Goal: Task Accomplishment & Management: Complete application form

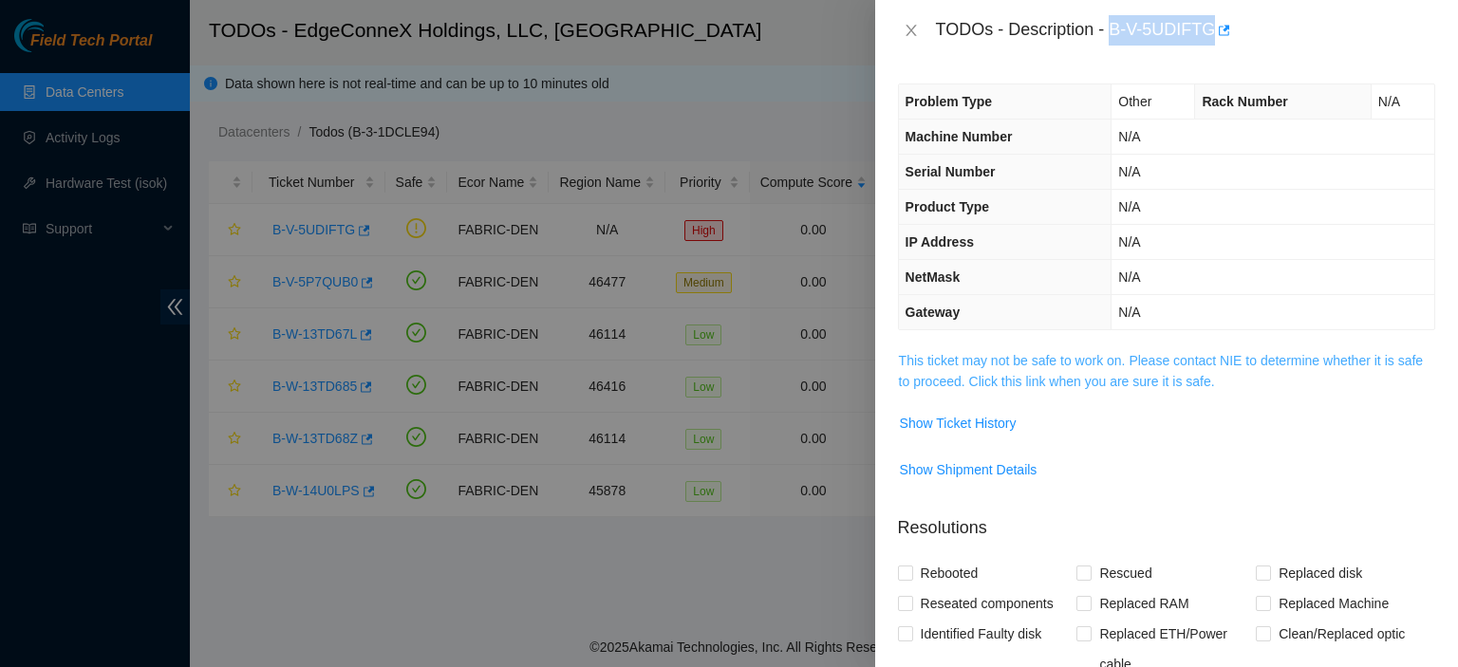
click at [1097, 382] on link "This ticket may not be safe to work on. Please contact NIE to determine whether…" at bounding box center [1161, 371] width 524 height 36
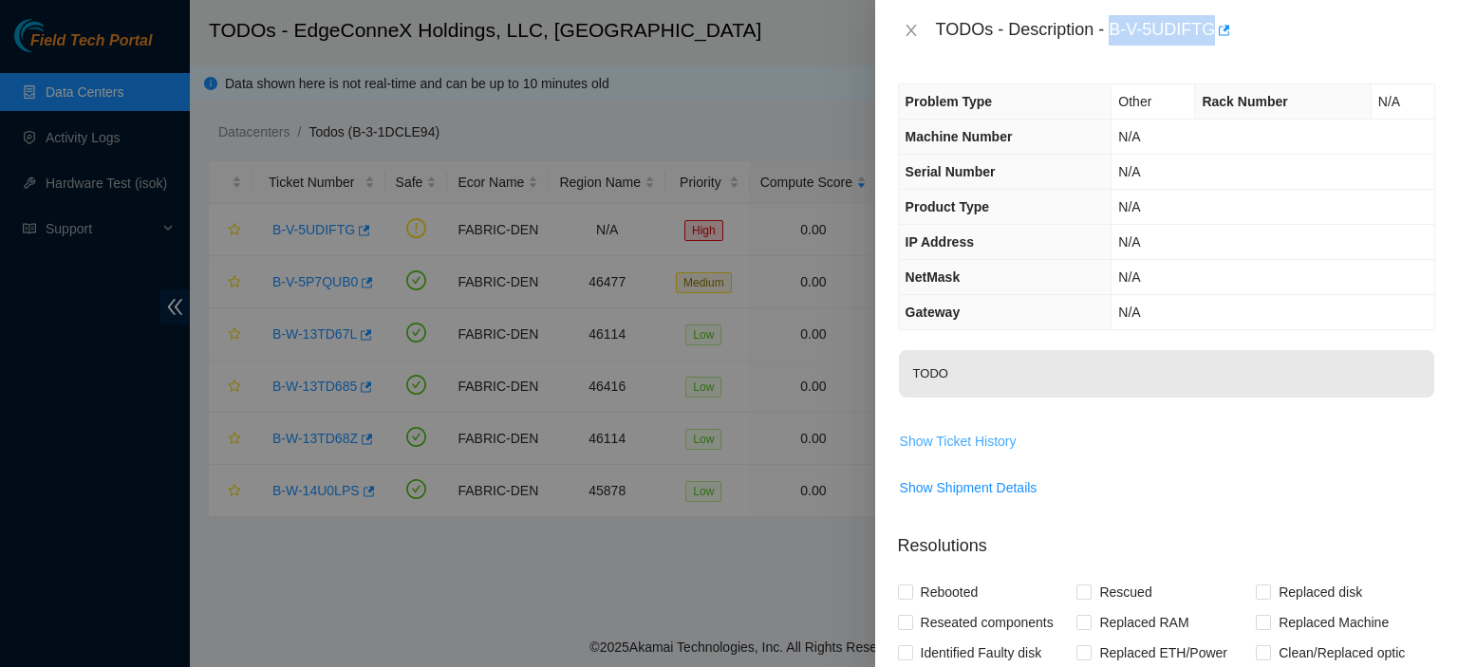
click at [987, 442] on span "Show Ticket History" at bounding box center [958, 441] width 117 height 21
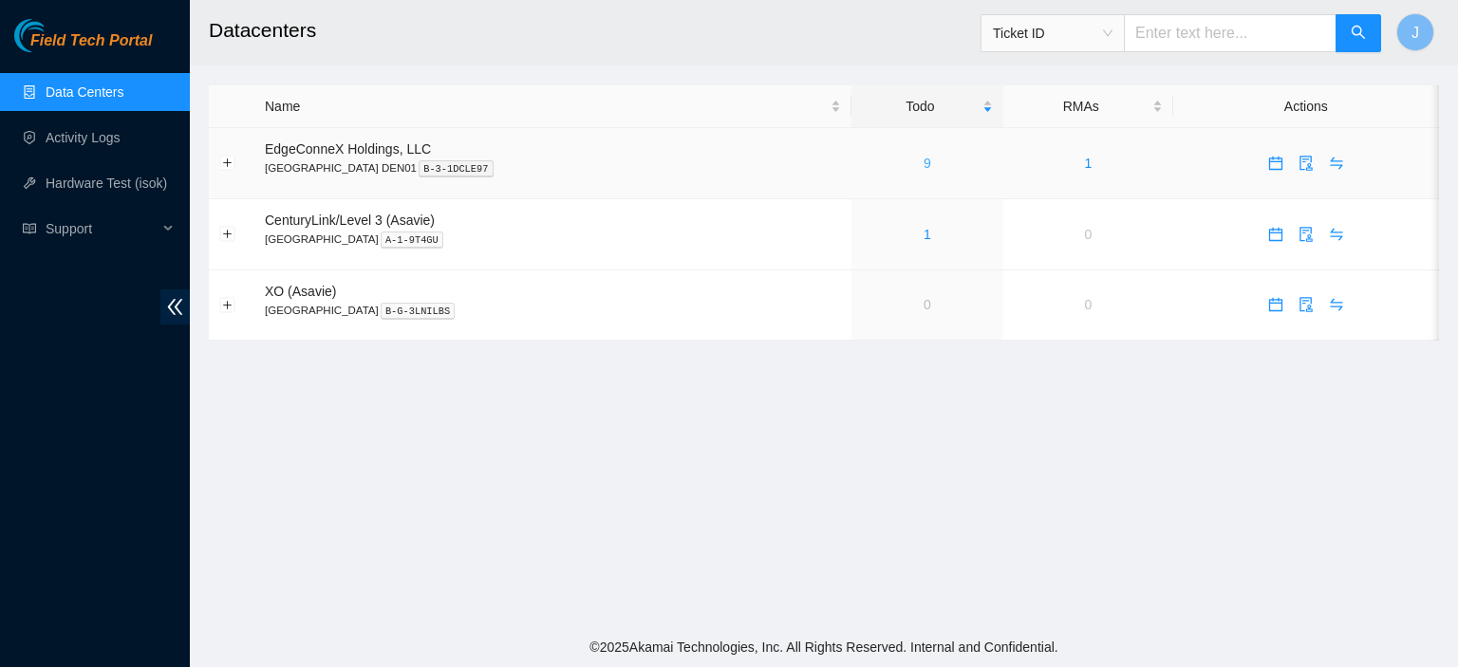
click at [924, 164] on link "9" at bounding box center [928, 163] width 8 height 15
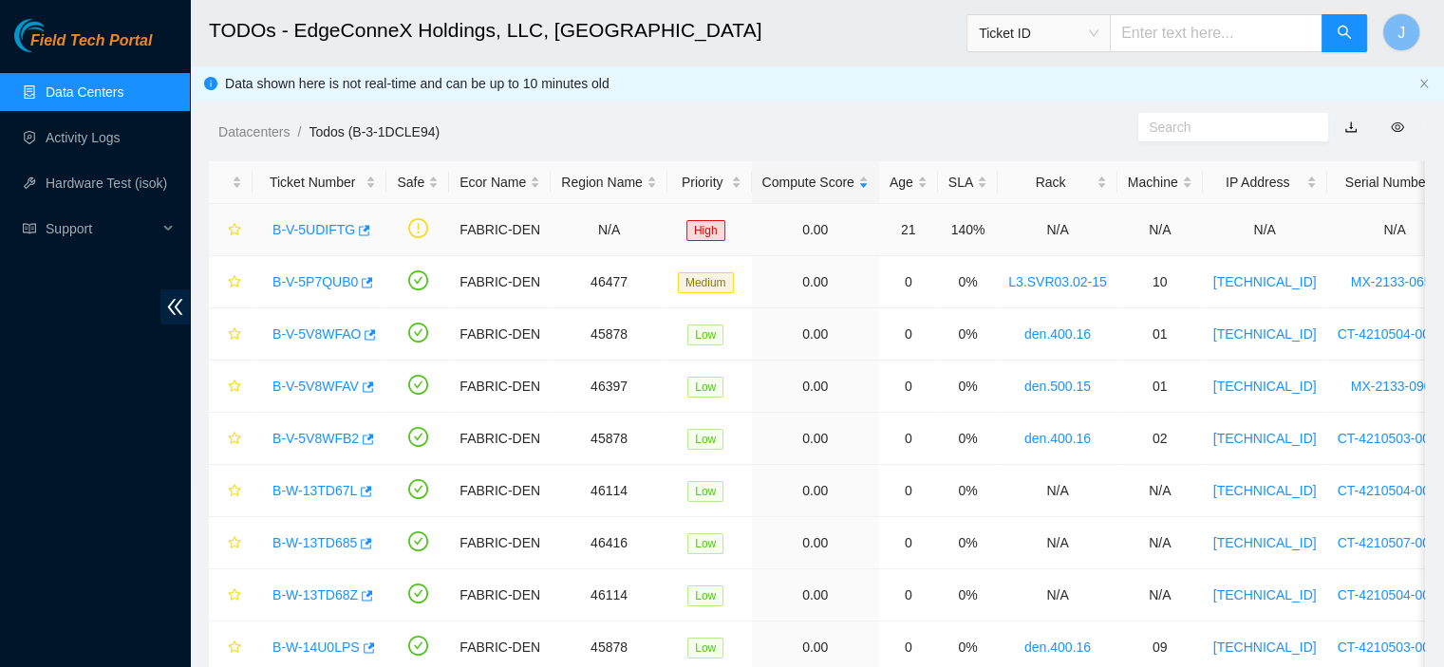
click at [300, 227] on link "B-V-5UDIFTG" at bounding box center [314, 229] width 83 height 15
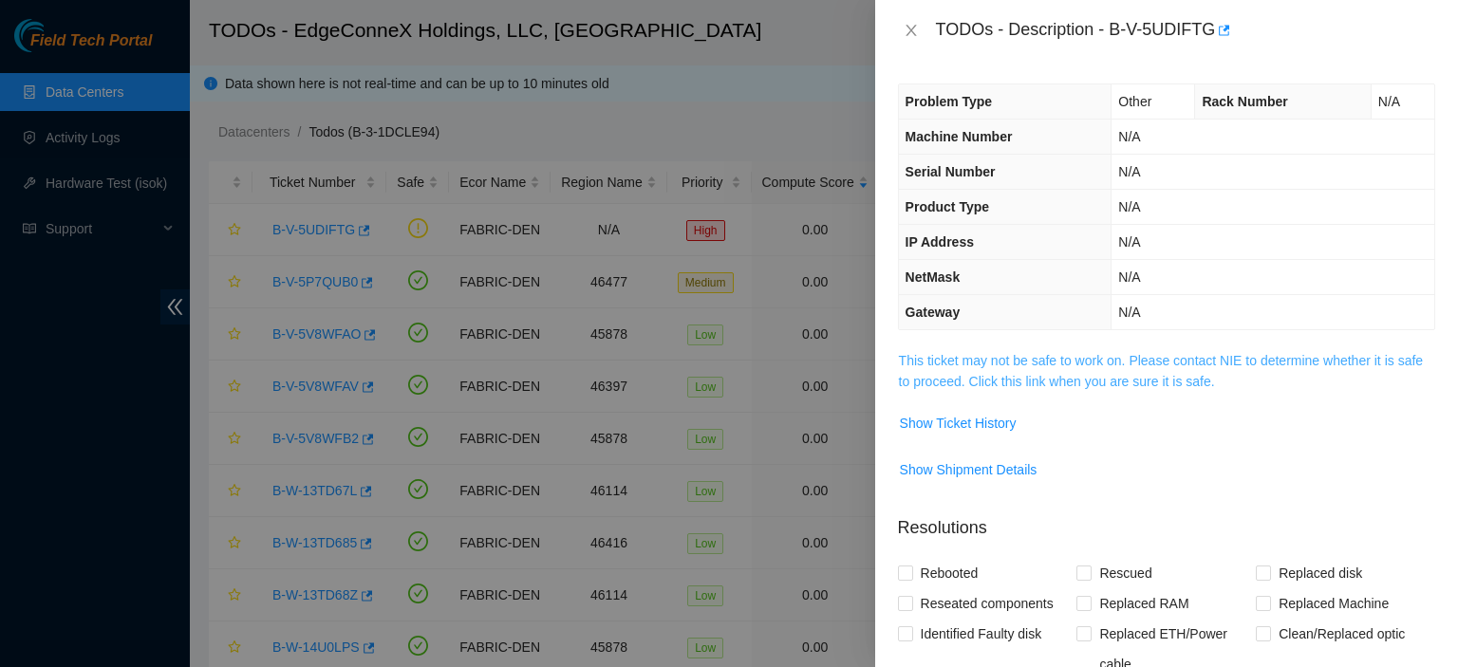
click at [1060, 375] on link "This ticket may not be safe to work on. Please contact NIE to determine whether…" at bounding box center [1161, 371] width 524 height 36
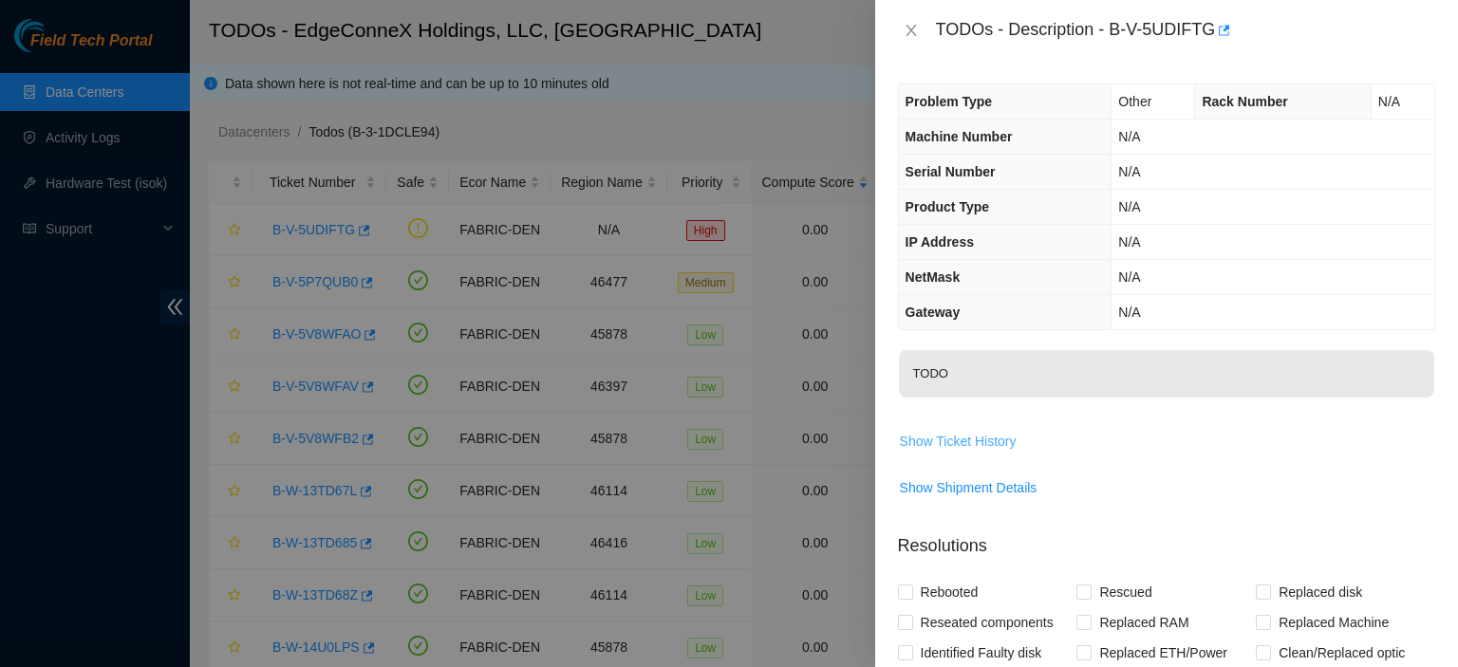
click at [984, 447] on span "Show Ticket History" at bounding box center [958, 441] width 117 height 21
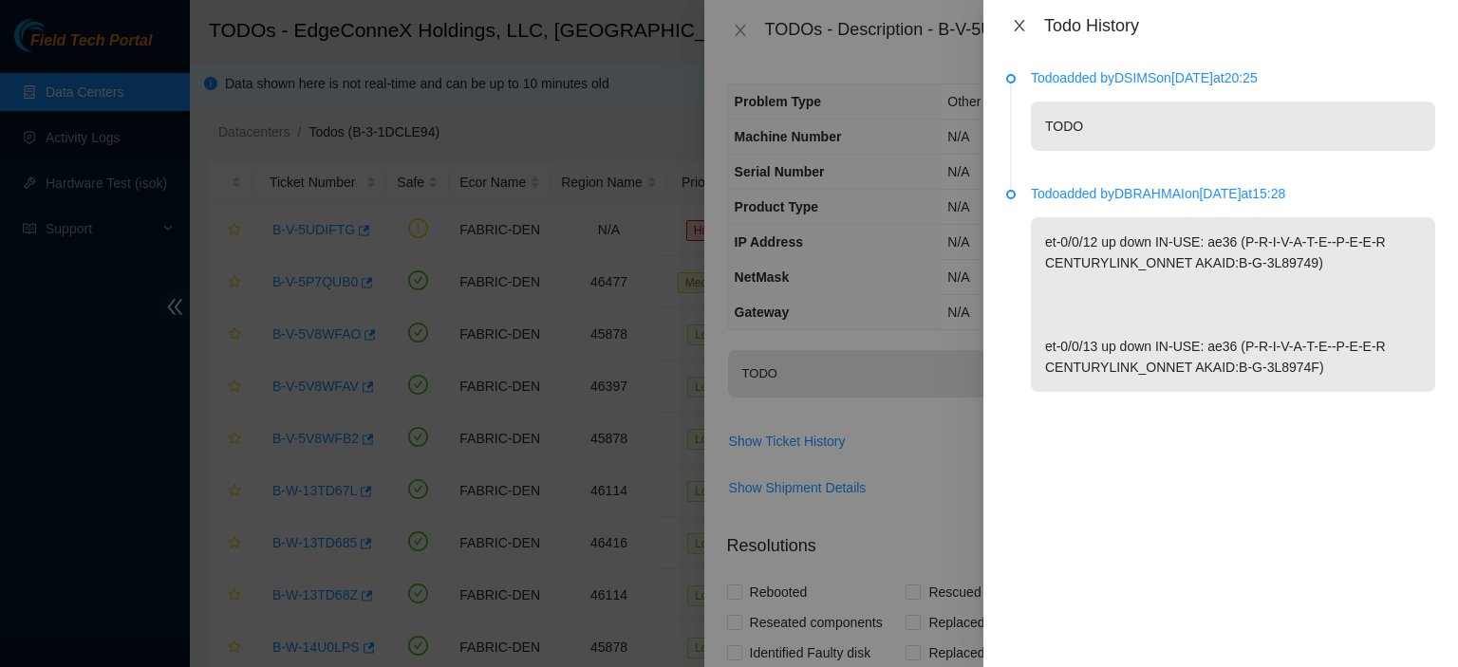
click at [1023, 28] on icon "close" at bounding box center [1019, 25] width 10 height 11
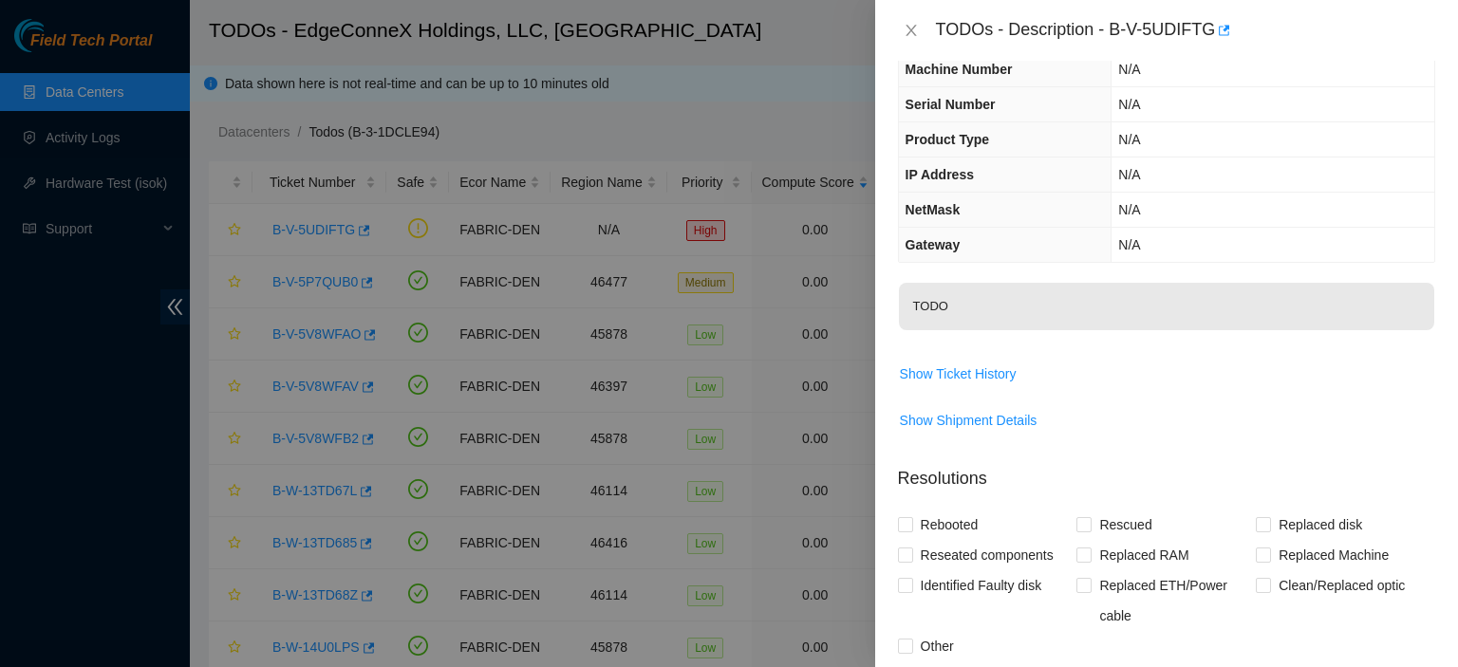
scroll to position [89, 0]
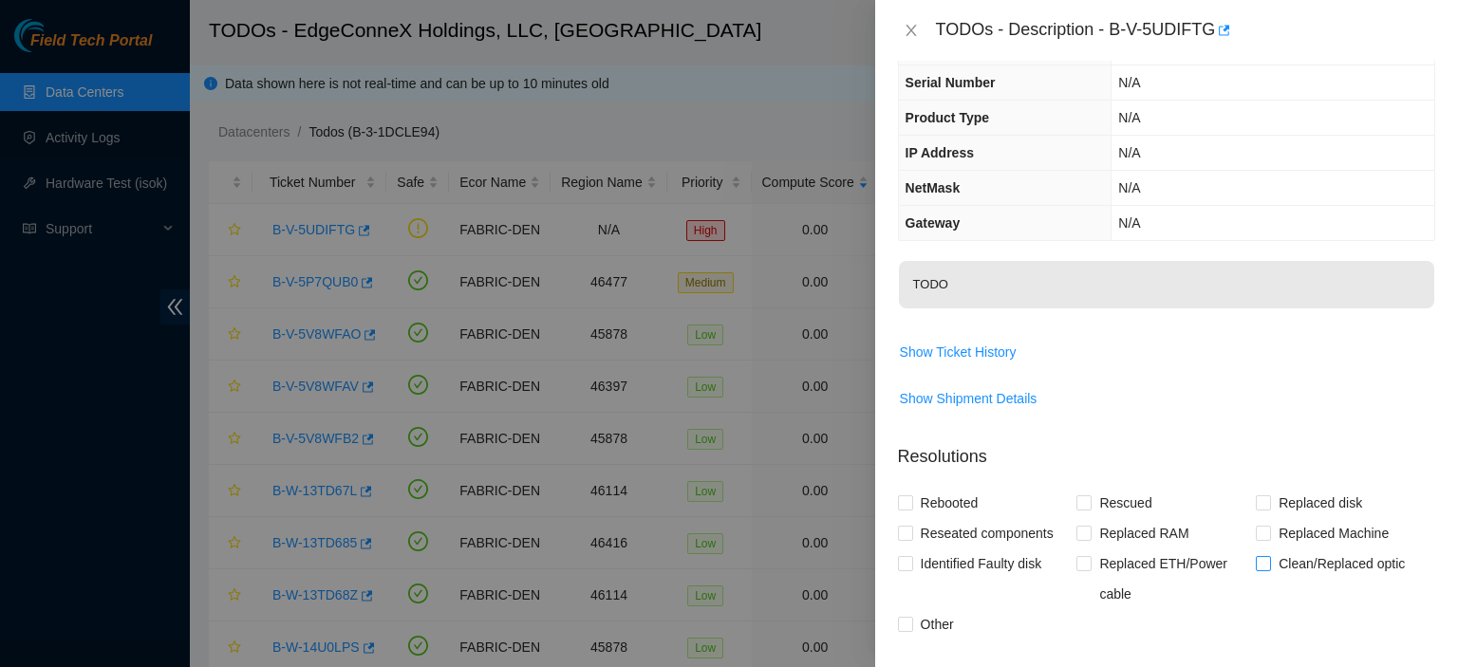
click at [1256, 560] on input "Clean/Replaced optic" at bounding box center [1262, 562] width 13 height 13
checkbox input "true"
click at [905, 627] on input "Other" at bounding box center [904, 623] width 13 height 13
checkbox input "true"
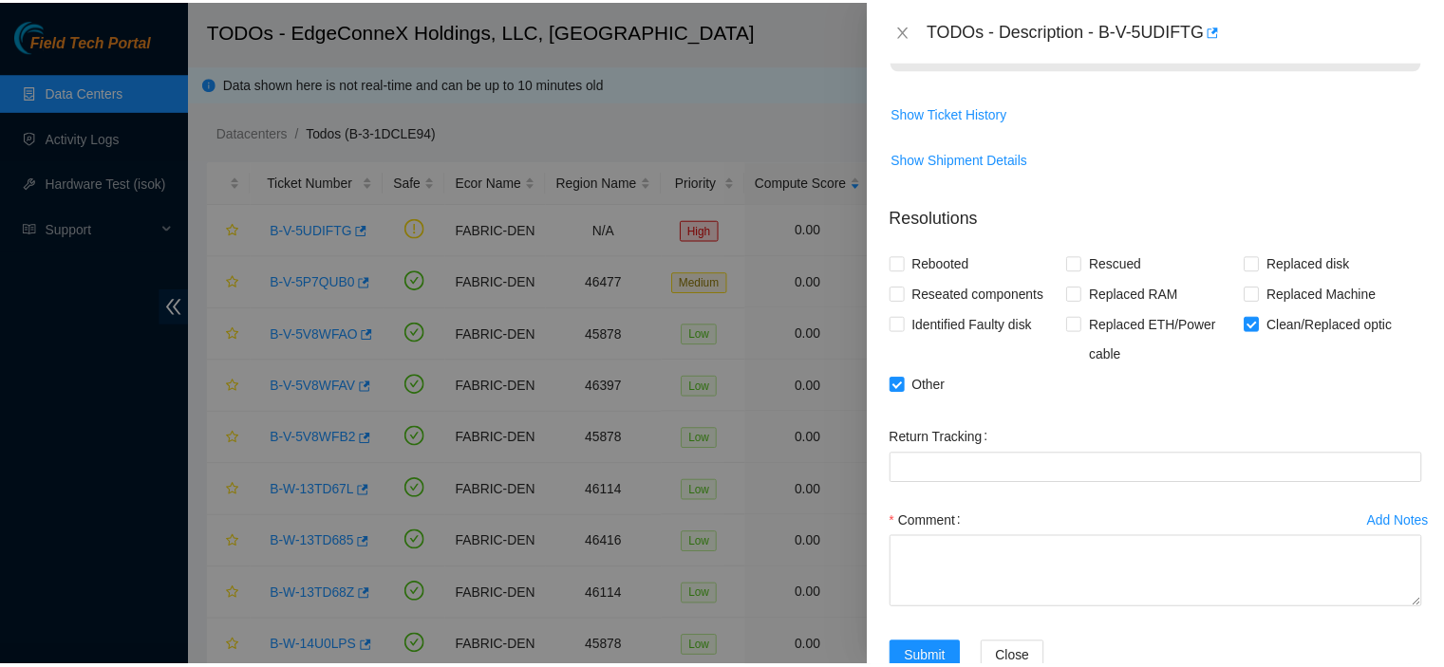
scroll to position [340, 0]
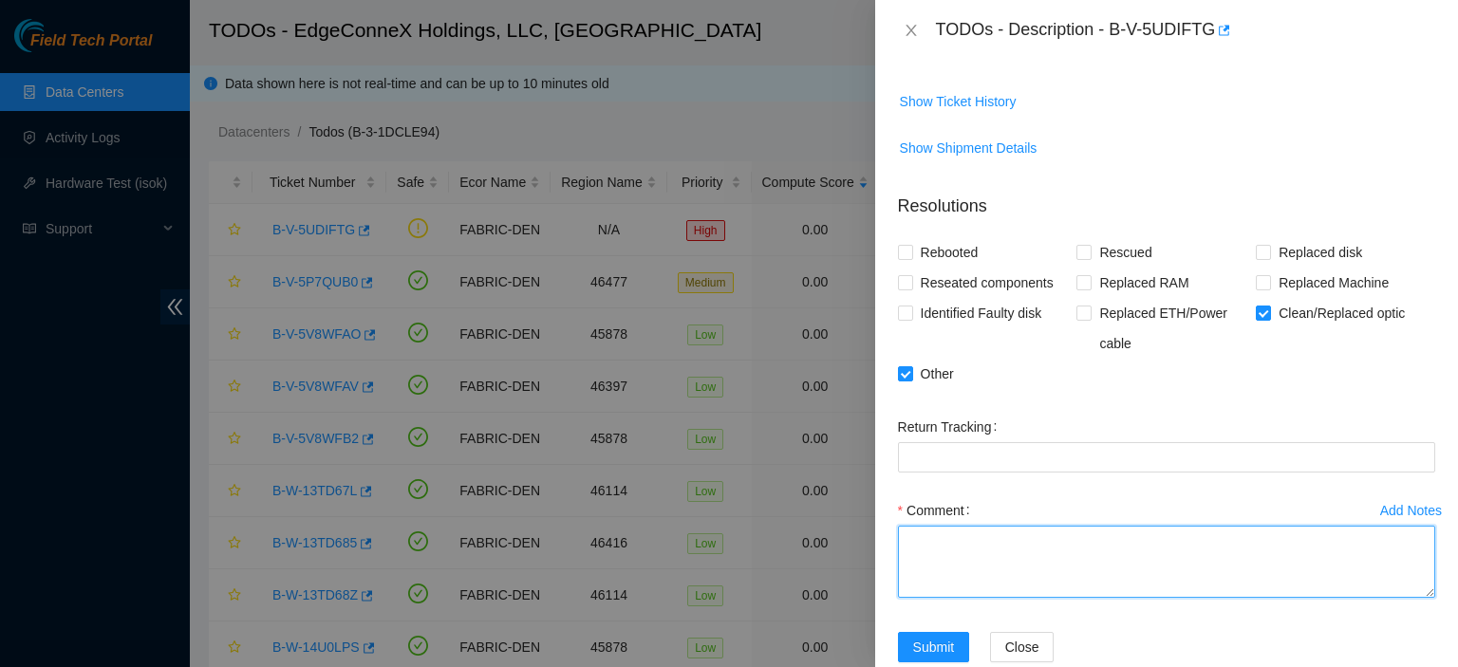
click at [1003, 547] on textarea "Comment" at bounding box center [1166, 562] width 537 height 72
type textarea "C"
type textarea "Scoped and cleaned fiber. checked light levels. no light coming from customer."
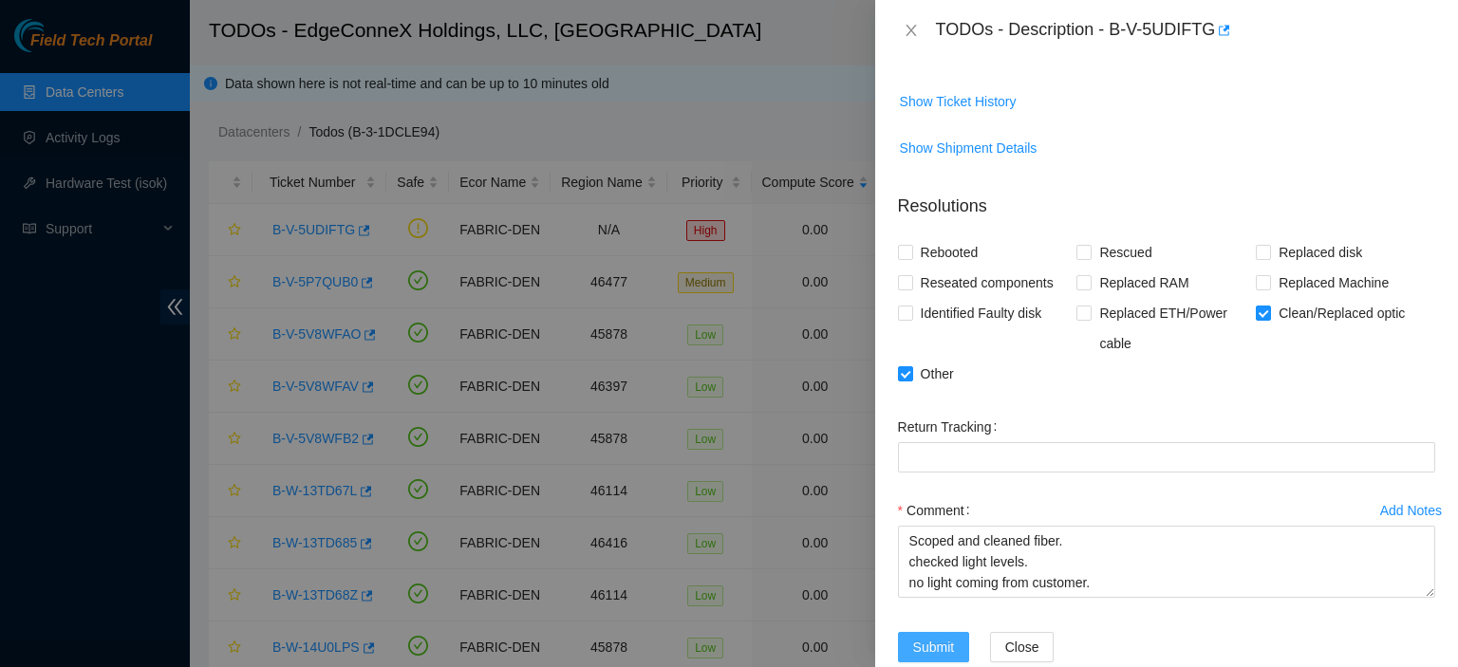
click at [946, 645] on span "Submit" at bounding box center [934, 647] width 42 height 21
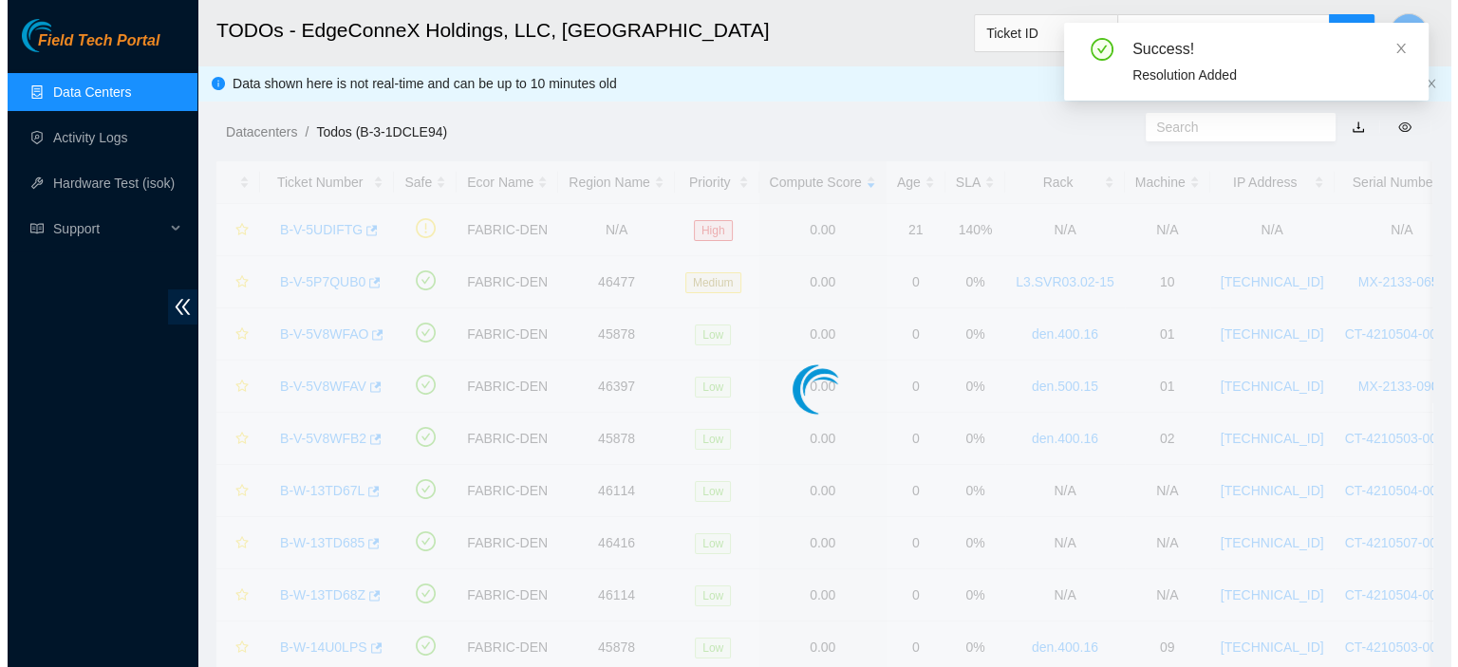
scroll to position [403, 0]
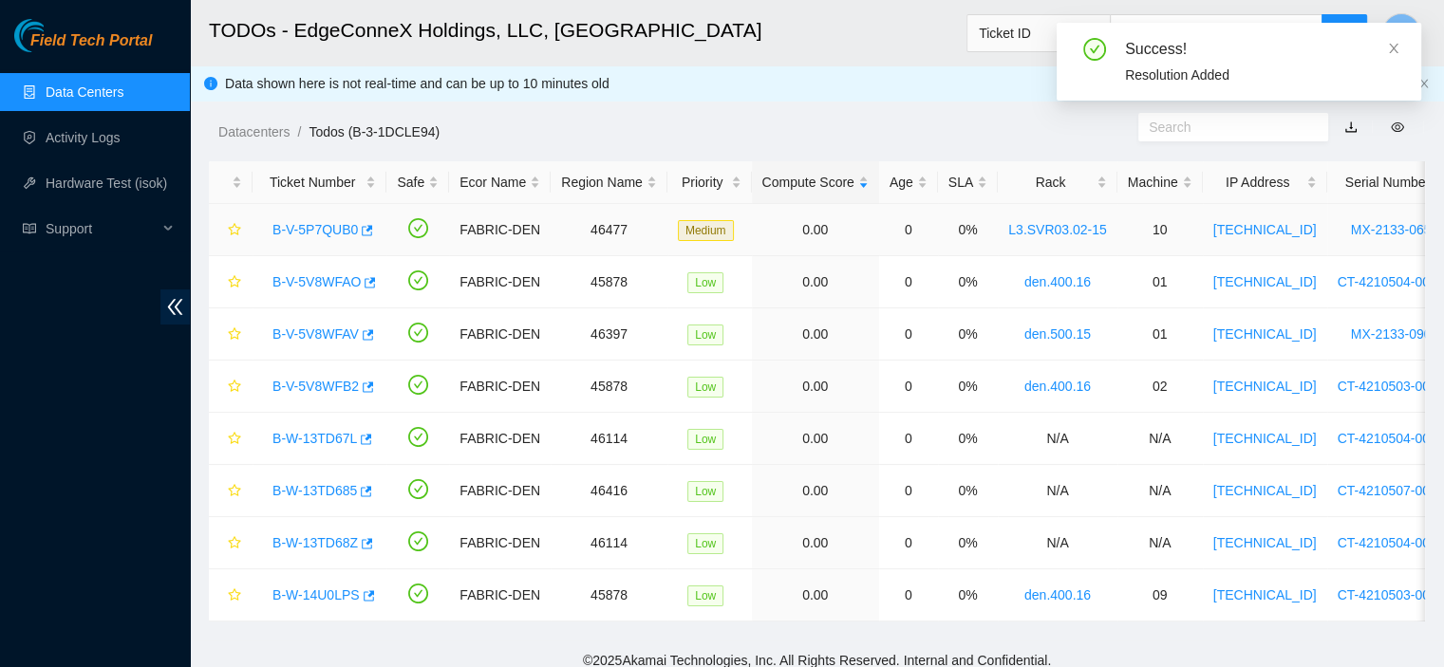
click at [292, 235] on link "B-V-5P7QUB0" at bounding box center [315, 229] width 85 height 15
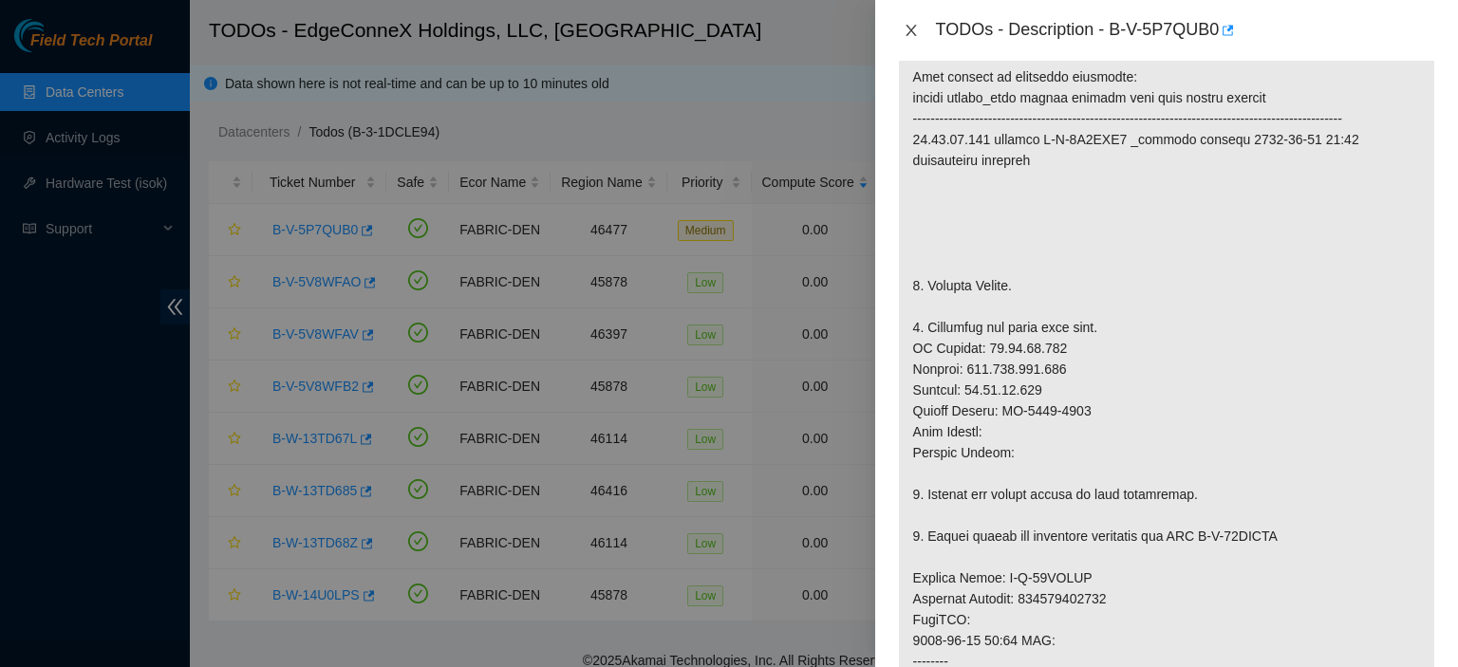
click at [908, 30] on icon "close" at bounding box center [911, 30] width 15 height 15
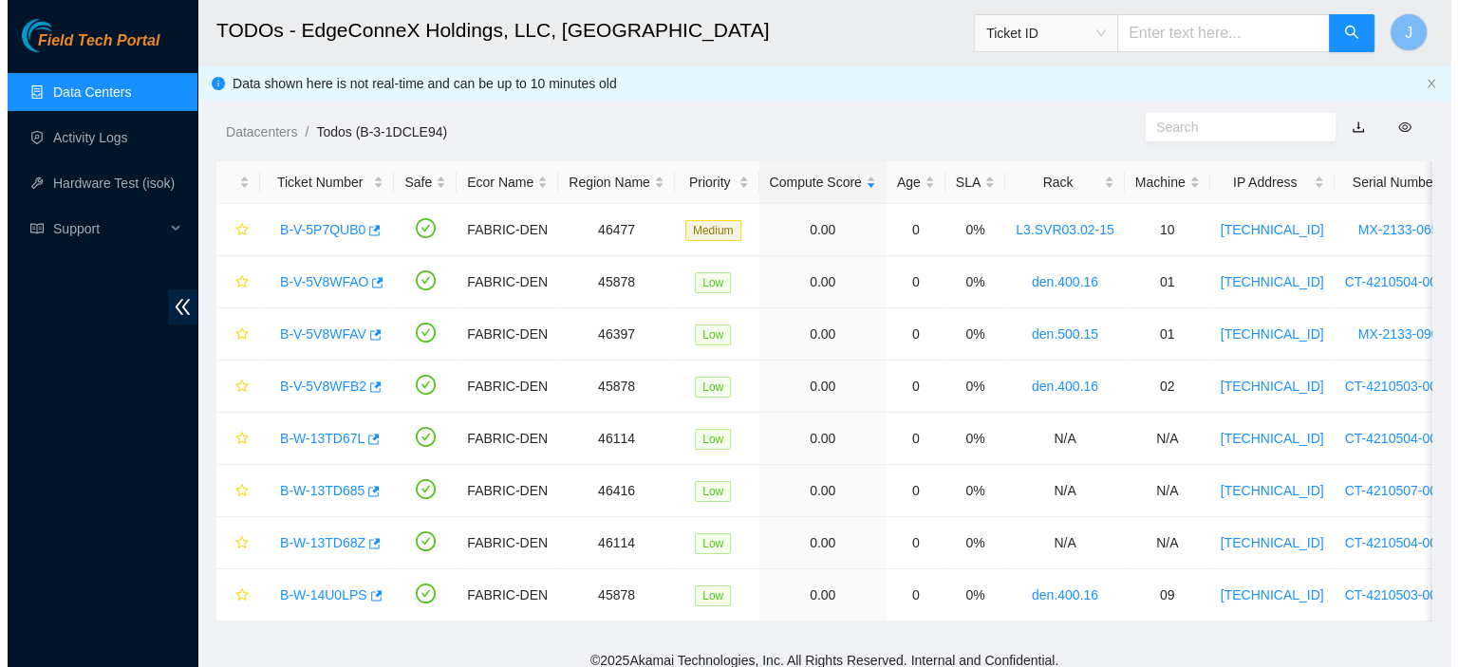
scroll to position [403, 0]
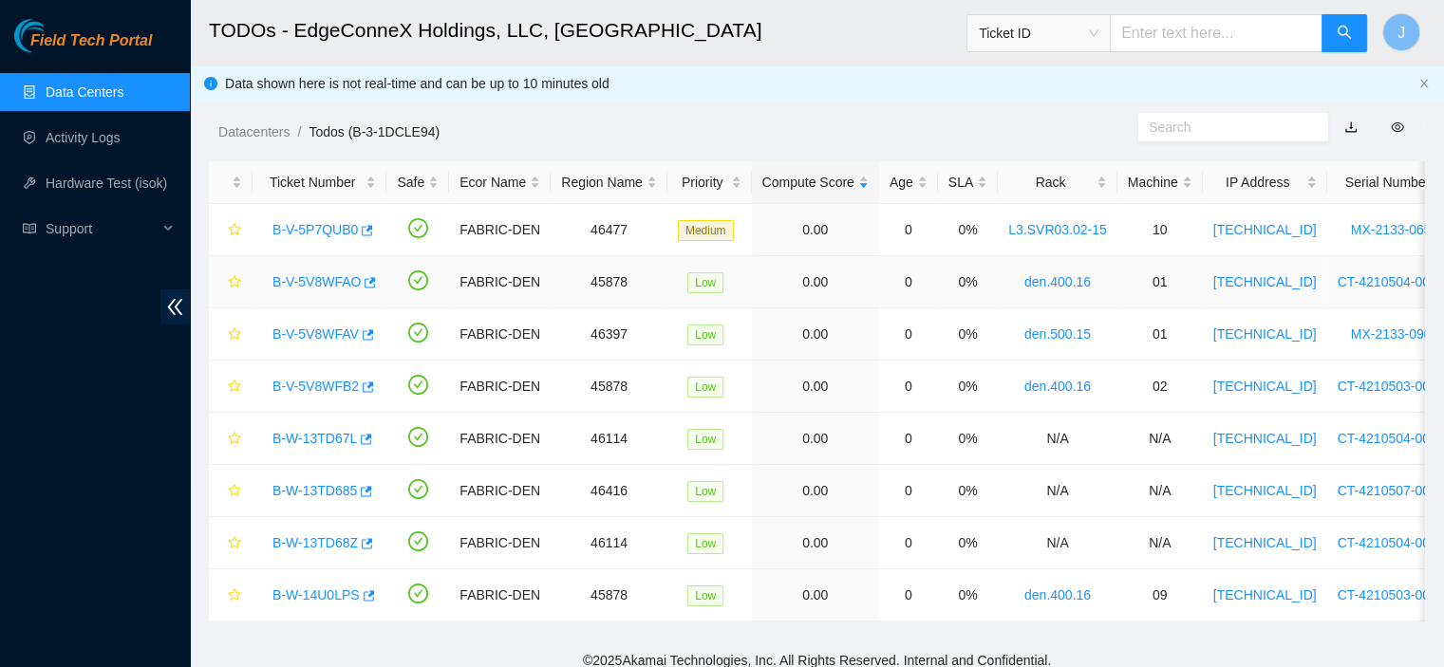
click at [333, 286] on link "B-V-5V8WFAO" at bounding box center [317, 281] width 88 height 15
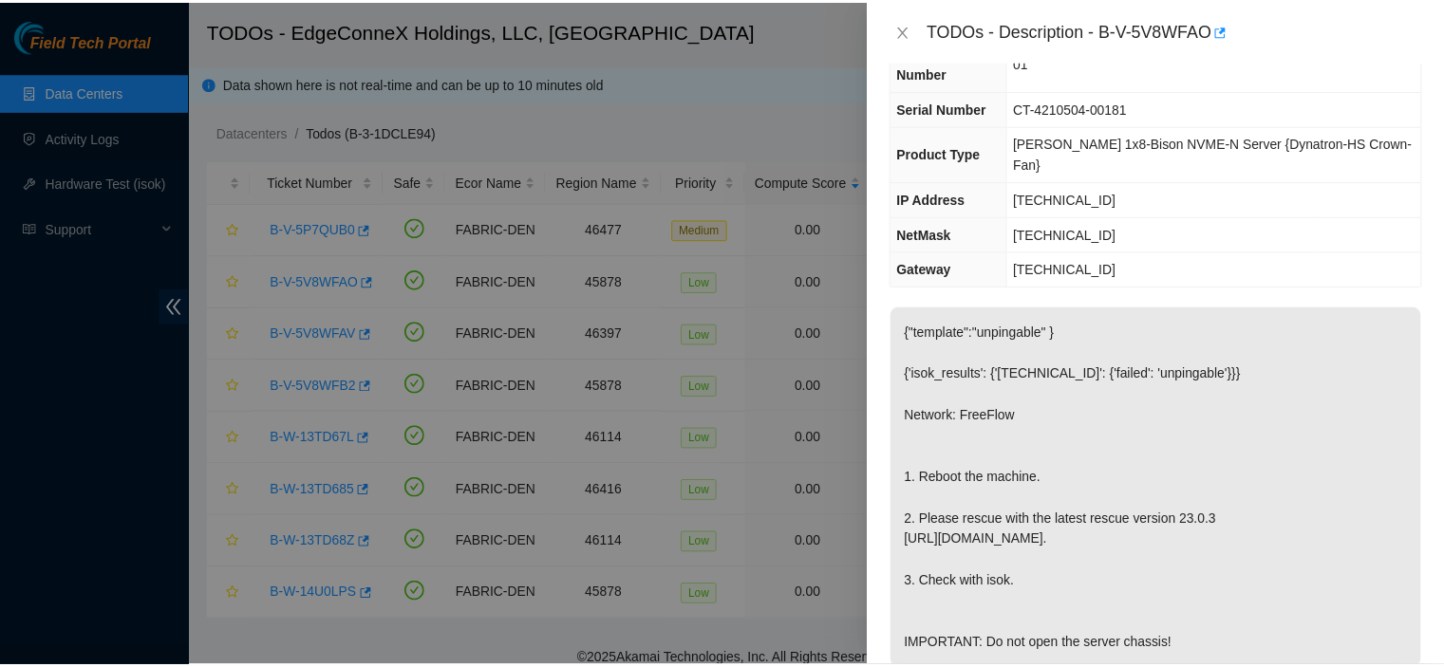
scroll to position [108, 0]
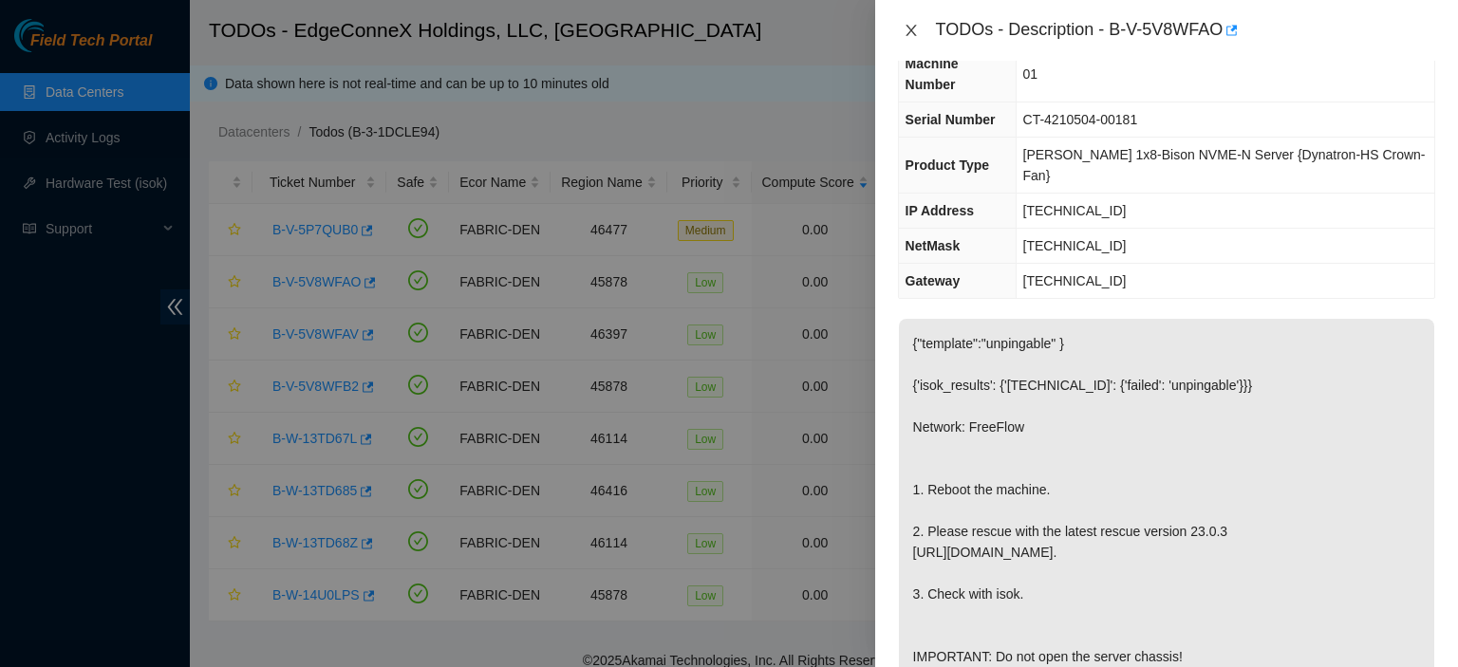
click at [906, 28] on icon "close" at bounding box center [911, 30] width 15 height 15
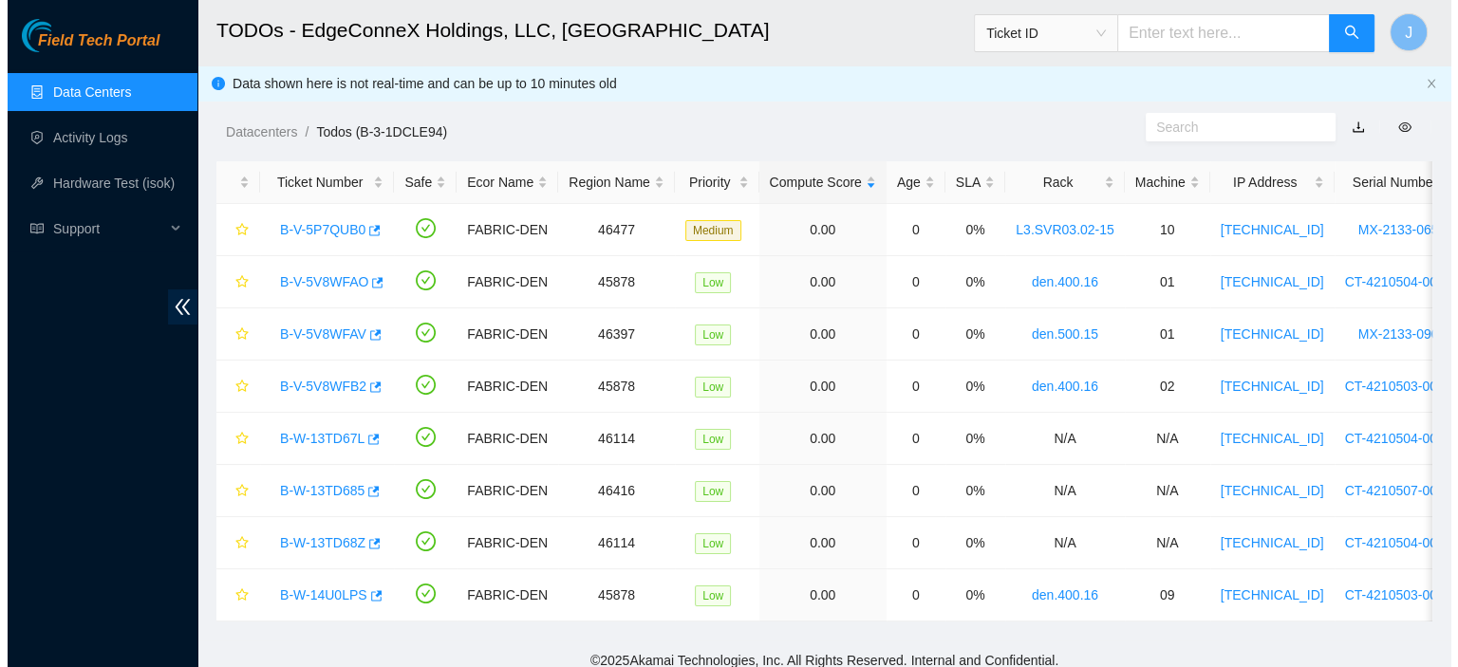
scroll to position [150, 0]
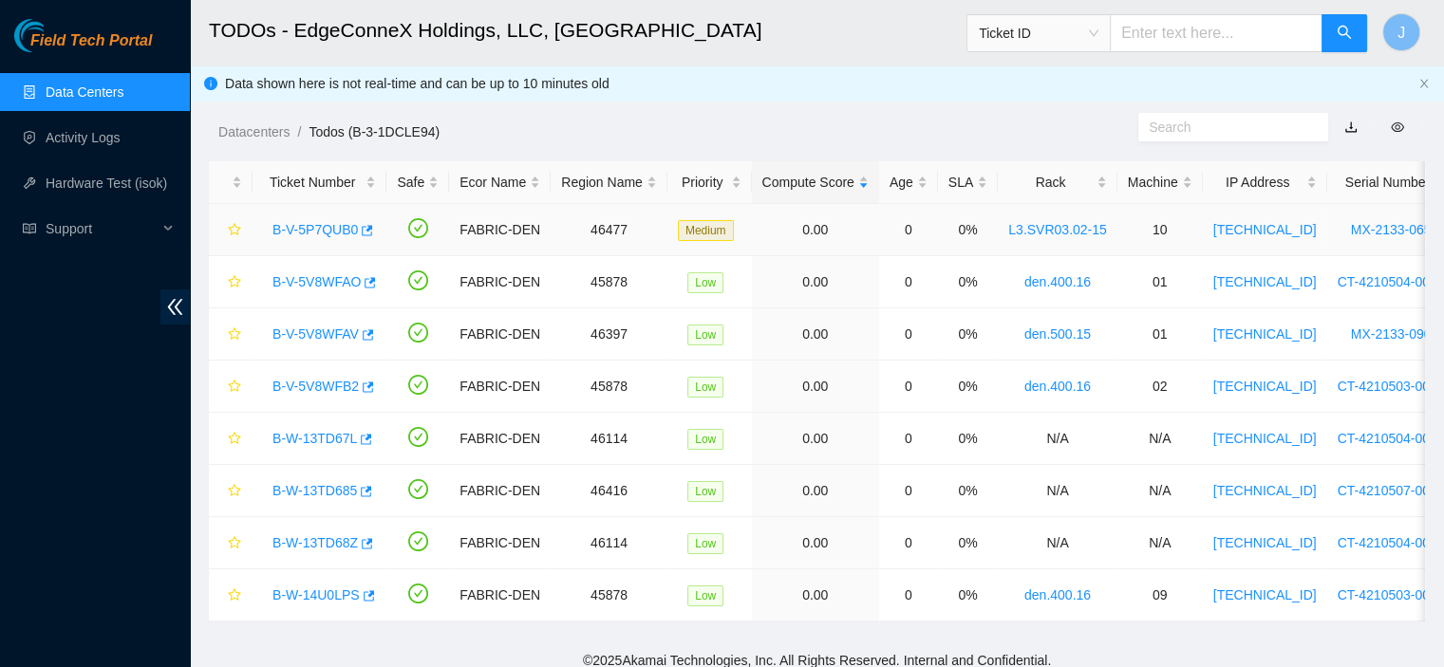
click at [333, 230] on link "B-V-5P7QUB0" at bounding box center [315, 229] width 85 height 15
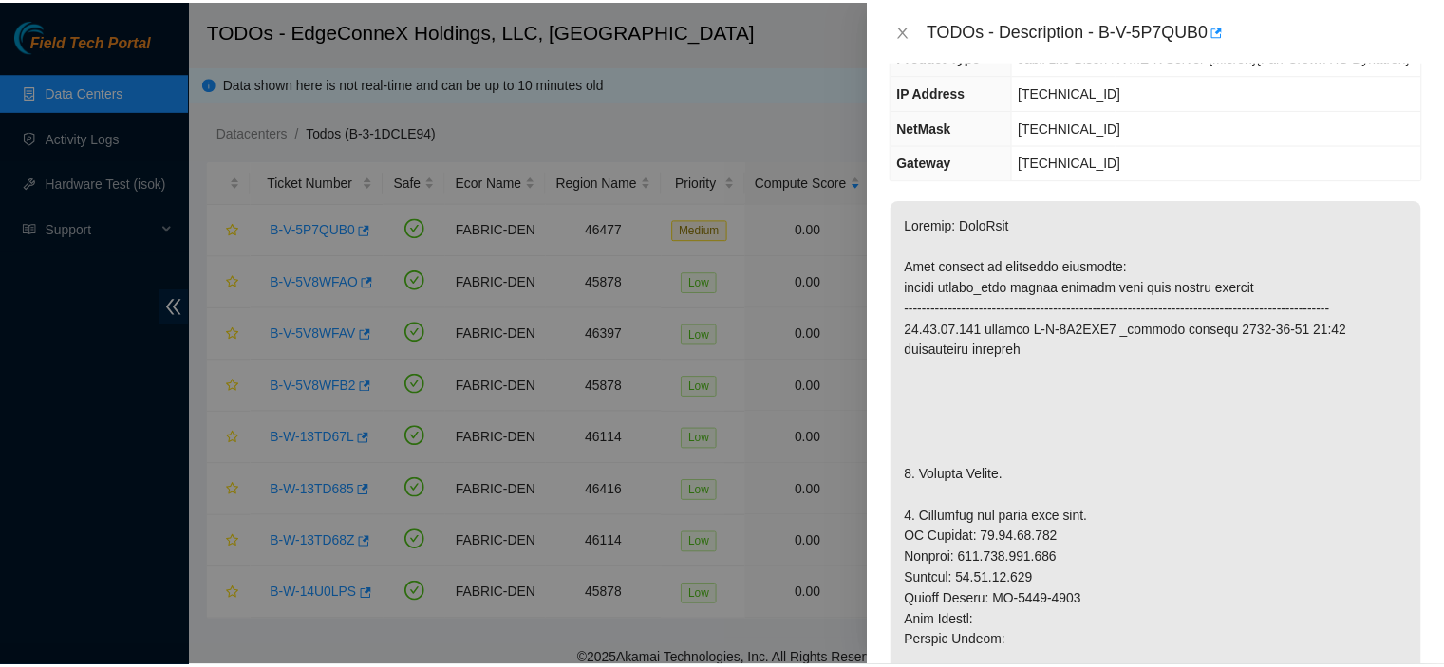
scroll to position [108, 0]
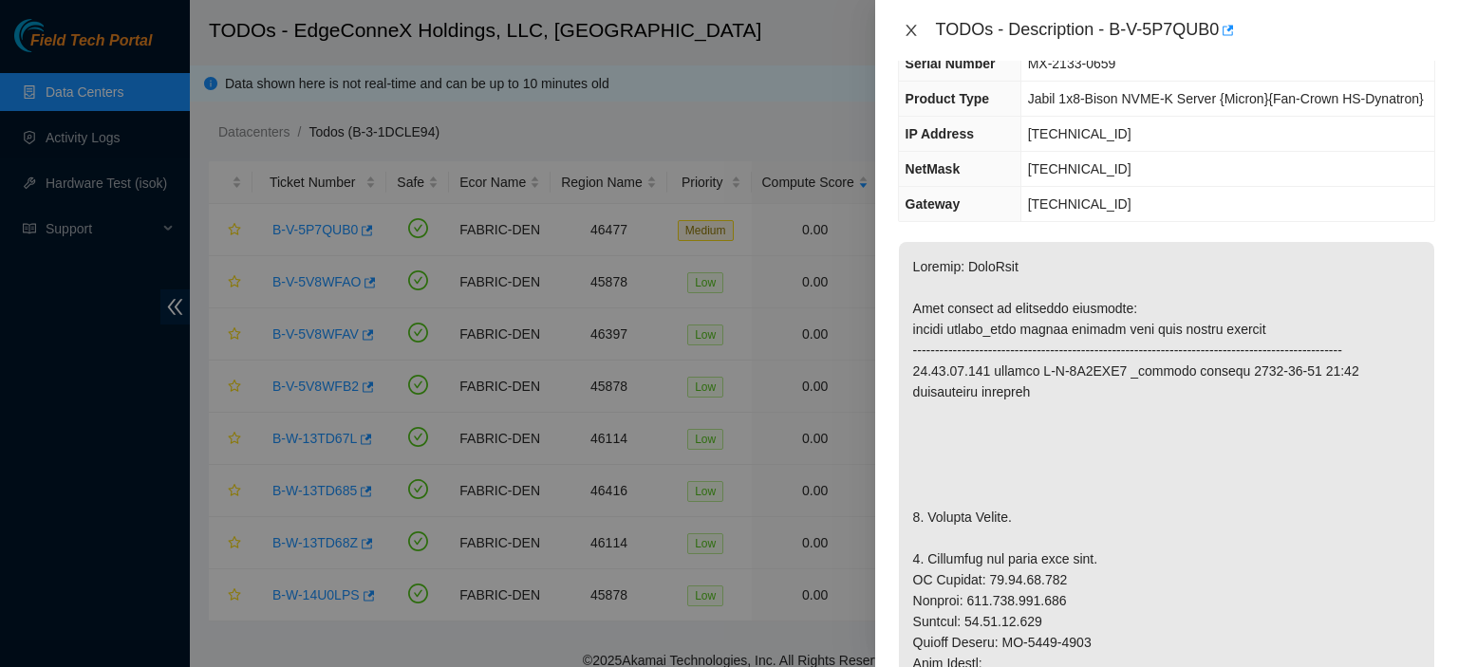
click at [912, 30] on icon "close" at bounding box center [911, 30] width 15 height 15
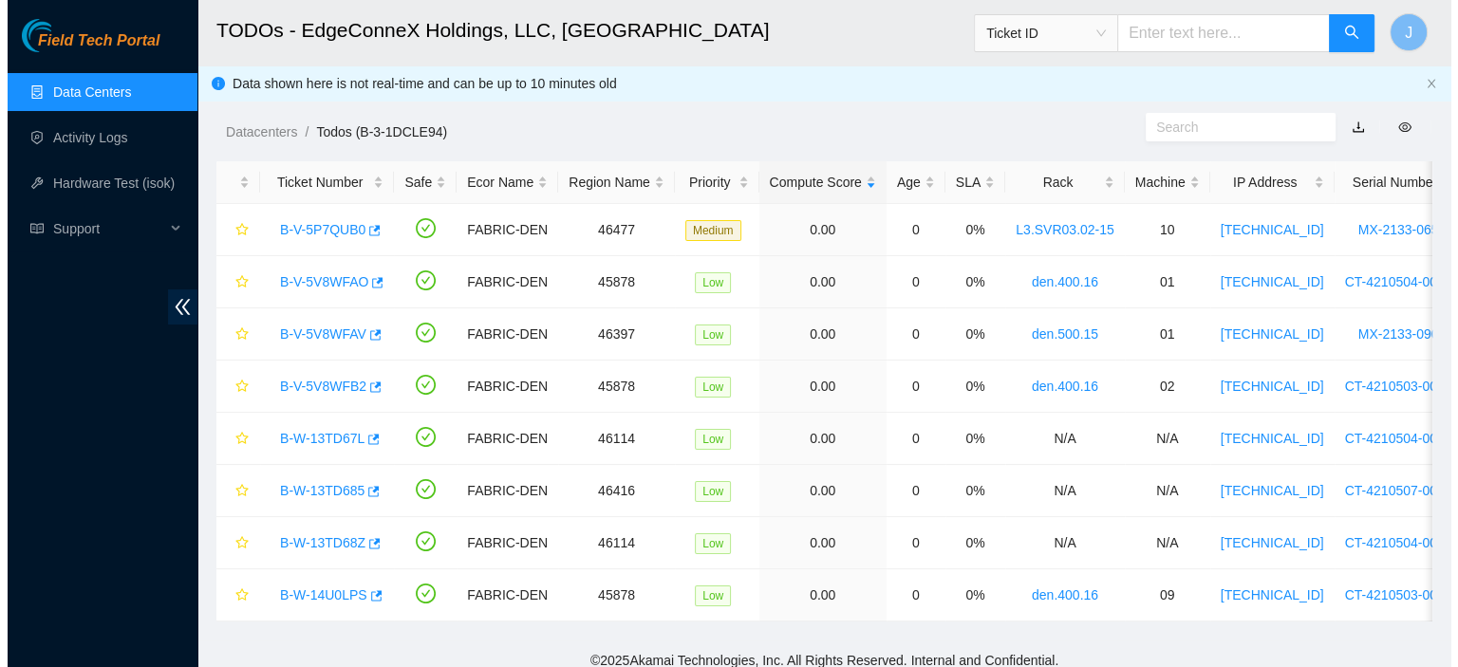
scroll to position [150, 0]
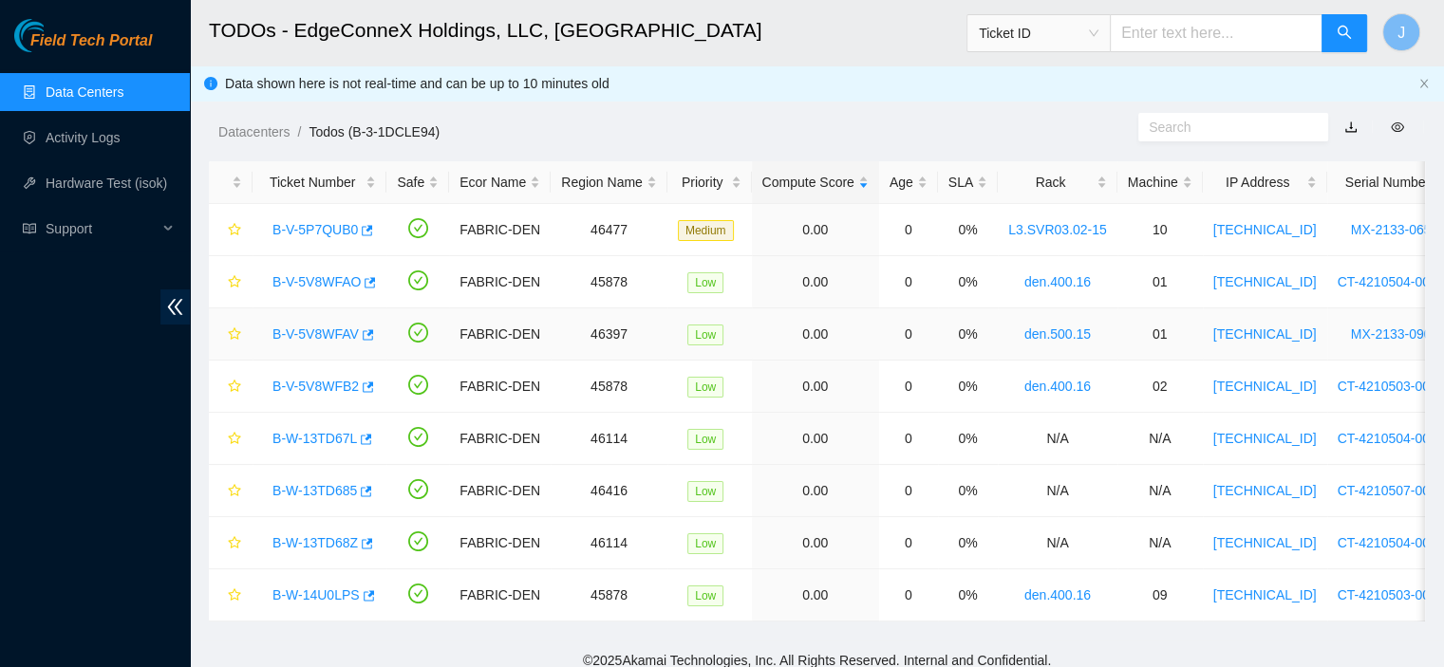
click at [337, 331] on link "B-V-5V8WFAV" at bounding box center [316, 334] width 86 height 15
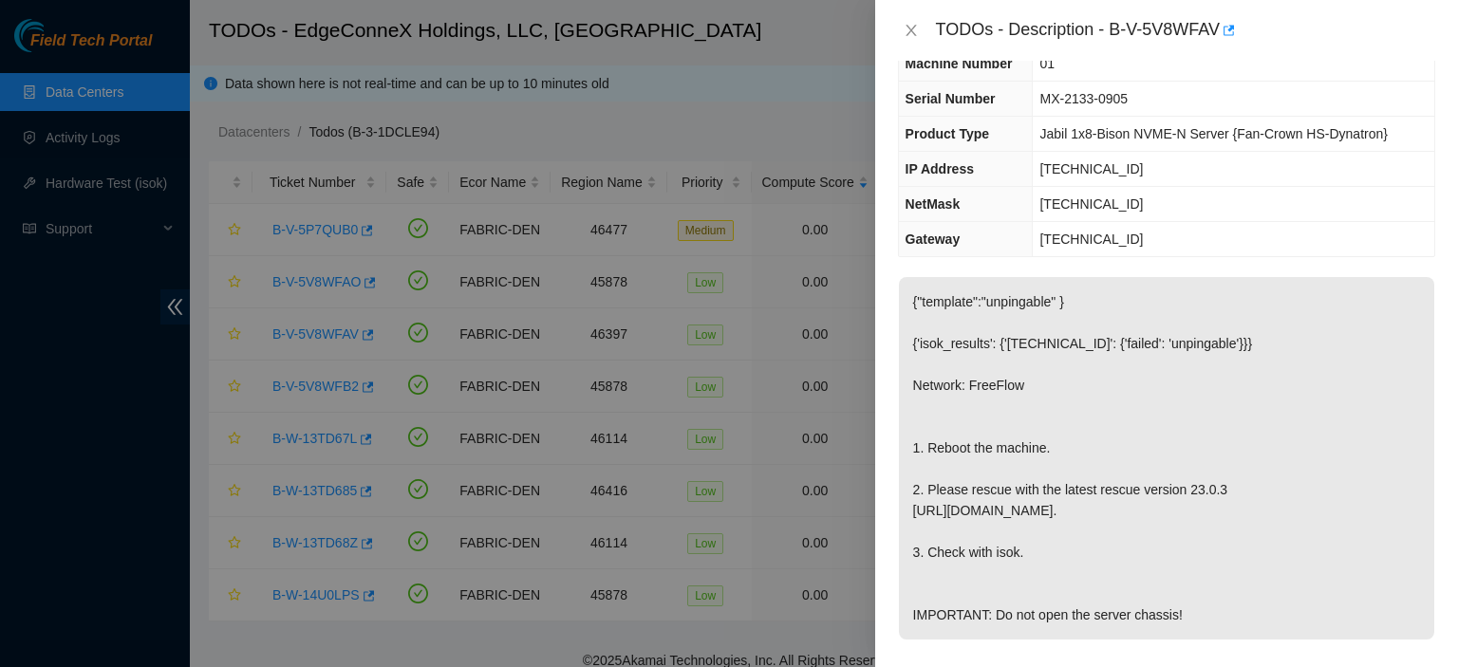
scroll to position [0, 0]
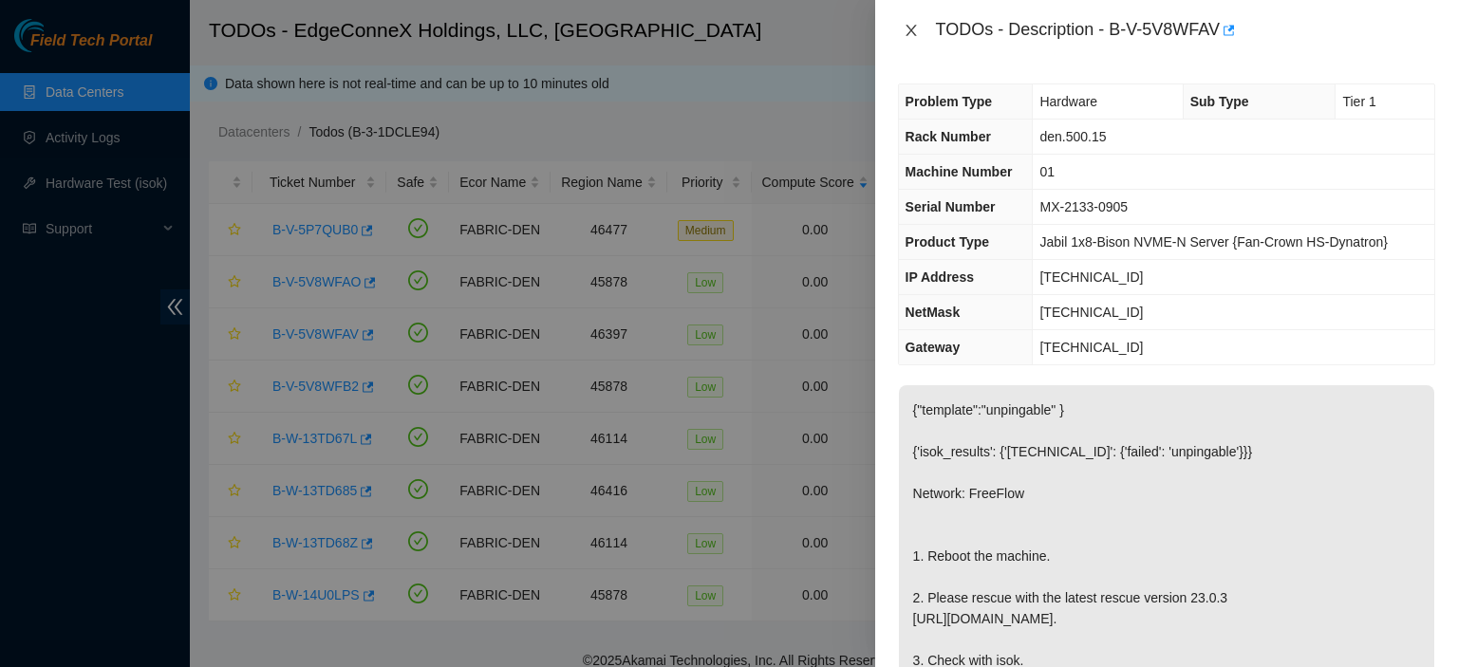
click at [899, 31] on button "Close" at bounding box center [911, 31] width 27 height 18
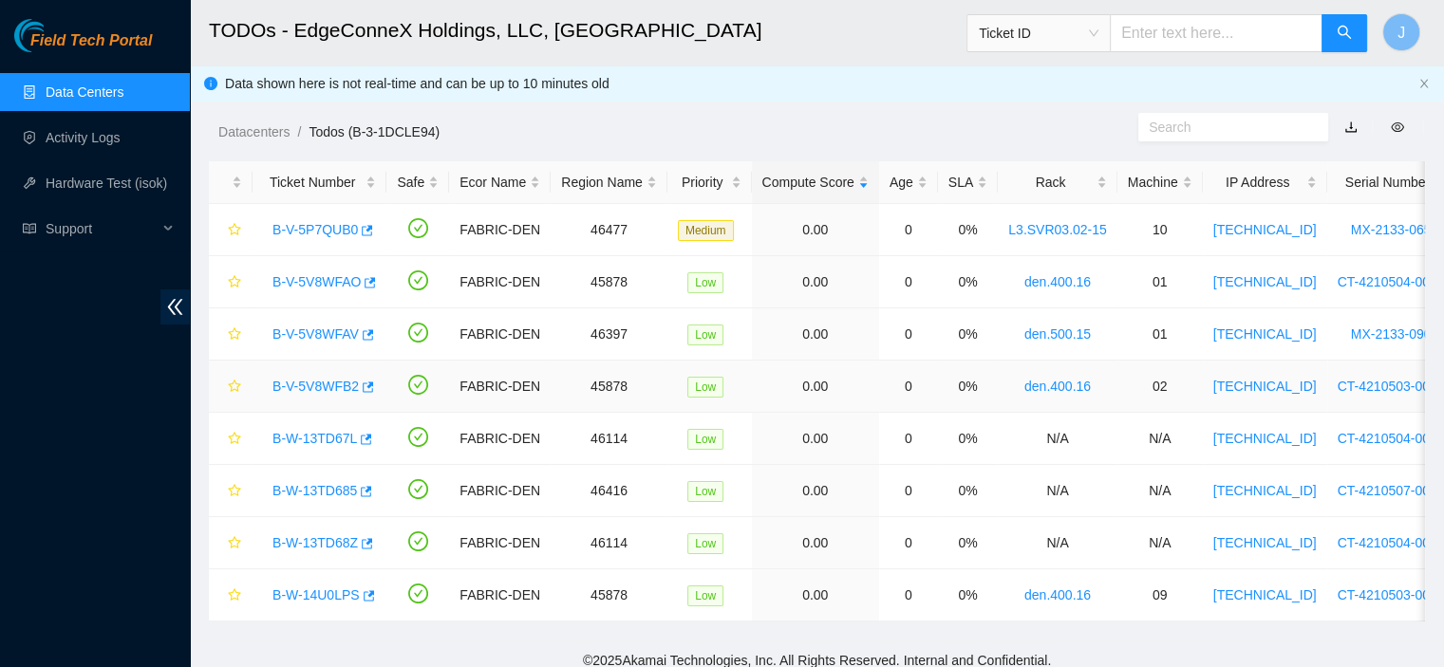
click at [326, 379] on link "B-V-5V8WFB2" at bounding box center [316, 386] width 86 height 15
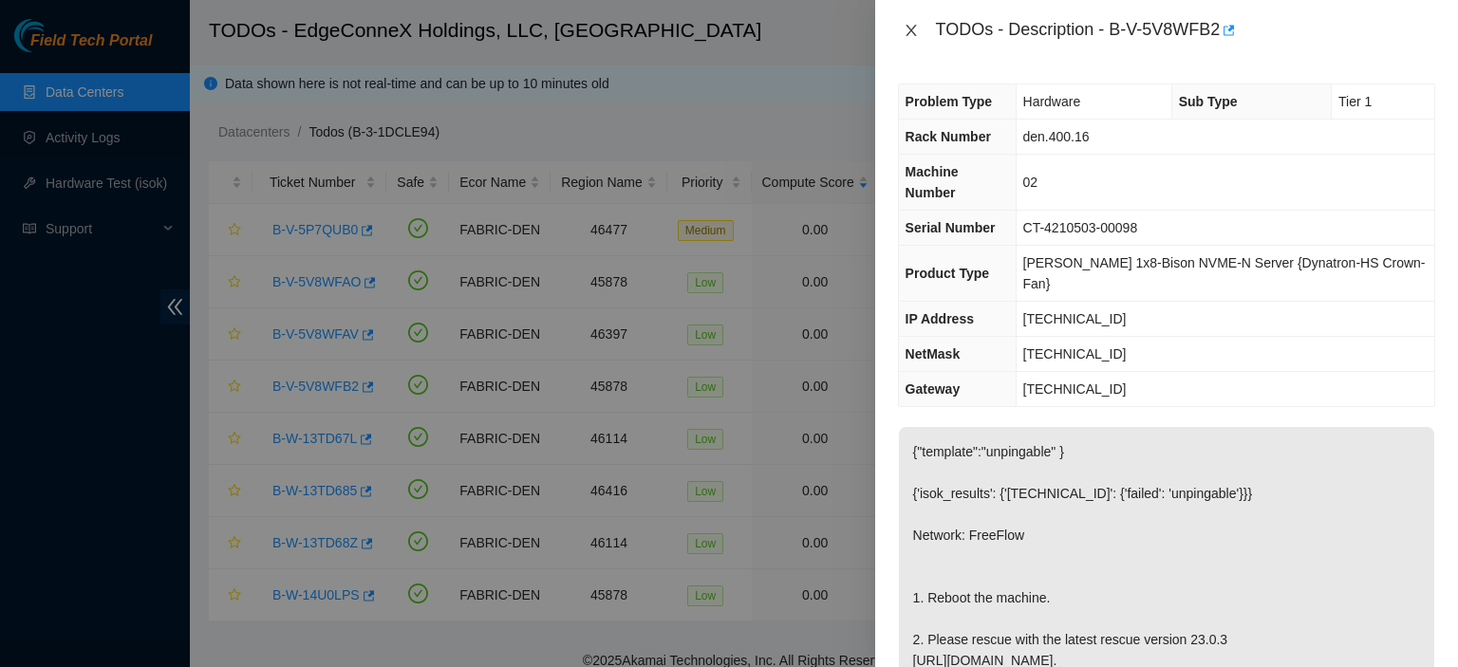
click at [906, 28] on icon "close" at bounding box center [911, 30] width 15 height 15
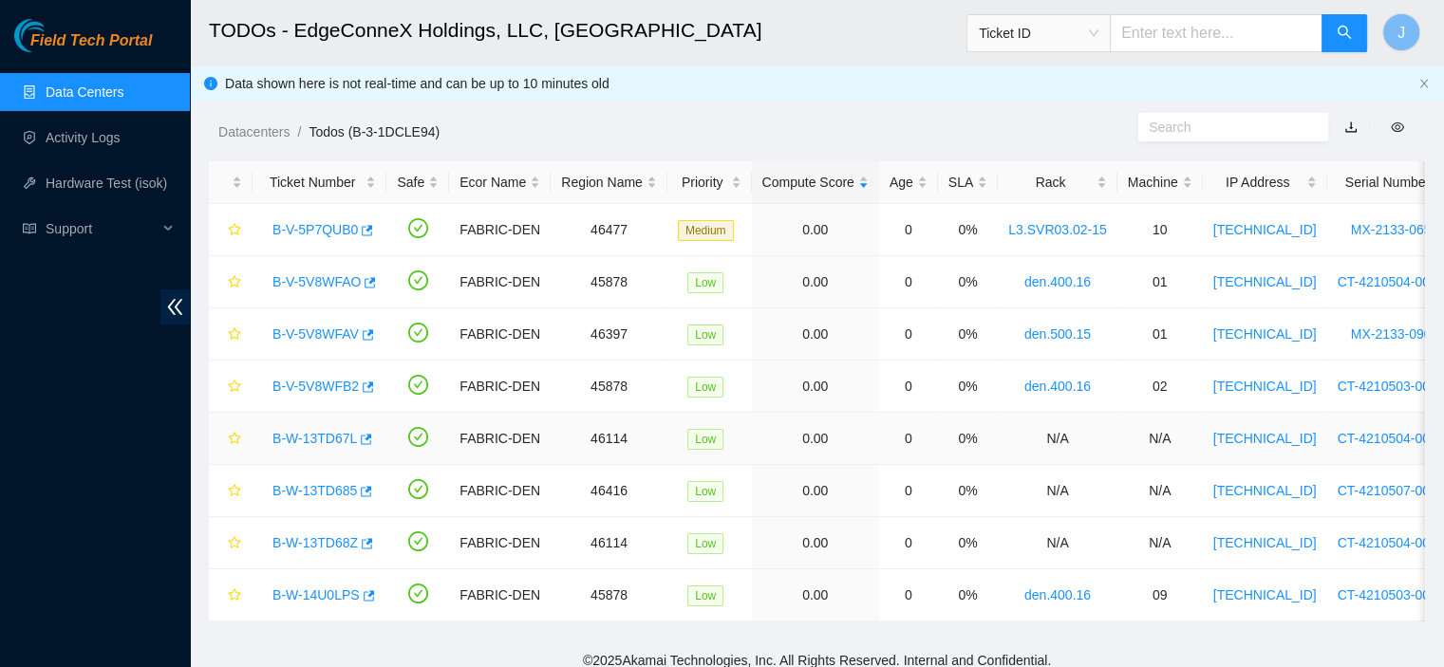
click at [323, 438] on link "B-W-13TD67L" at bounding box center [315, 438] width 85 height 15
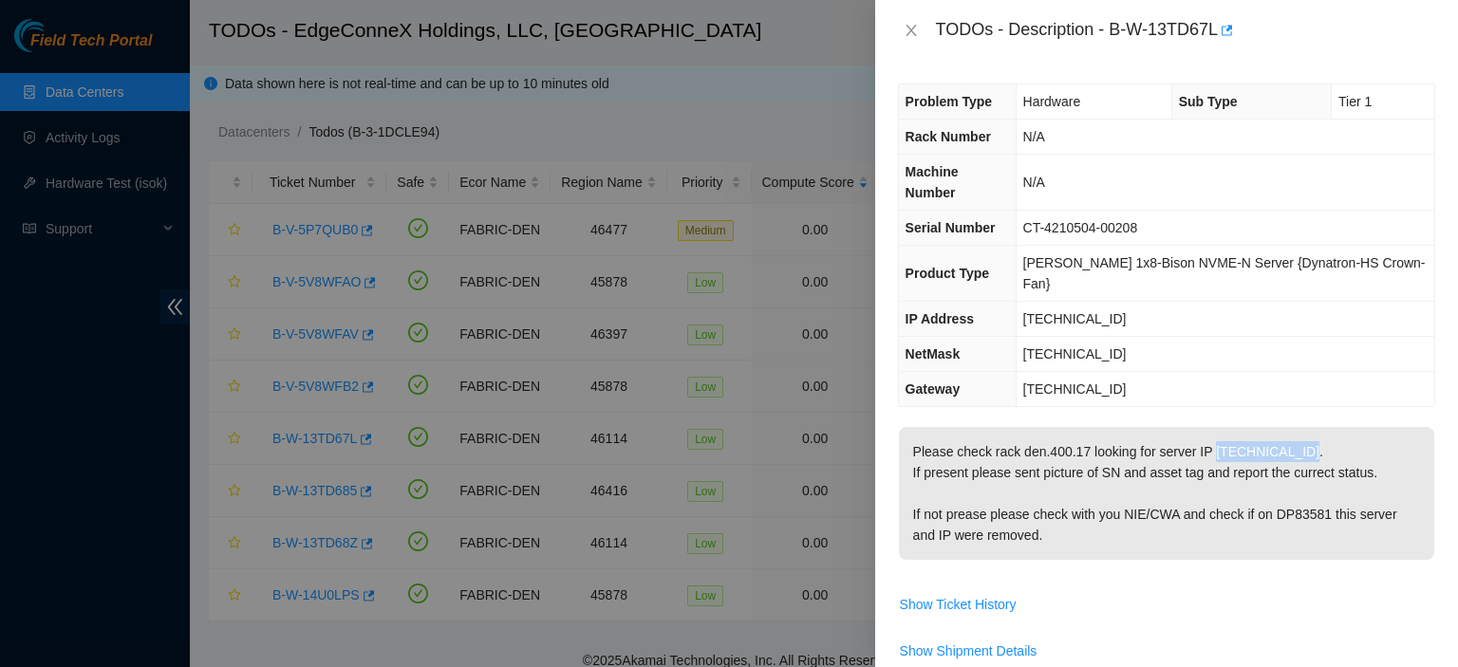
drag, startPoint x: 1294, startPoint y: 409, endPoint x: 1209, endPoint y: 404, distance: 85.6
click at [1209, 427] on p "Please check rack den.400.17 looking for server IP 23.215.222.183. If present p…" at bounding box center [1167, 493] width 536 height 133
copy p "[TECHNICAL_ID]"
click at [907, 26] on icon "close" at bounding box center [911, 30] width 10 height 11
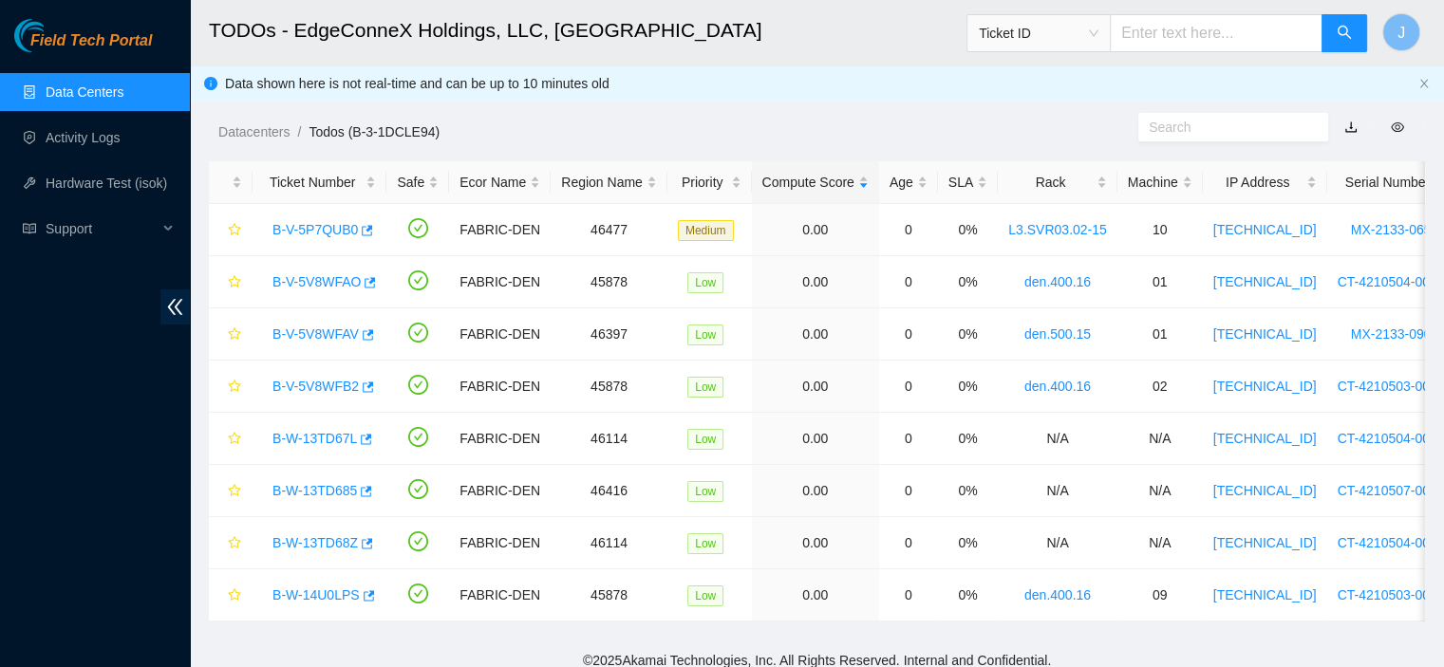
click at [1099, 36] on span "Ticket ID" at bounding box center [1039, 33] width 120 height 28
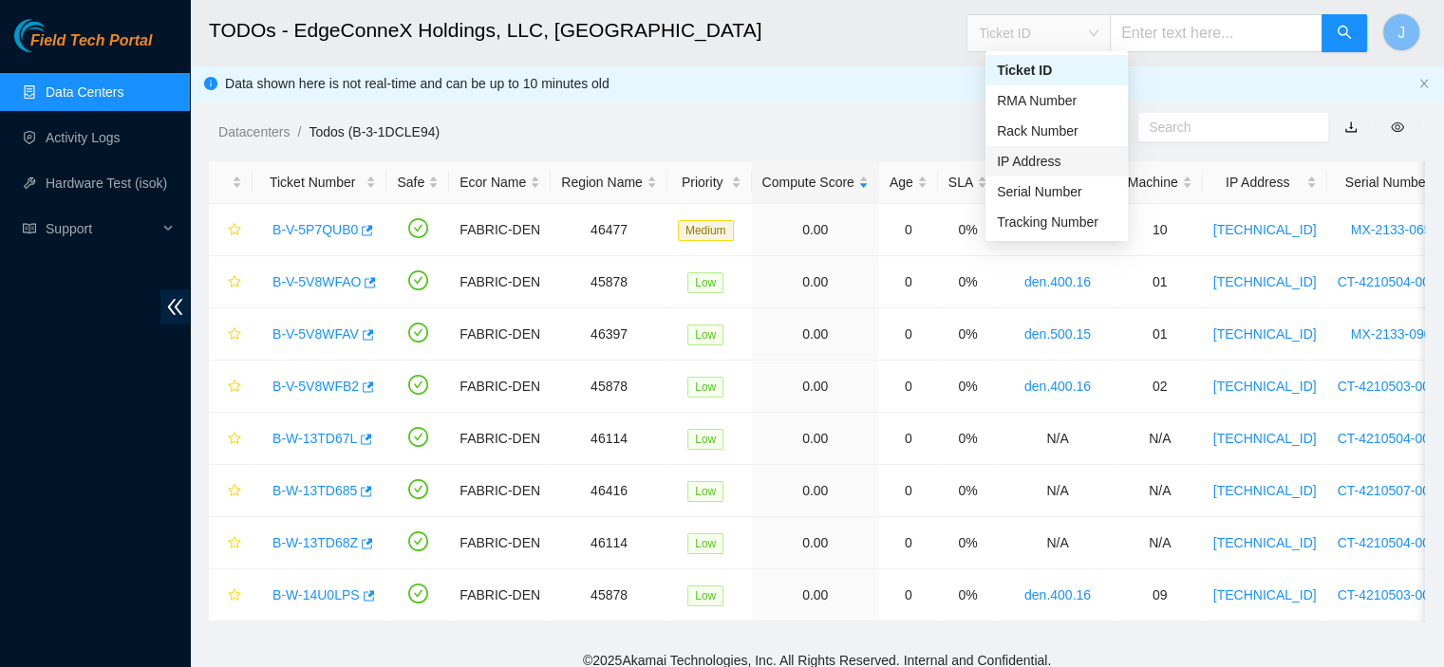
click at [1054, 162] on div "IP Address" at bounding box center [1057, 161] width 120 height 21
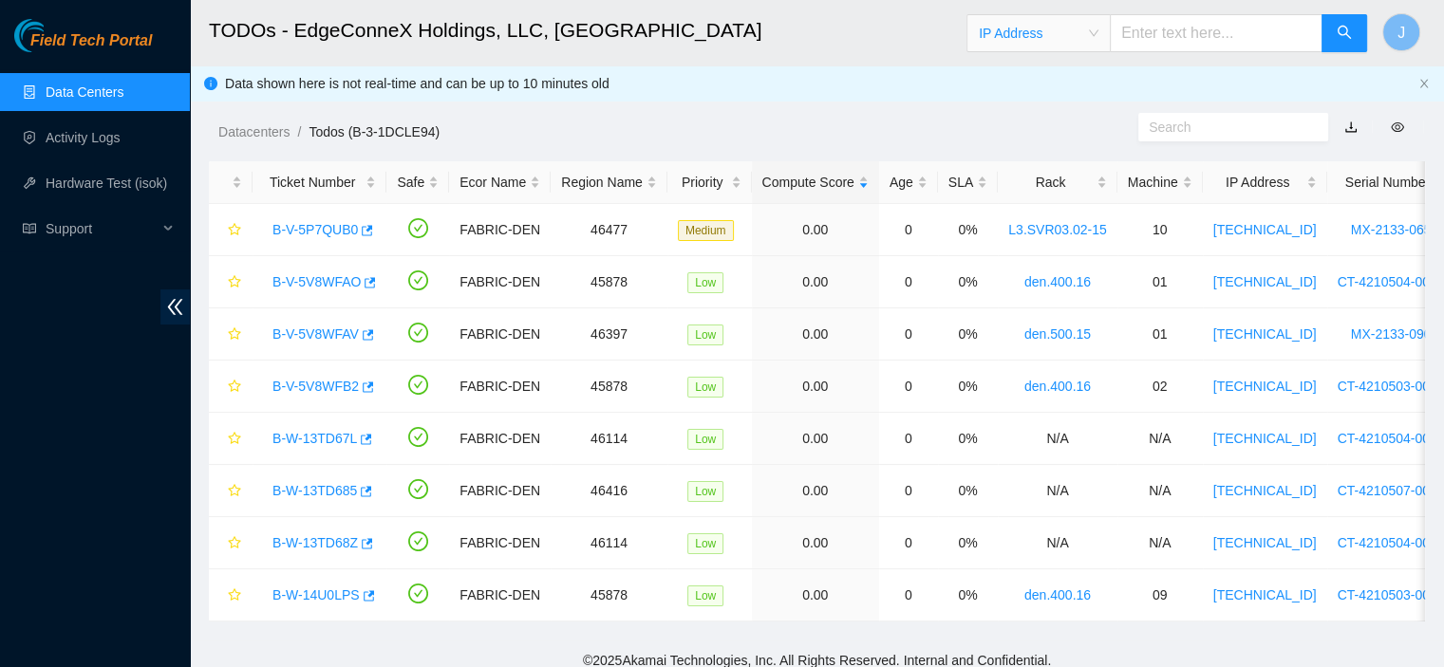
click at [1182, 28] on input "text" at bounding box center [1216, 33] width 213 height 38
paste input "[TECHNICAL_ID]"
type input "[TECHNICAL_ID]"
click at [1339, 29] on icon "search" at bounding box center [1344, 32] width 15 height 15
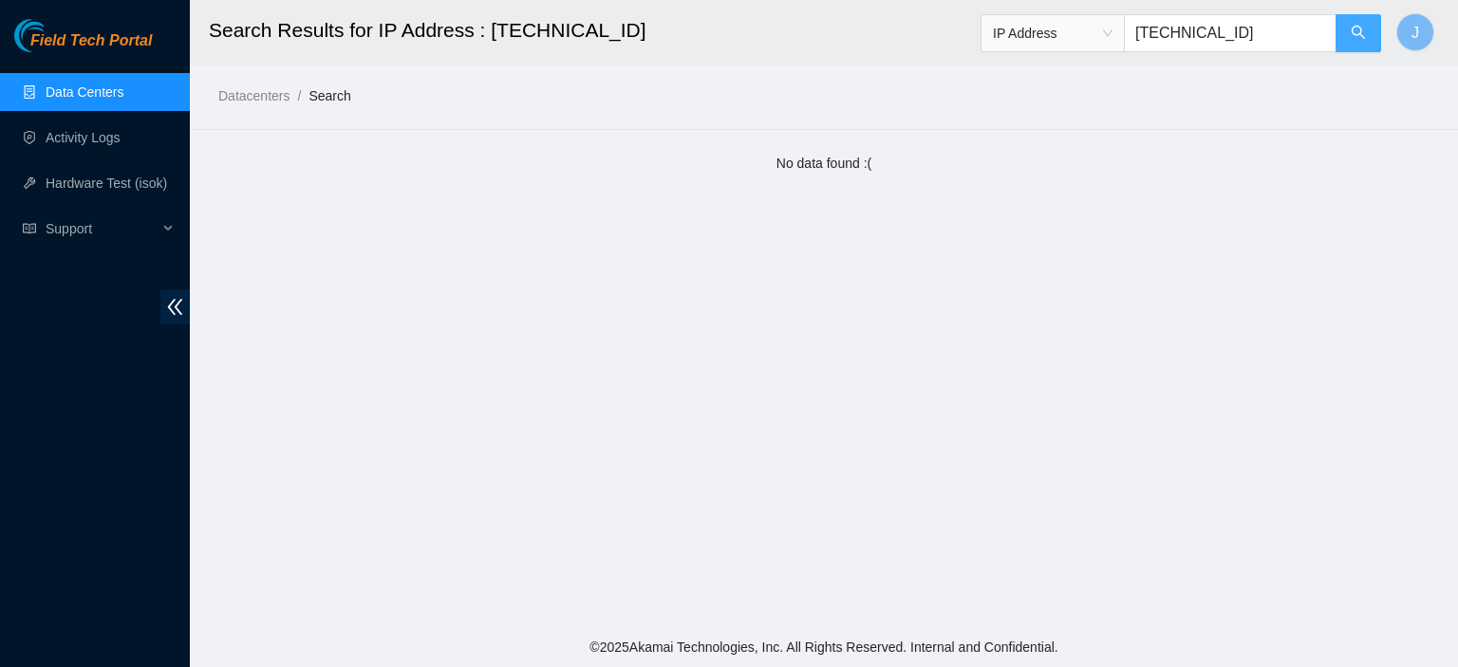
click at [1339, 29] on button "button" at bounding box center [1359, 33] width 46 height 38
click at [93, 95] on link "Data Centers" at bounding box center [85, 92] width 78 height 15
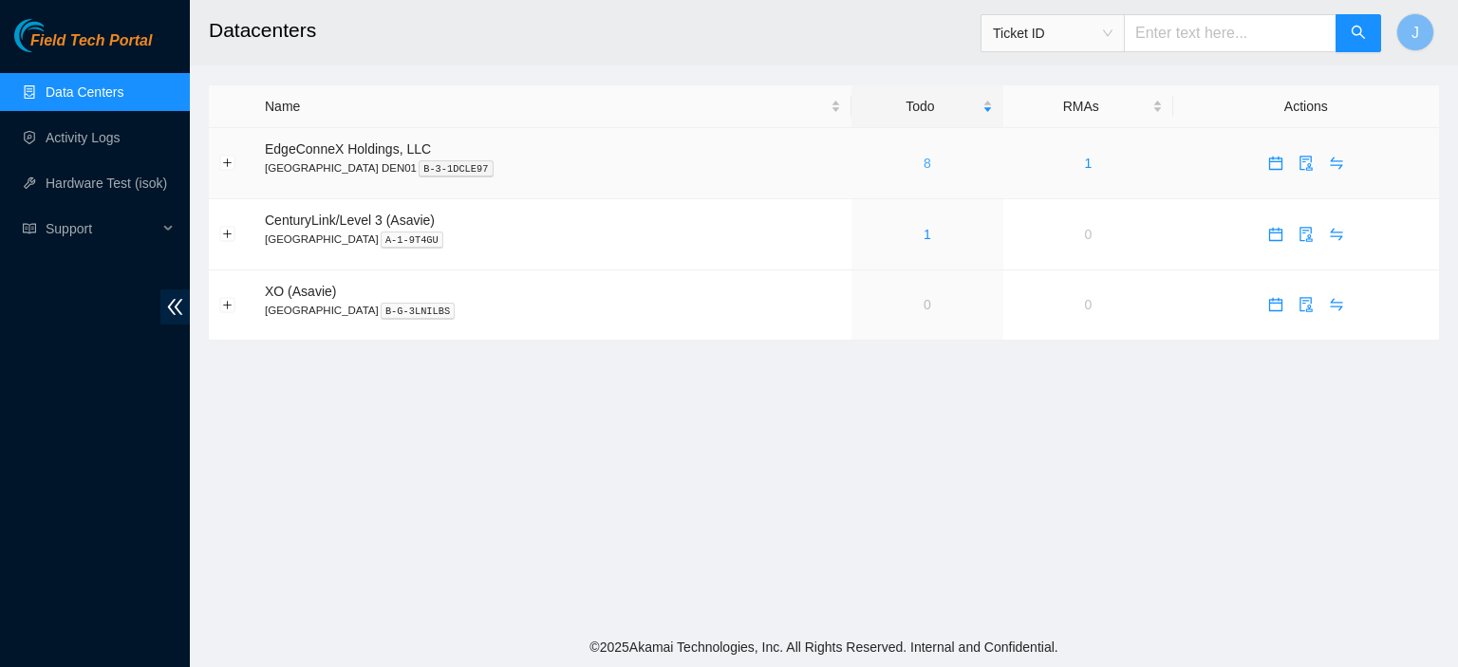
click at [863, 160] on div "8" at bounding box center [927, 163] width 131 height 21
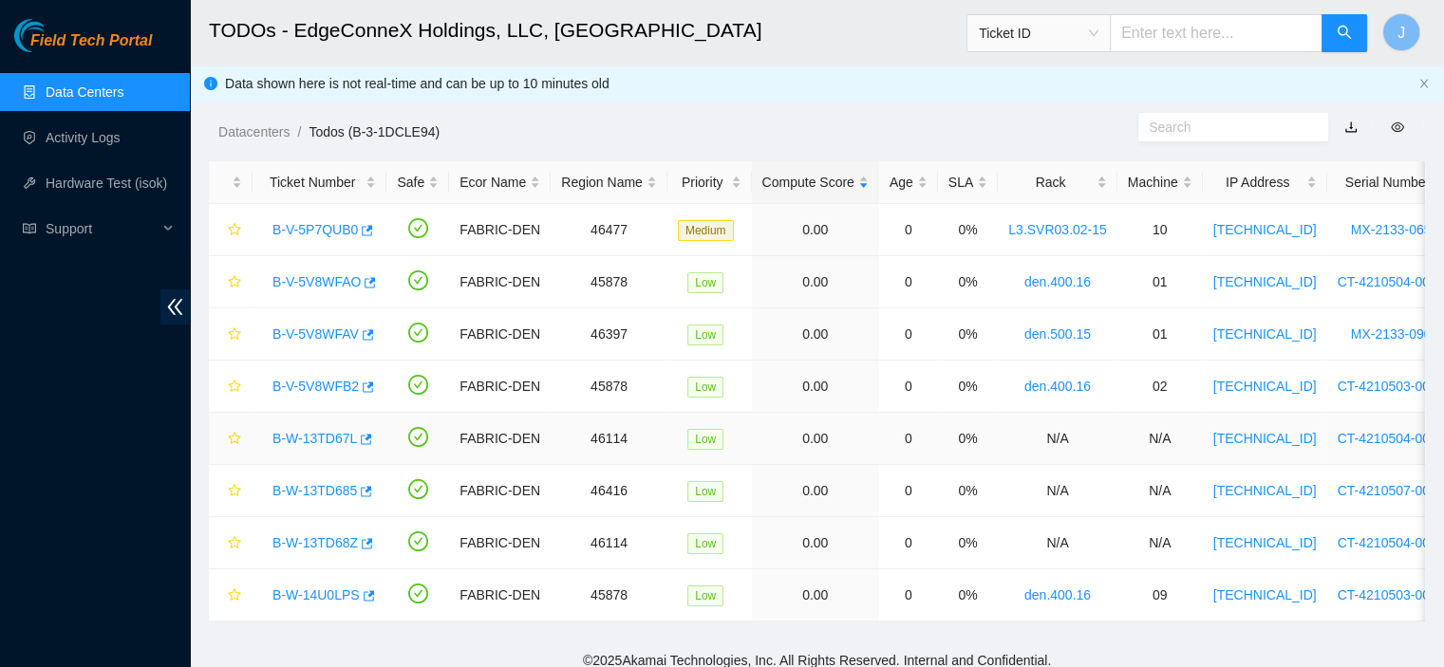
click at [333, 437] on link "B-W-13TD67L" at bounding box center [315, 438] width 85 height 15
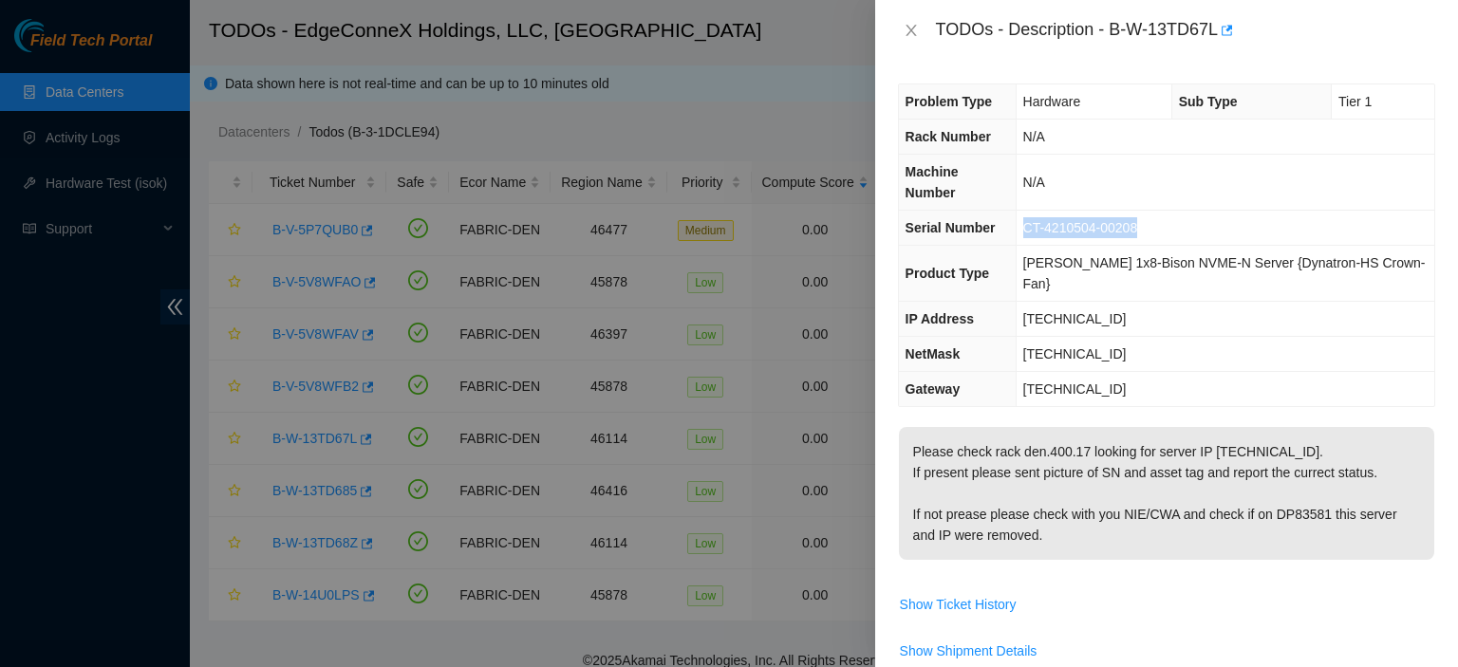
drag, startPoint x: 1162, startPoint y: 208, endPoint x: 1039, endPoint y: 201, distance: 123.6
click at [1039, 211] on td "CT-4210504-00208" at bounding box center [1225, 228] width 419 height 35
copy span "CT-4210504-00208"
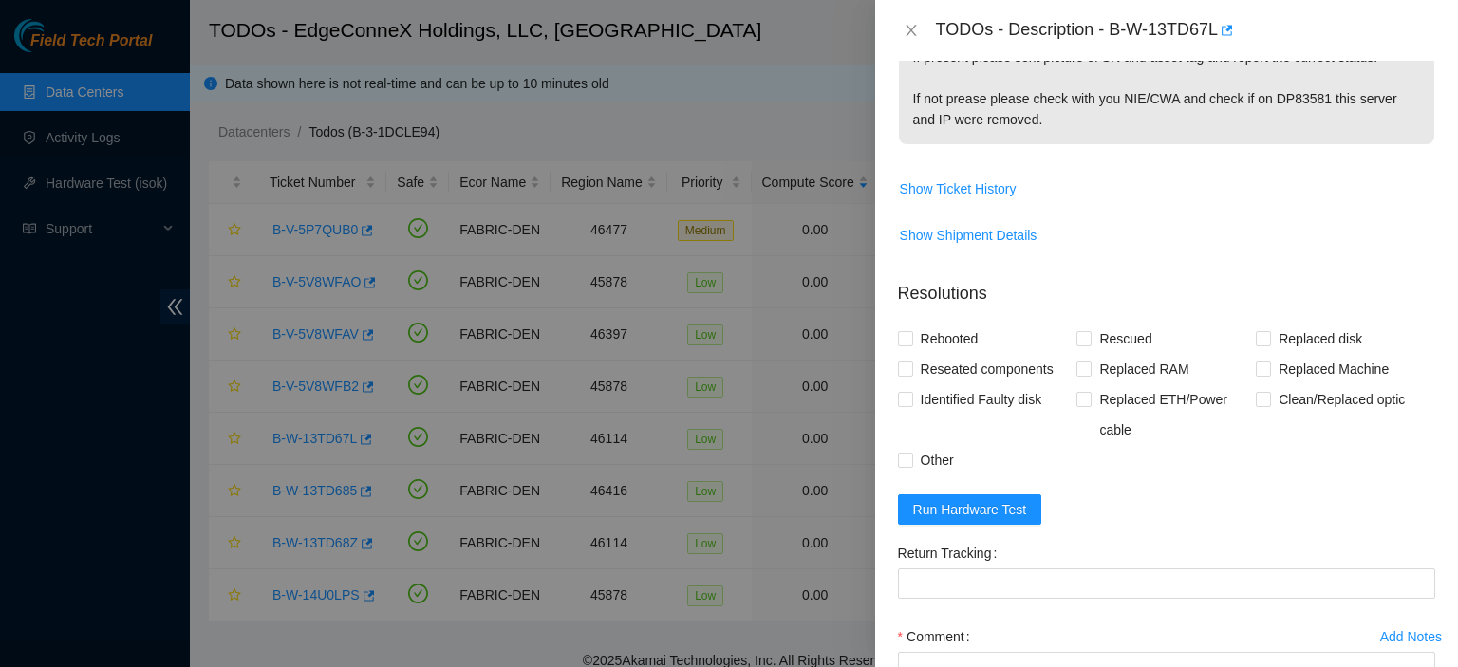
scroll to position [439, 0]
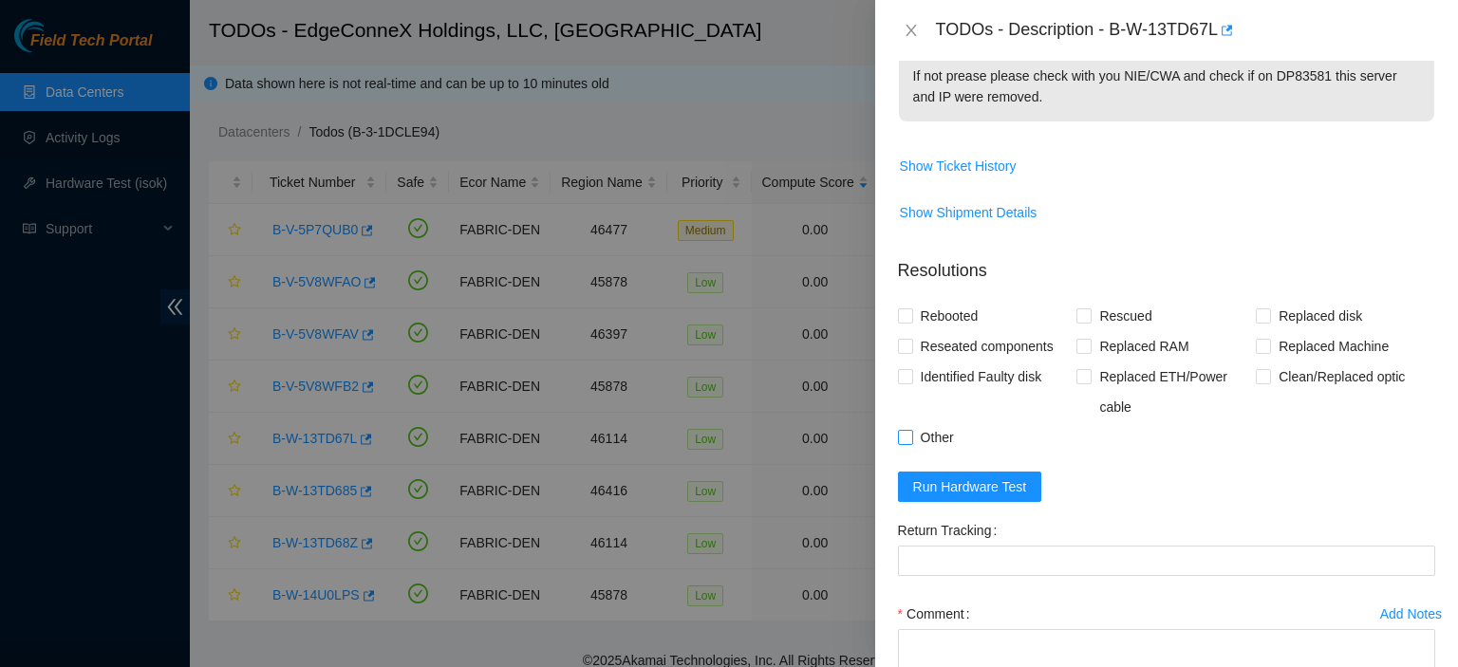
click at [912, 430] on span at bounding box center [905, 437] width 15 height 15
click at [912, 430] on input "Other" at bounding box center [904, 436] width 13 height 13
checkbox input "true"
click at [936, 630] on textarea "Comment" at bounding box center [1166, 666] width 537 height 72
paste textarea "RMA B-V-5T1RY3H,B-V-5T1RY6T"
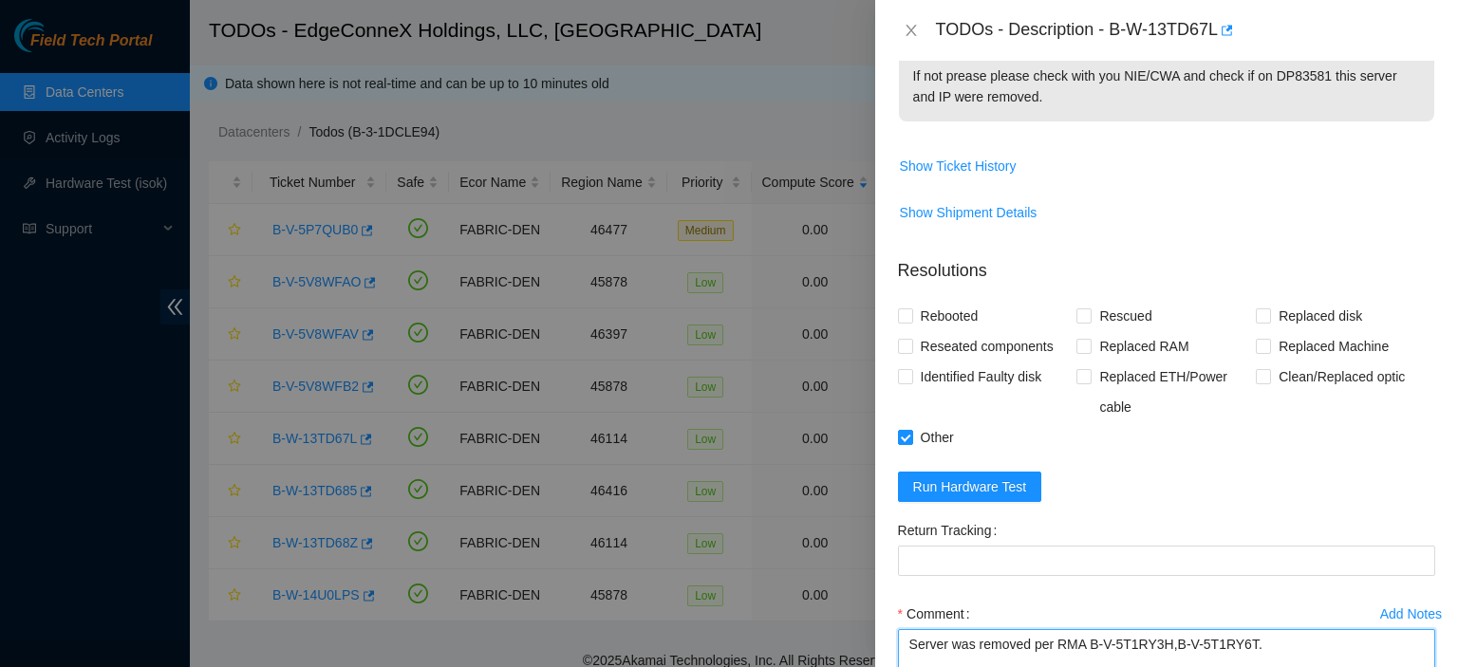
type textarea "Server was removed per RMA B-V-5T1RY3H,B-V-5T1RY6T."
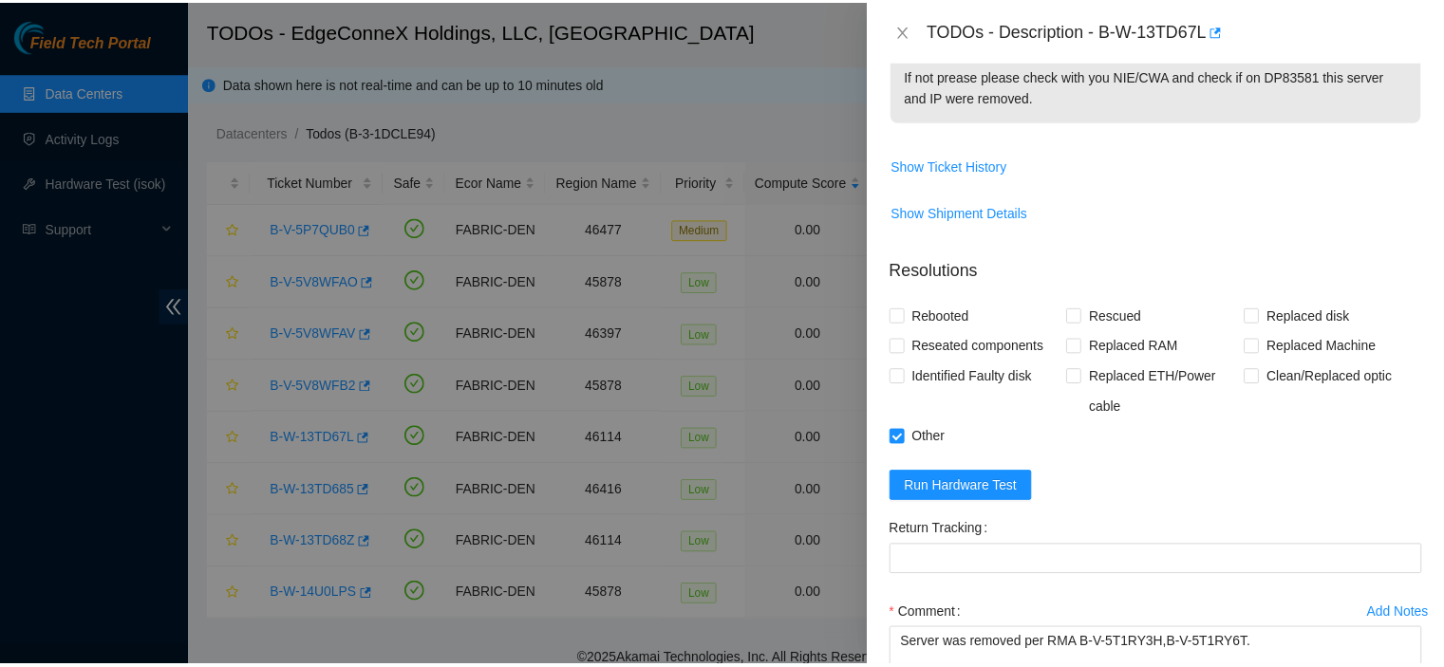
scroll to position [539, 0]
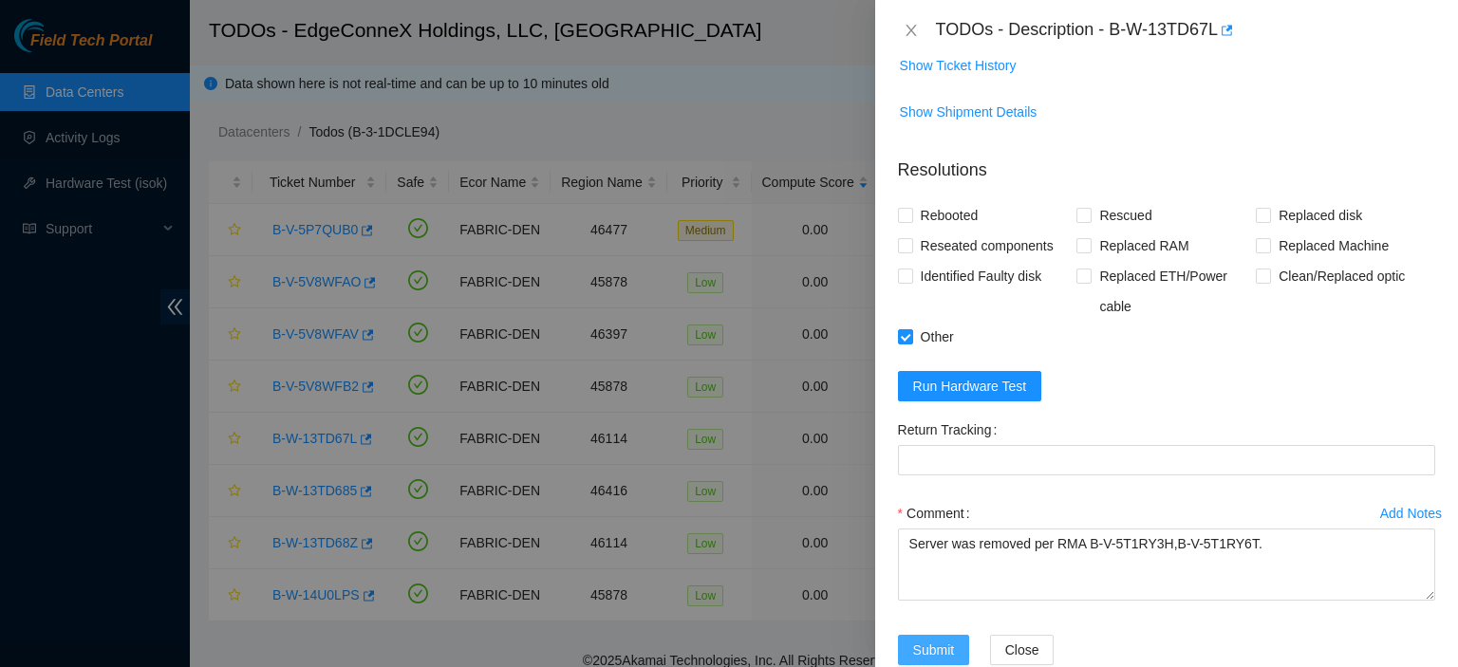
click at [932, 640] on span "Submit" at bounding box center [934, 650] width 42 height 21
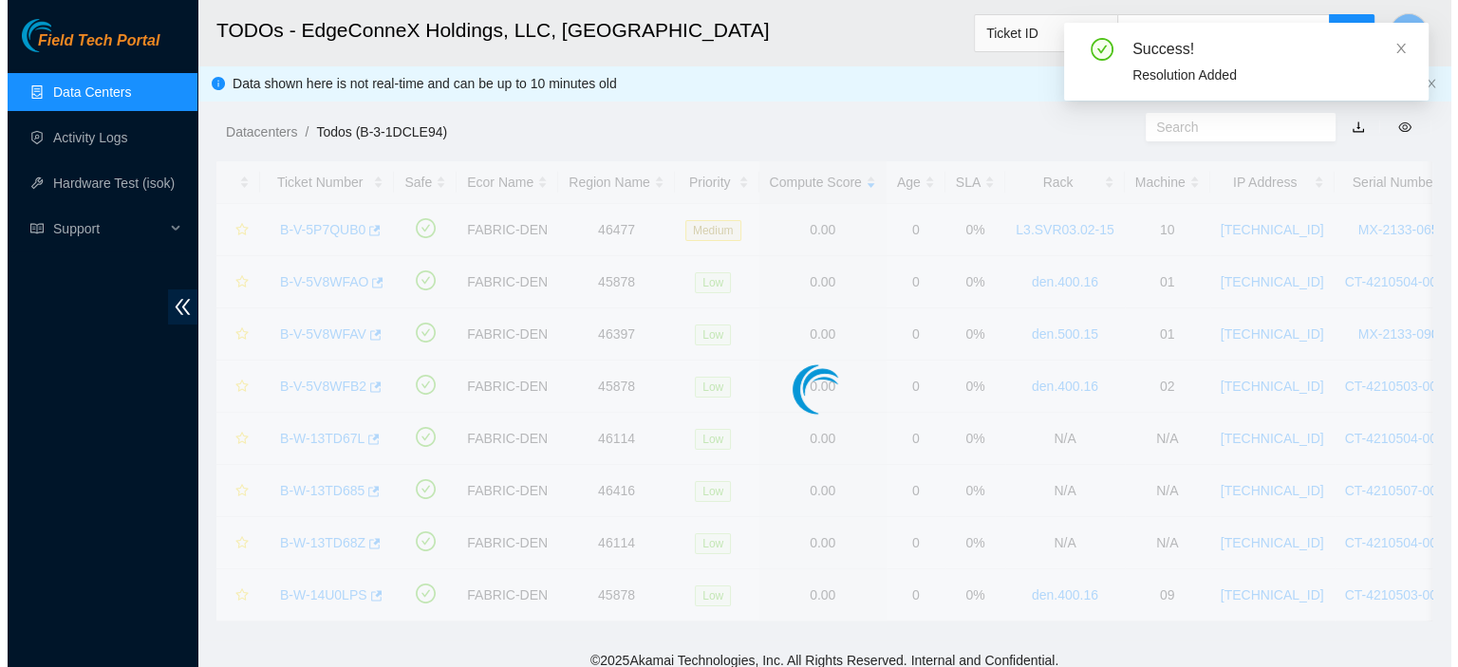
scroll to position [462, 0]
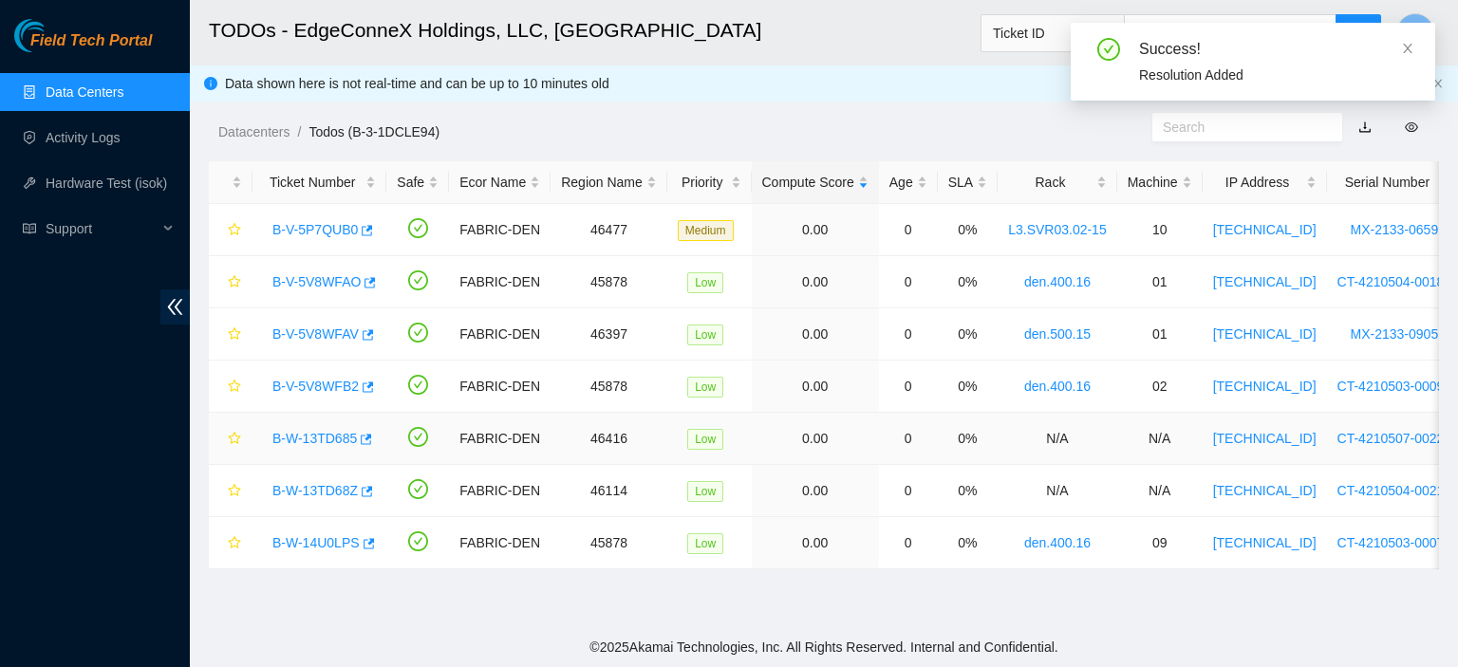
click at [285, 436] on link "B-W-13TD685" at bounding box center [315, 438] width 85 height 15
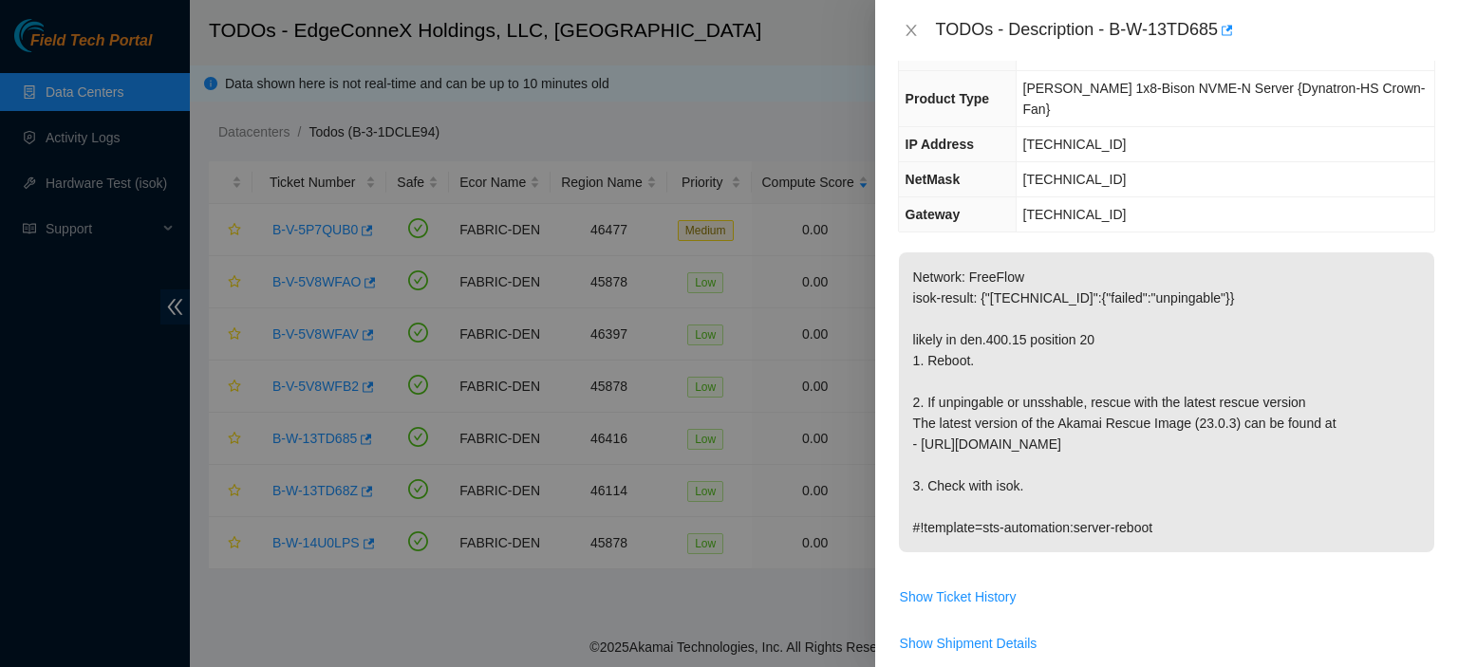
scroll to position [0, 0]
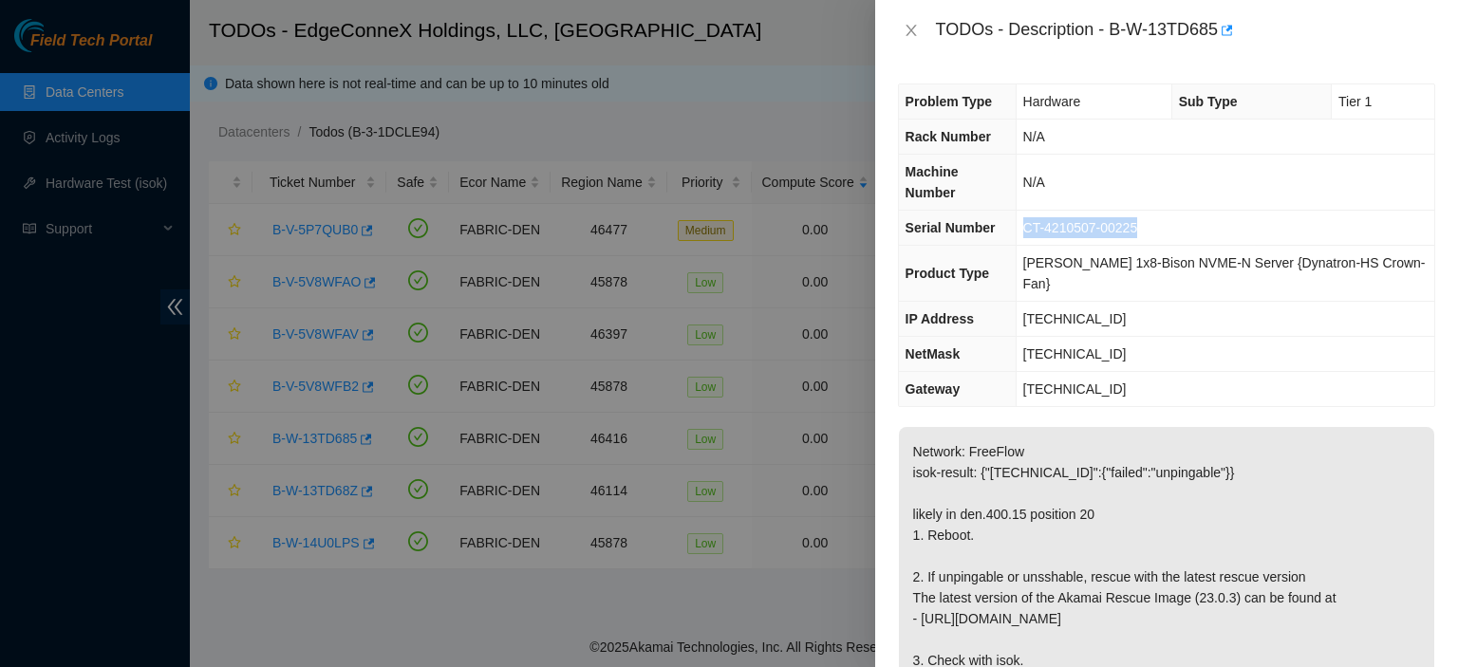
drag, startPoint x: 1155, startPoint y: 200, endPoint x: 1036, endPoint y: 210, distance: 119.1
click at [1036, 211] on td "CT-4210507-00225" at bounding box center [1225, 228] width 419 height 35
copy span "CT-4210507-00225"
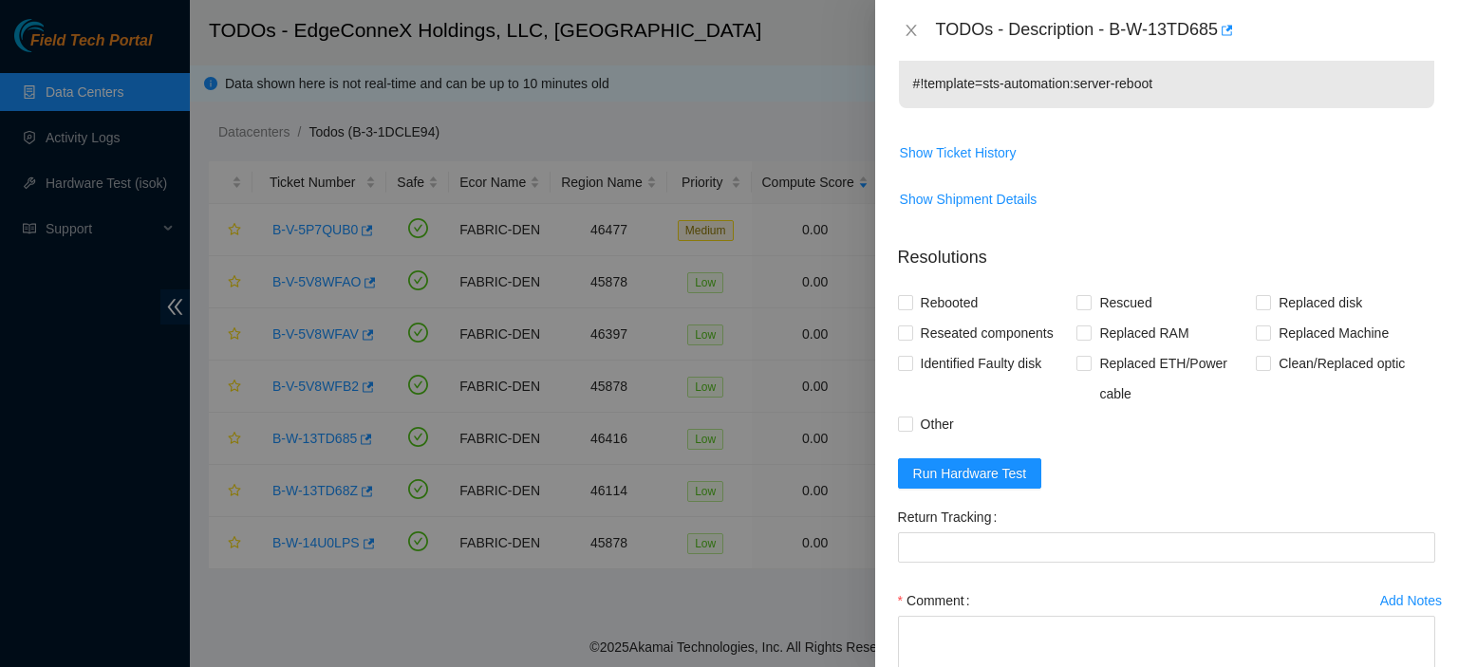
scroll to position [661, 0]
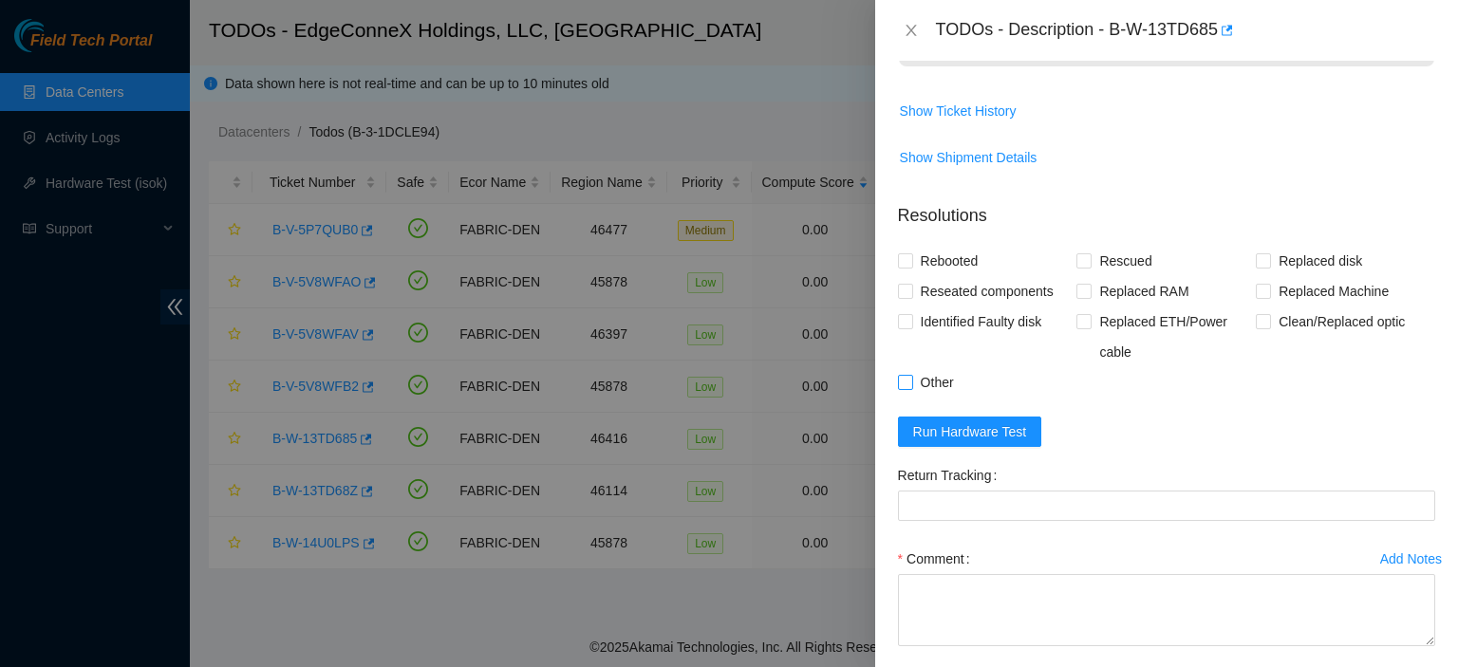
click at [906, 375] on input "Other" at bounding box center [904, 381] width 13 height 13
checkbox input "true"
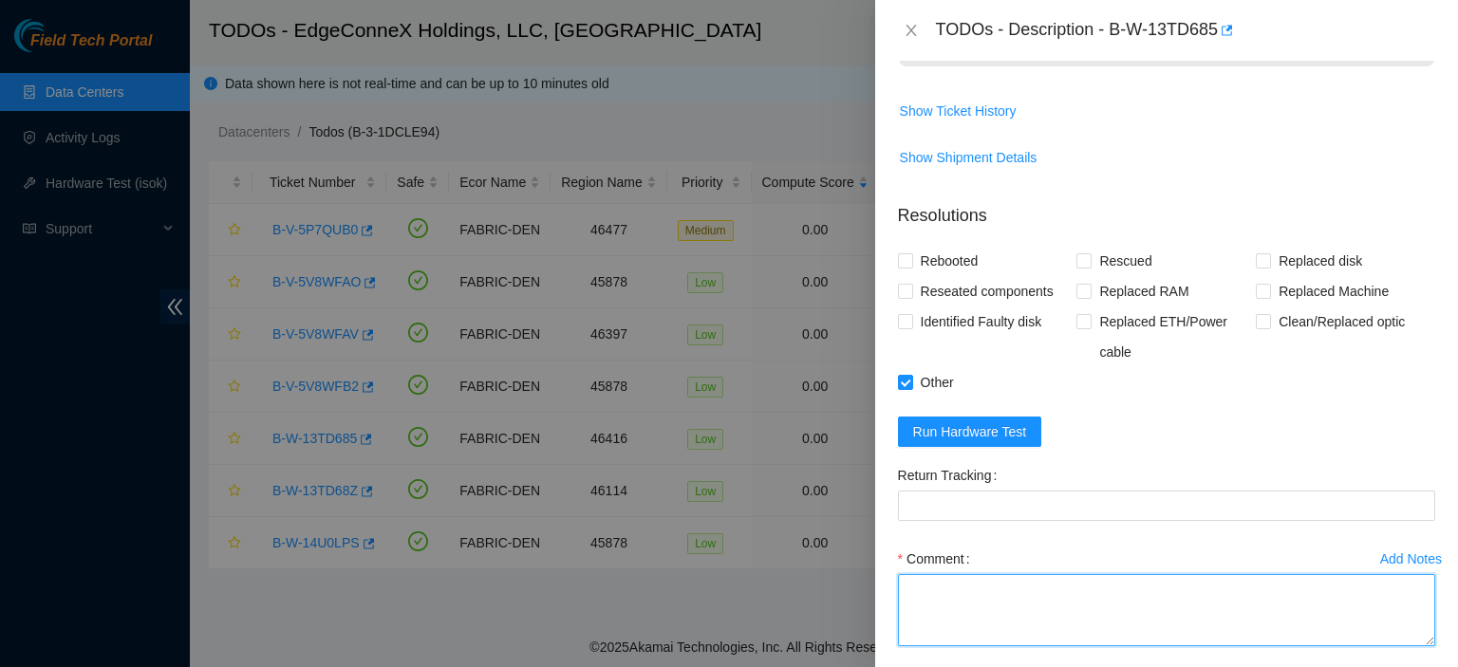
click at [931, 574] on textarea "Comment" at bounding box center [1166, 610] width 537 height 72
paste textarea "[B-V-5T1SJCR] Pickup request - RMA B-V-5T1RY3H,B-V-5T1RY6T"
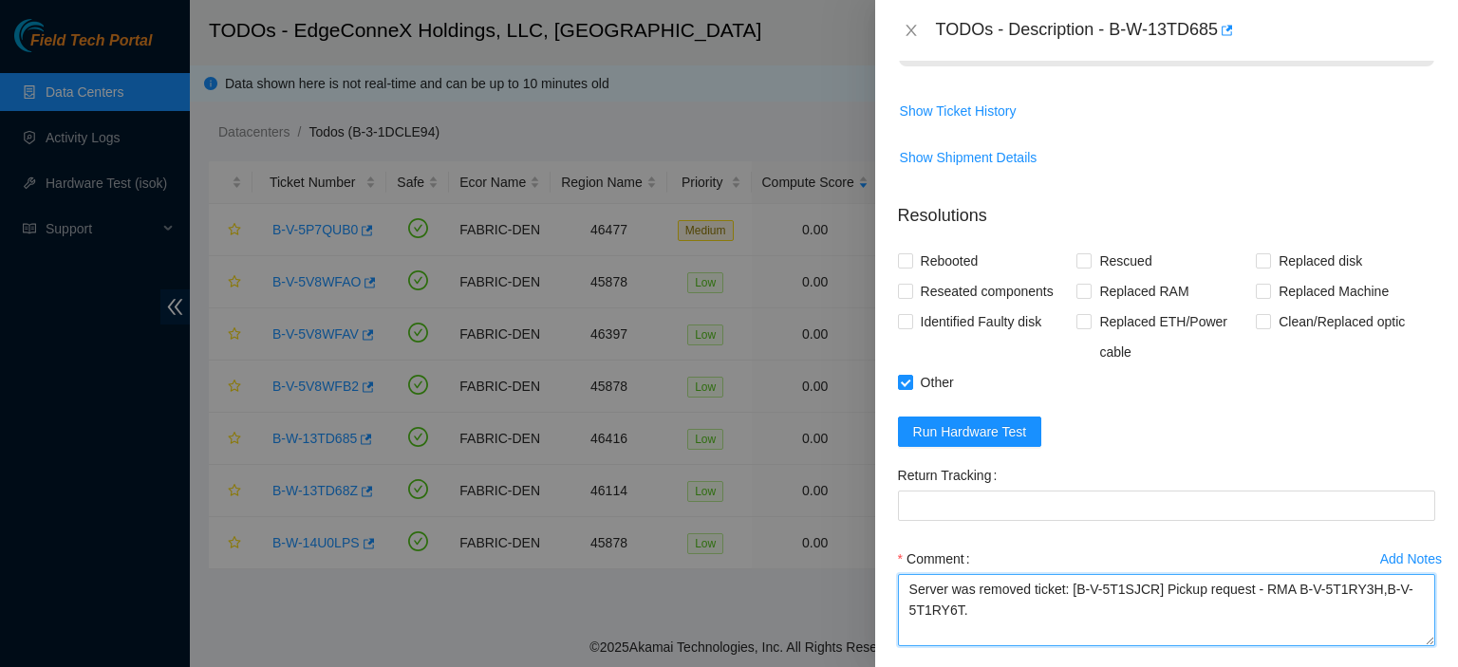
type textarea "Server was removed ticket: [B-V-5T1SJCR] Pickup request - RMA B-V-5T1RY3H,B-V-5…"
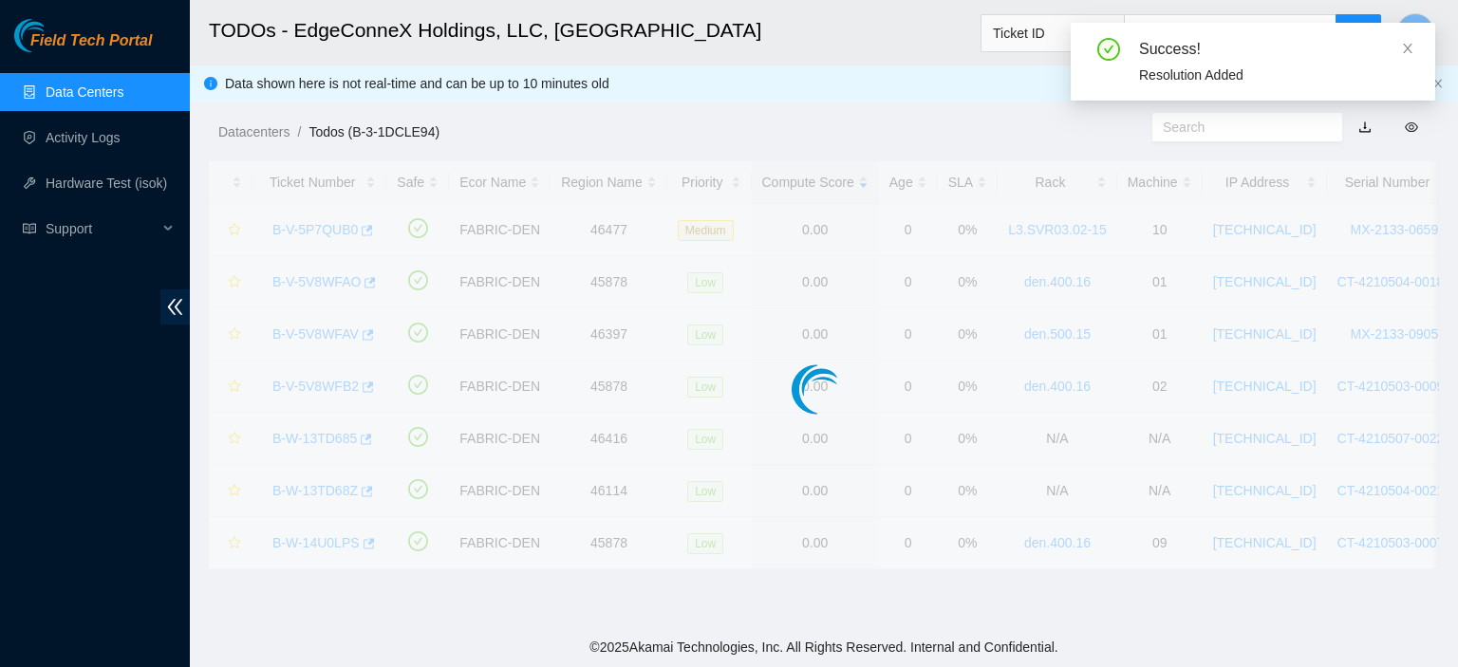
scroll to position [418, 0]
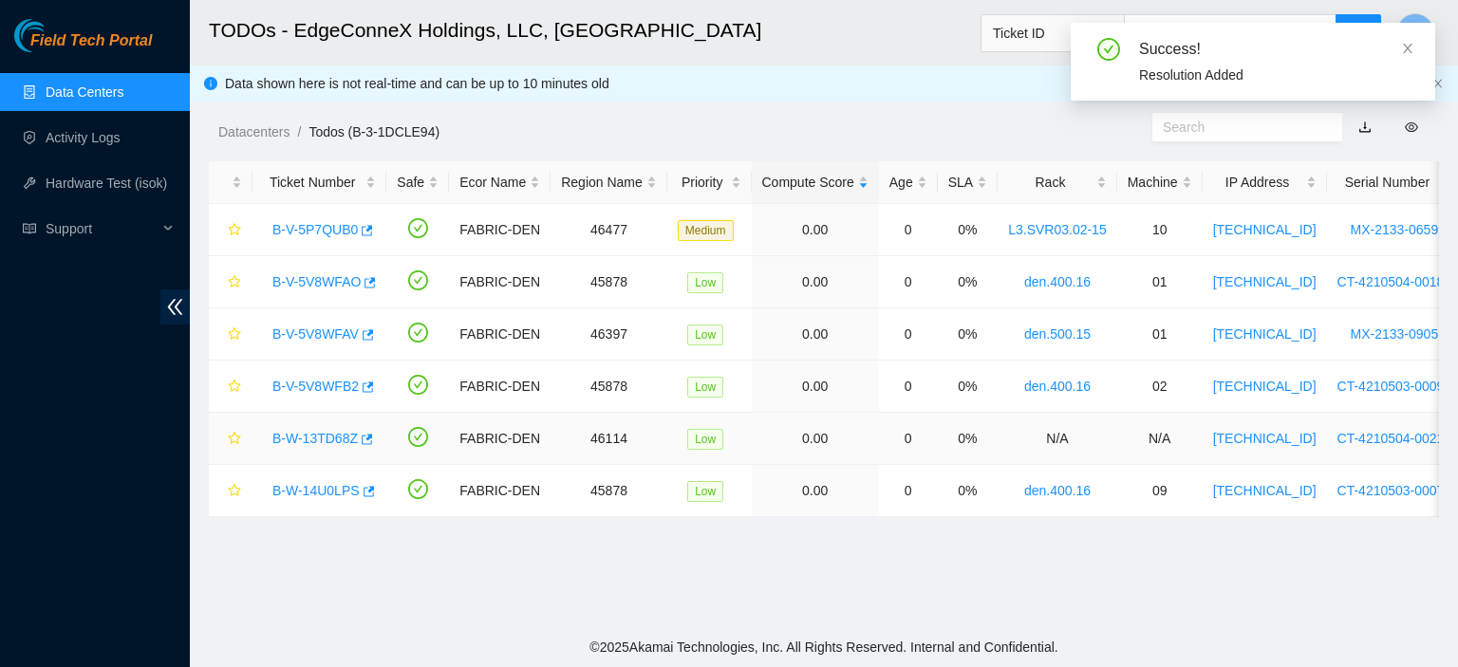
click at [324, 438] on link "B-W-13TD68Z" at bounding box center [315, 438] width 85 height 15
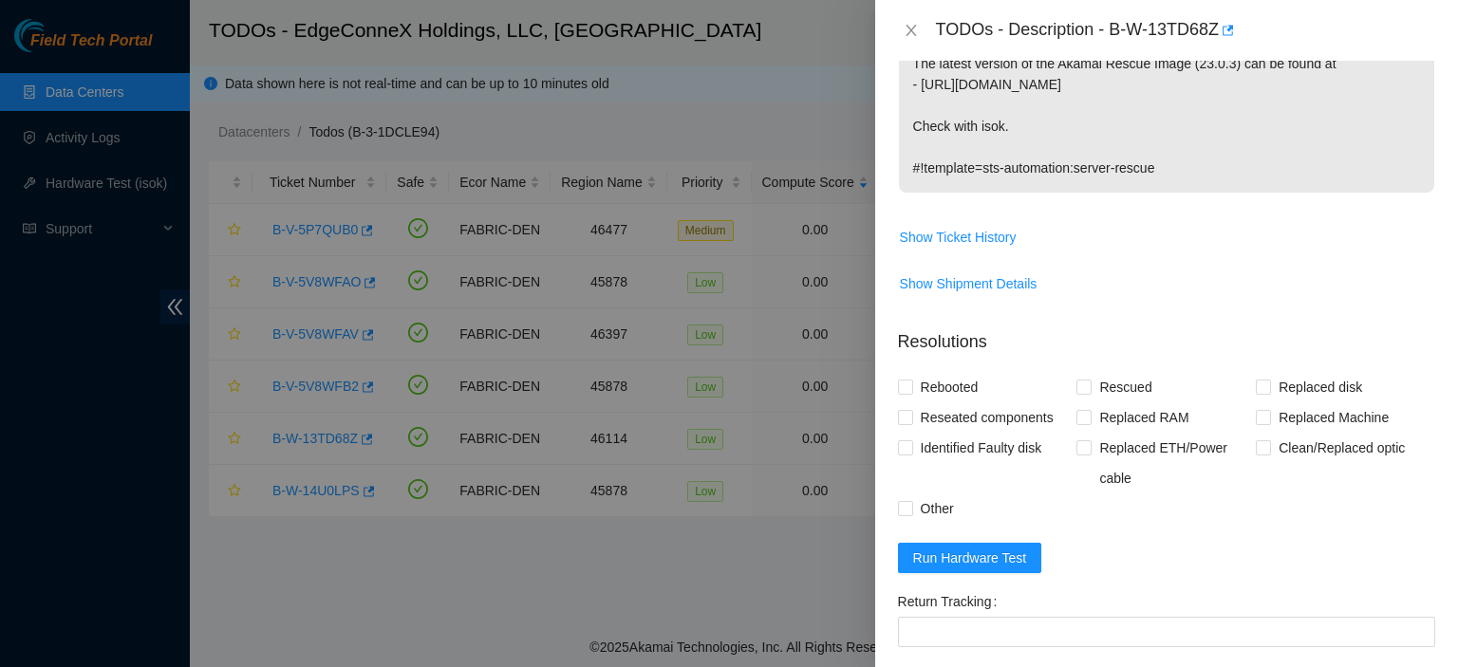
scroll to position [724, 0]
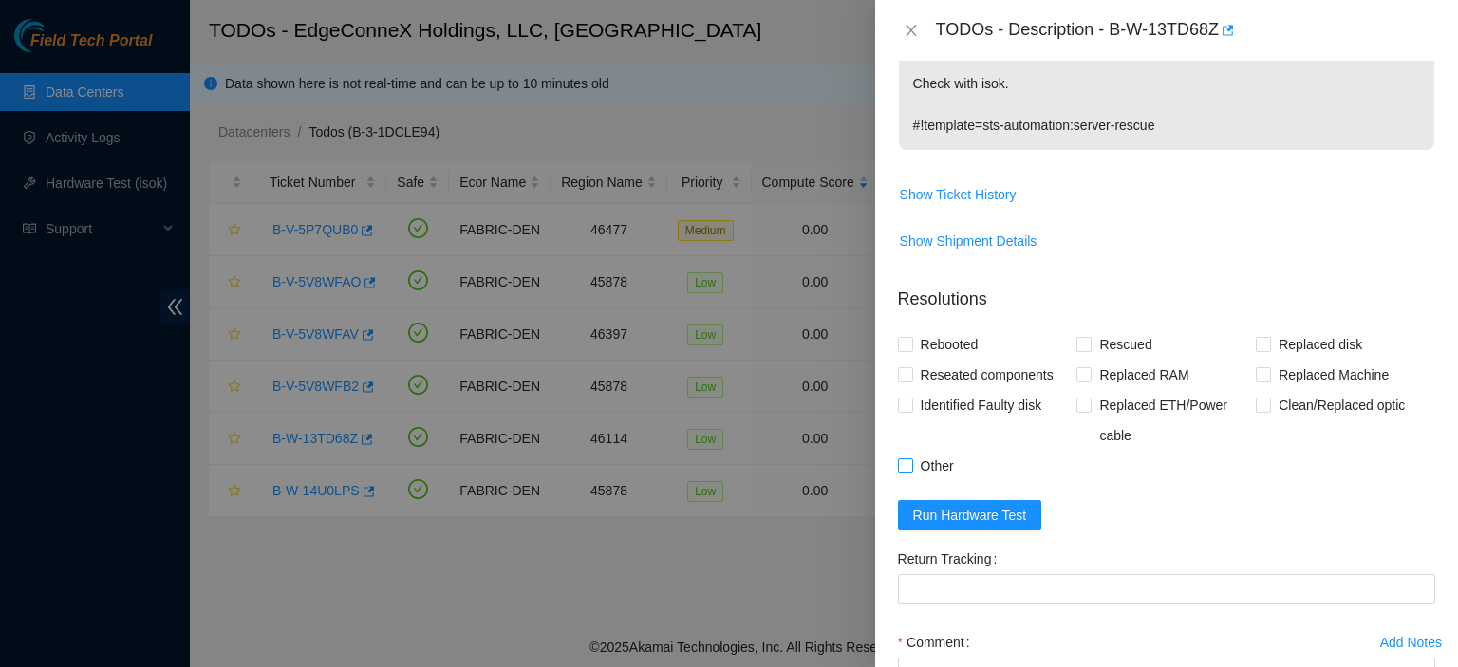
click at [910, 459] on input "Other" at bounding box center [904, 465] width 13 height 13
checkbox input "true"
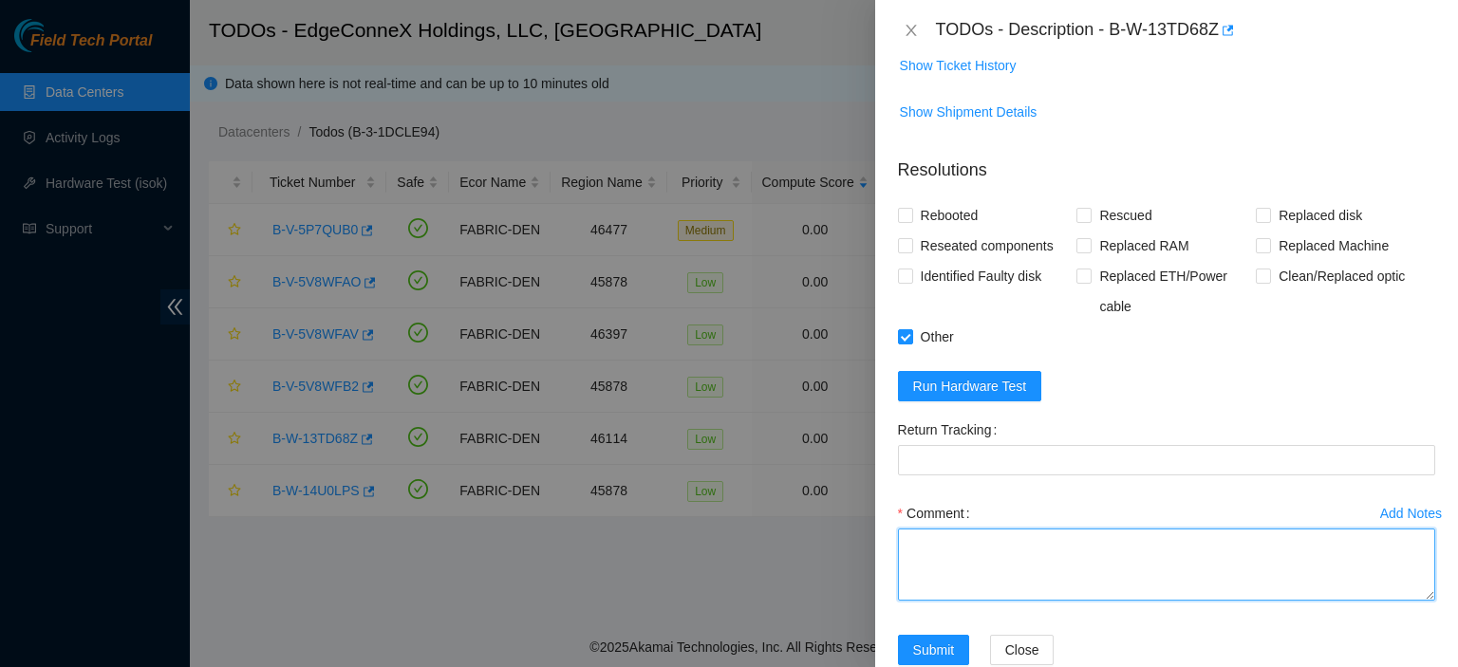
click at [995, 529] on textarea "Comment" at bounding box center [1166, 565] width 537 height 72
paste textarea "[B-V-5T1SJCR] Pickup request - RMA B-V-5T1RY3H,B-V-5T1RY6T"
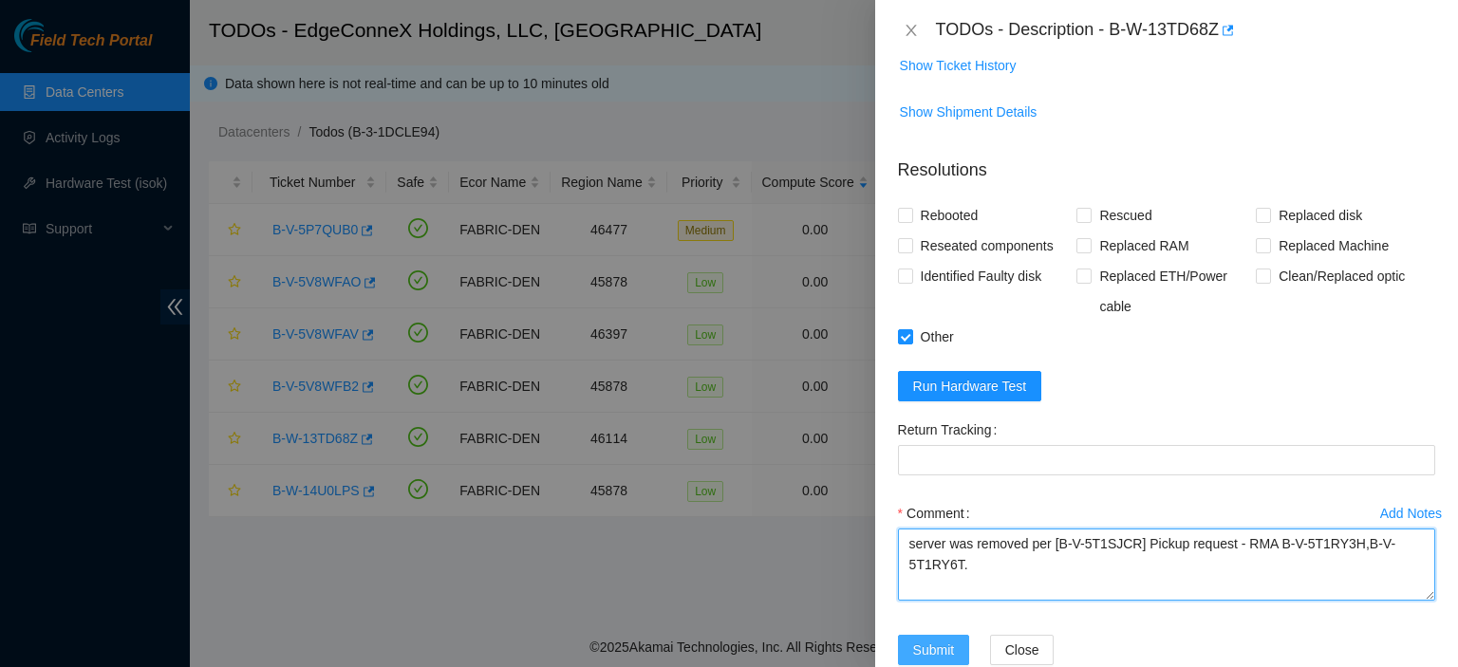
type textarea "server was removed per [B-V-5T1SJCR] Pickup request - RMA B-V-5T1RY3H,B-V-5T1RY…"
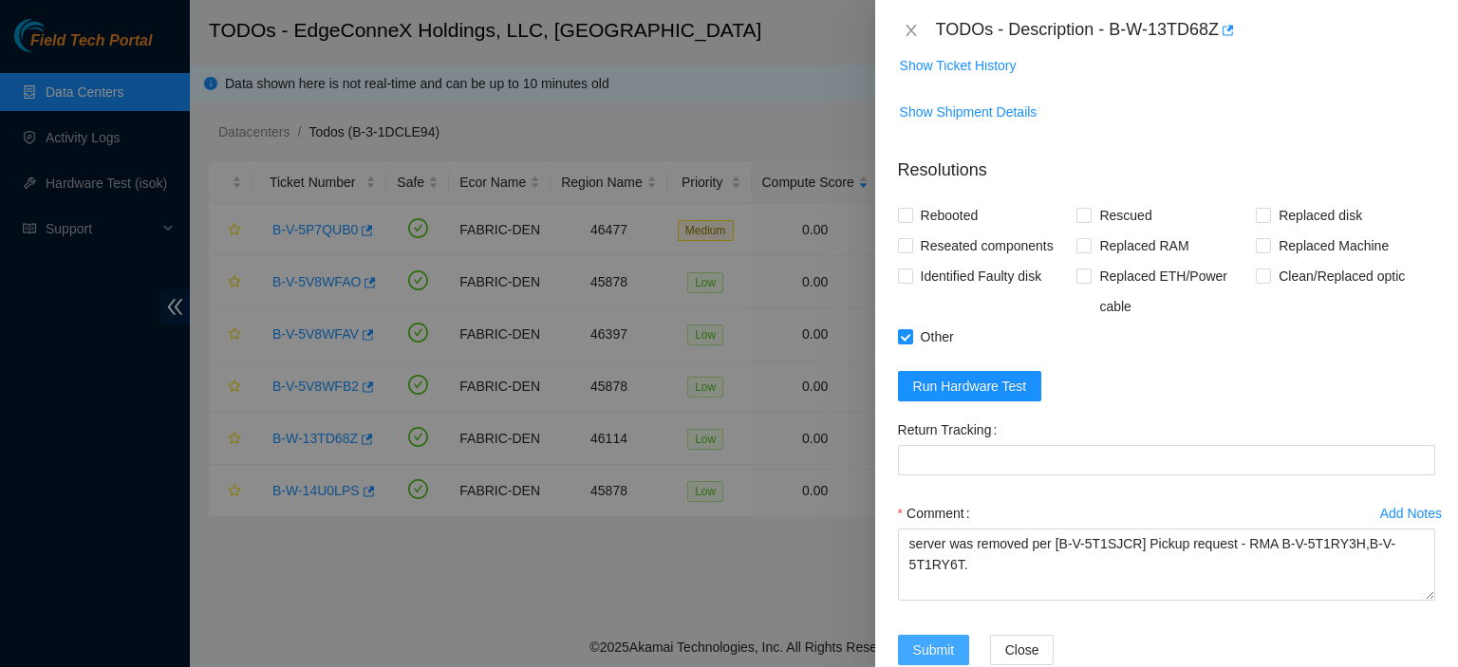
click at [930, 640] on span "Submit" at bounding box center [934, 650] width 42 height 21
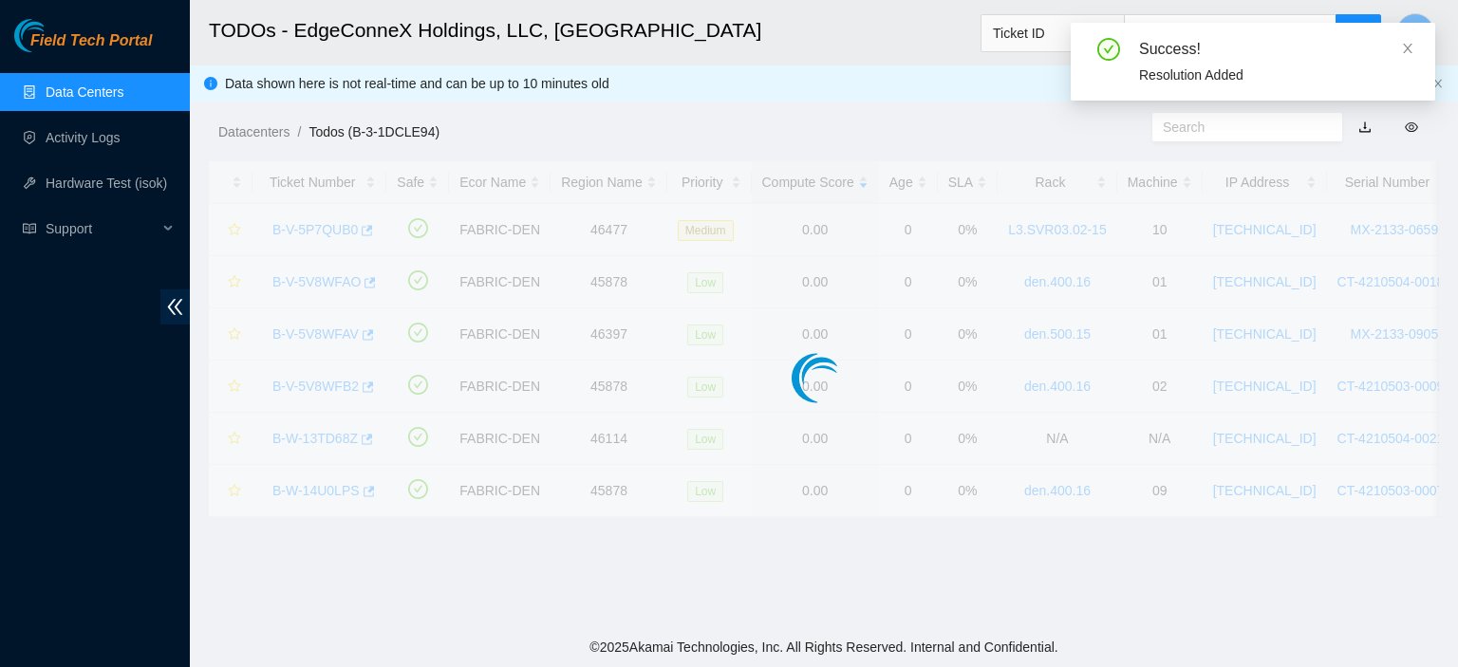
scroll to position [462, 0]
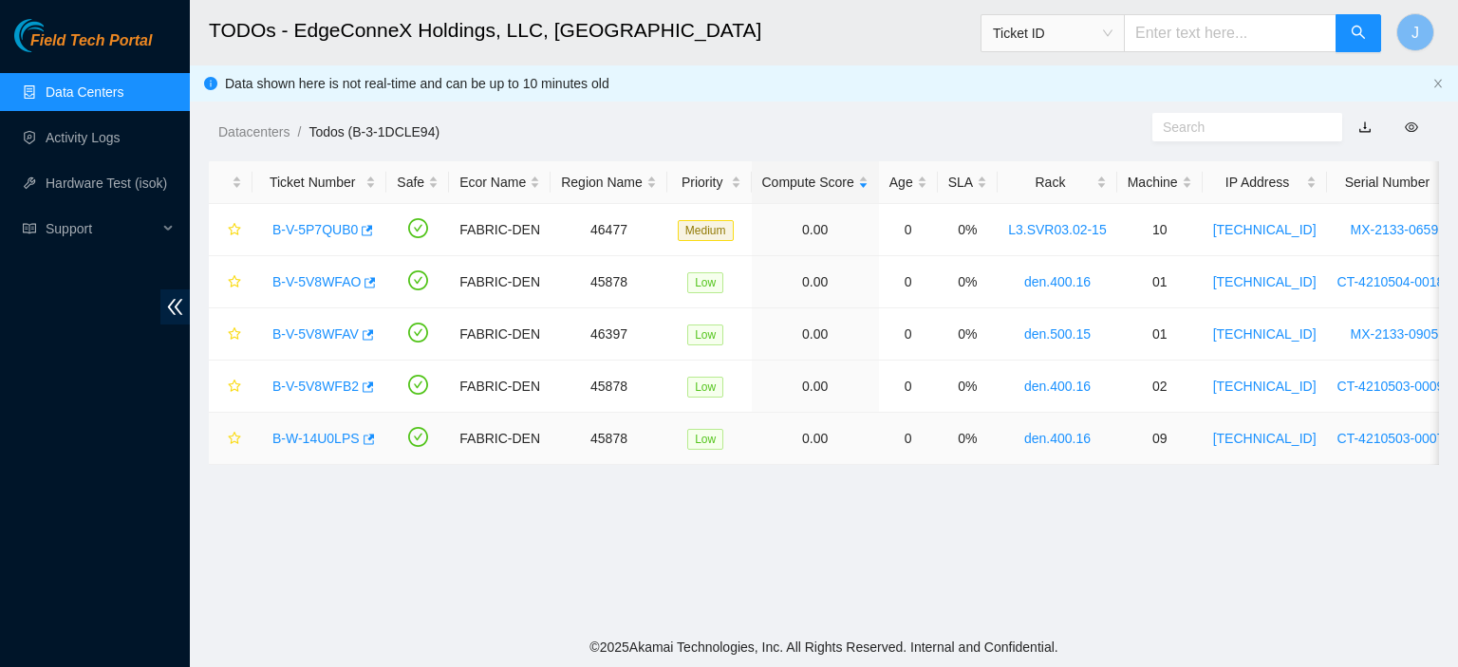
click at [332, 437] on link "B-W-14U0LPS" at bounding box center [316, 438] width 87 height 15
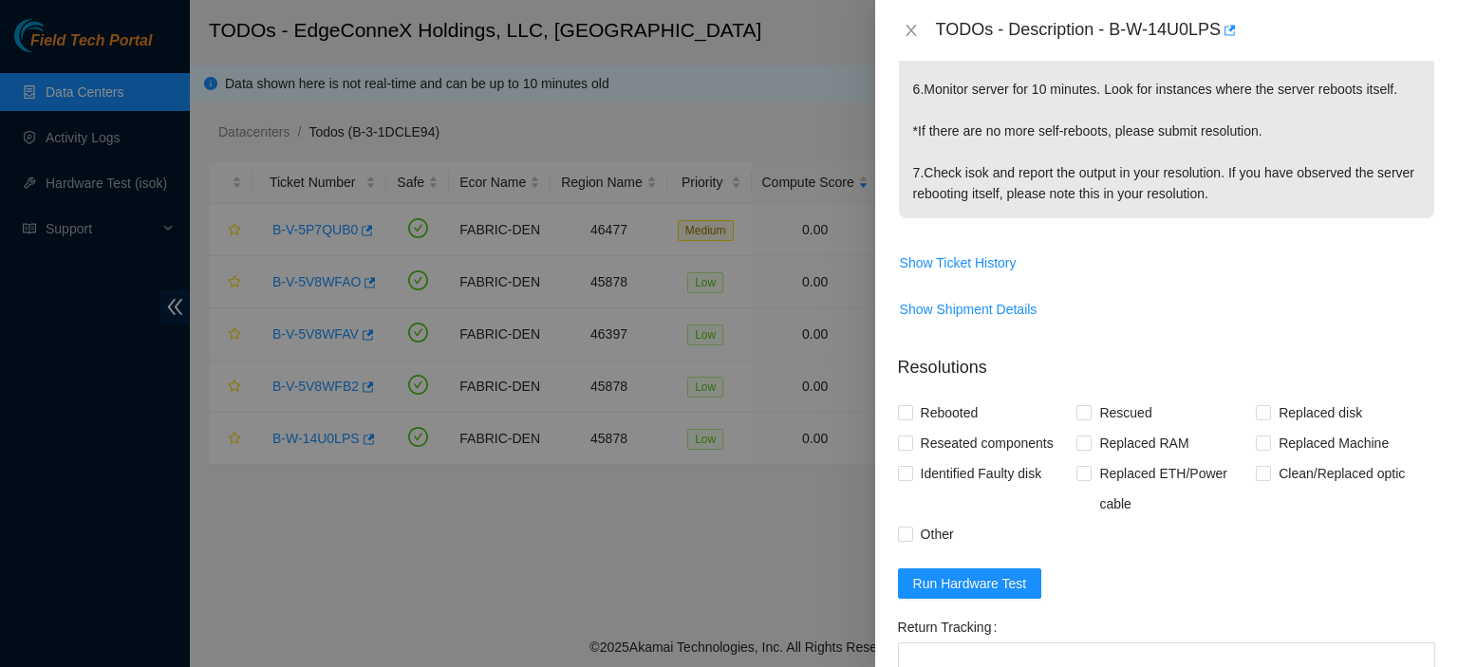
scroll to position [668, 0]
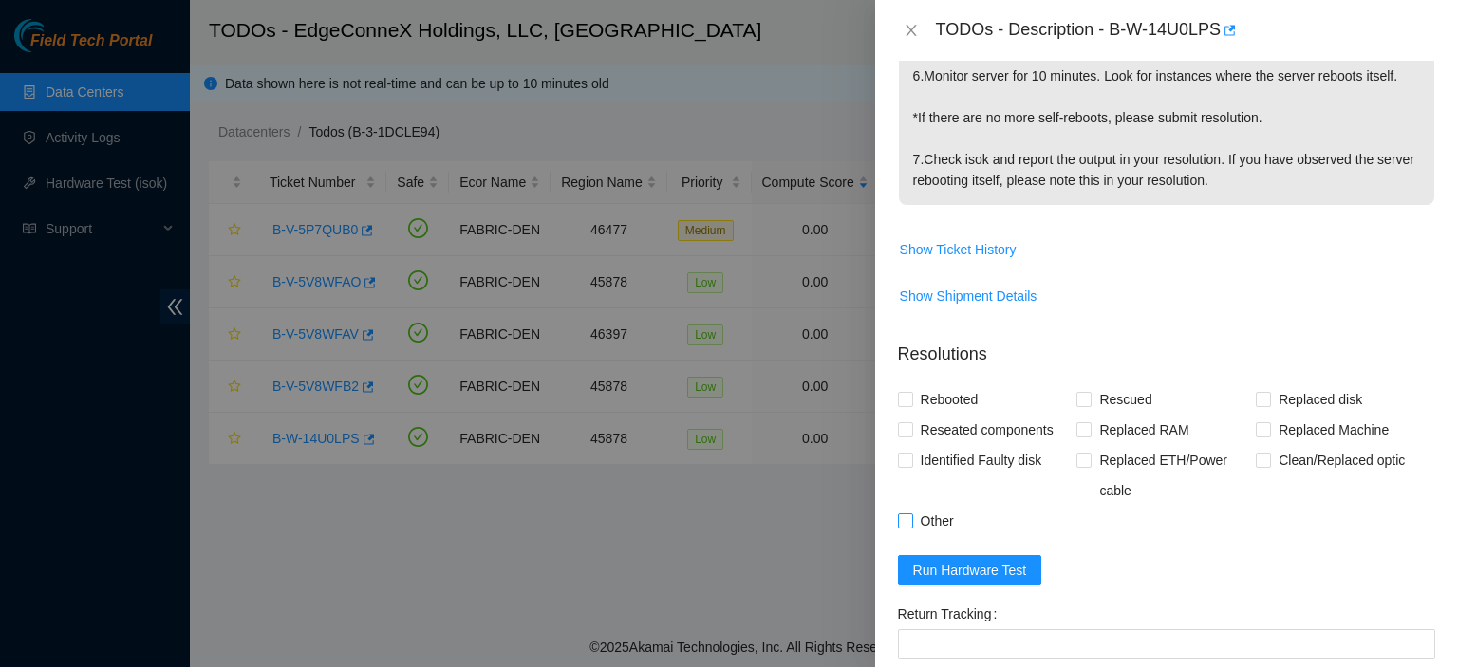
click at [906, 514] on input "Other" at bounding box center [904, 520] width 13 height 13
checkbox input "true"
click at [903, 392] on input "Rebooted" at bounding box center [904, 398] width 13 height 13
checkbox input "true"
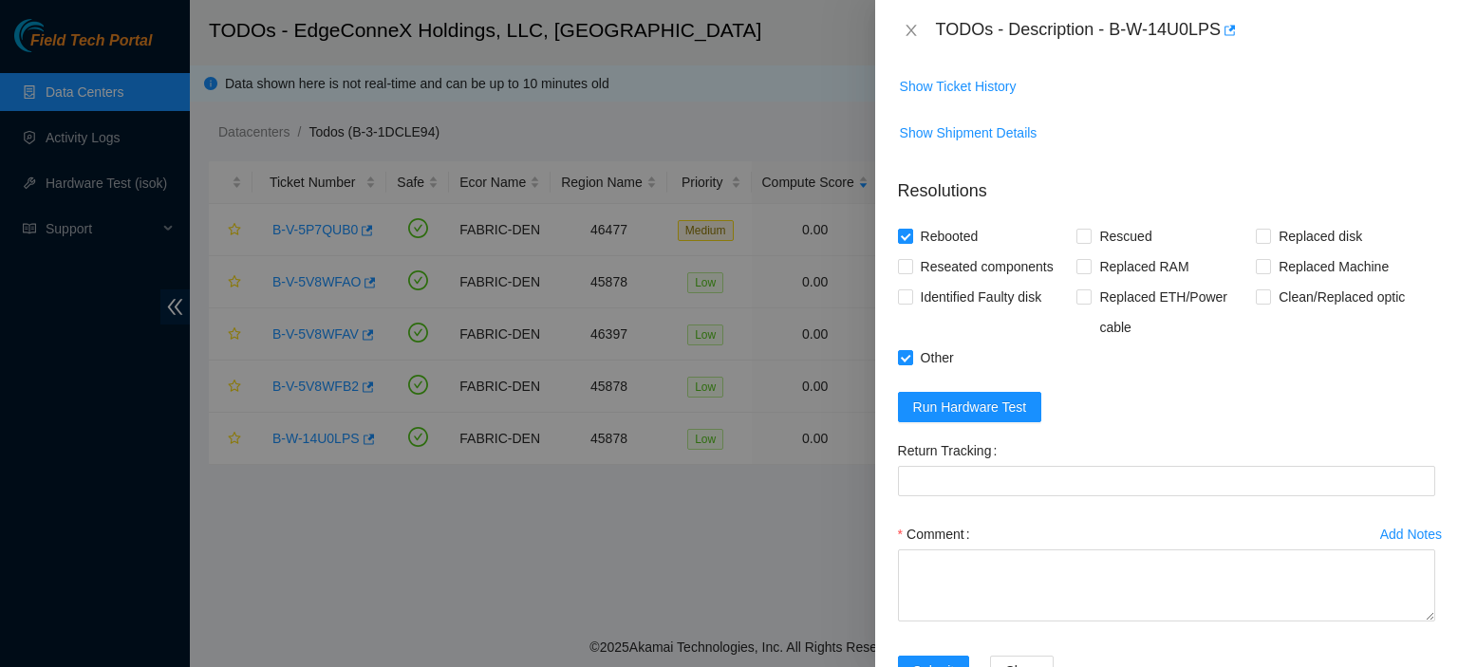
scroll to position [834, 0]
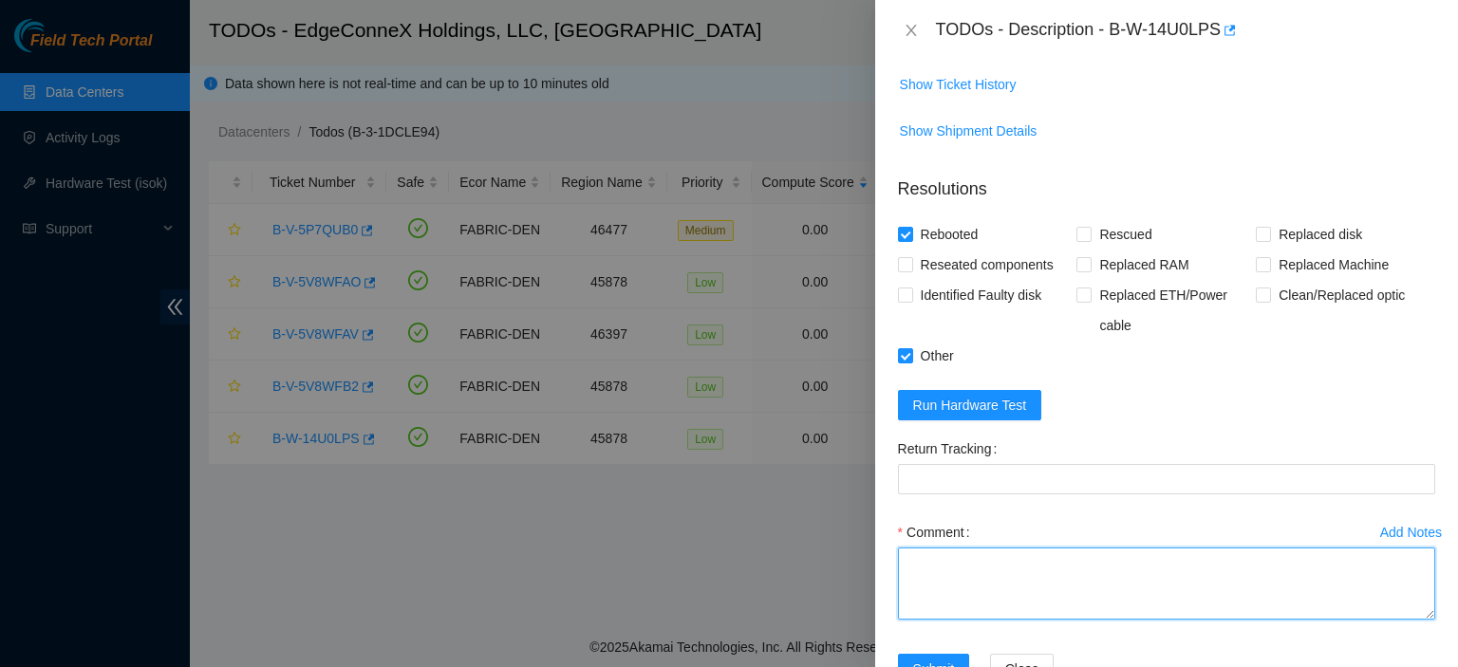
click at [1046, 548] on textarea "Comment" at bounding box center [1166, 584] width 537 height 72
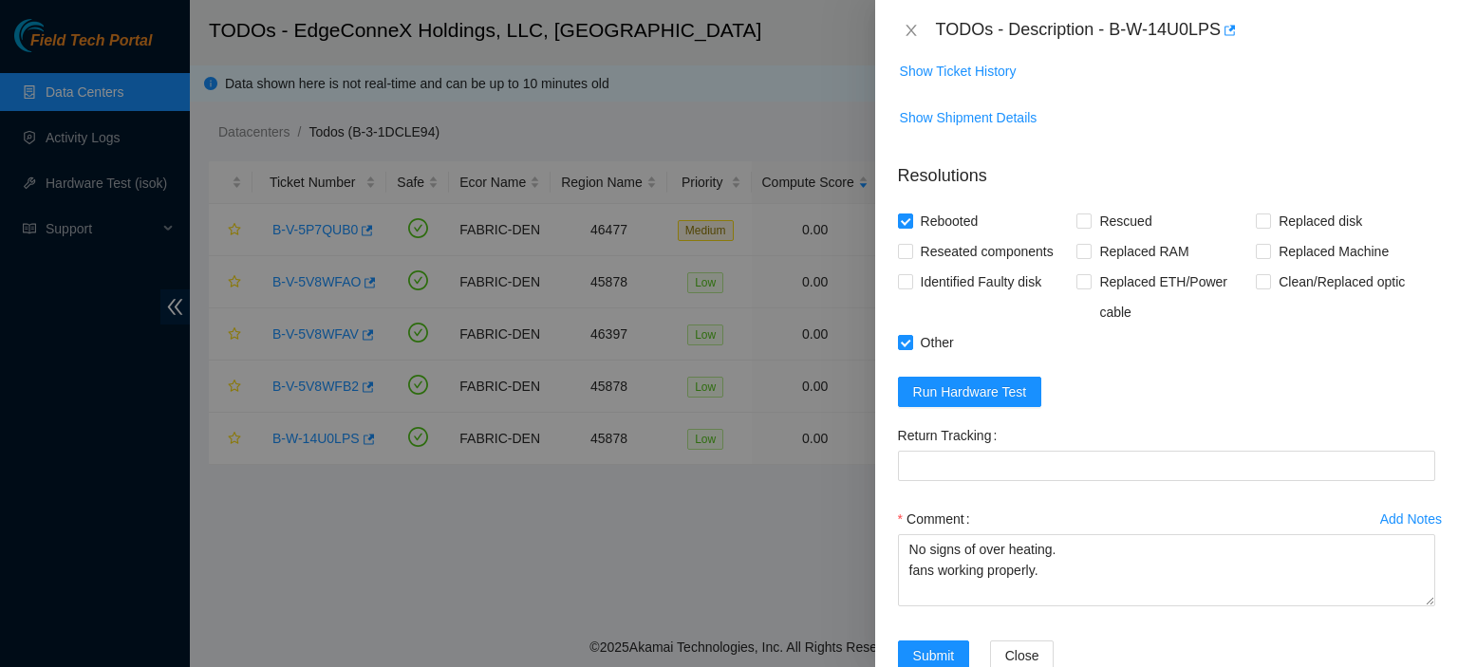
scroll to position [853, 0]
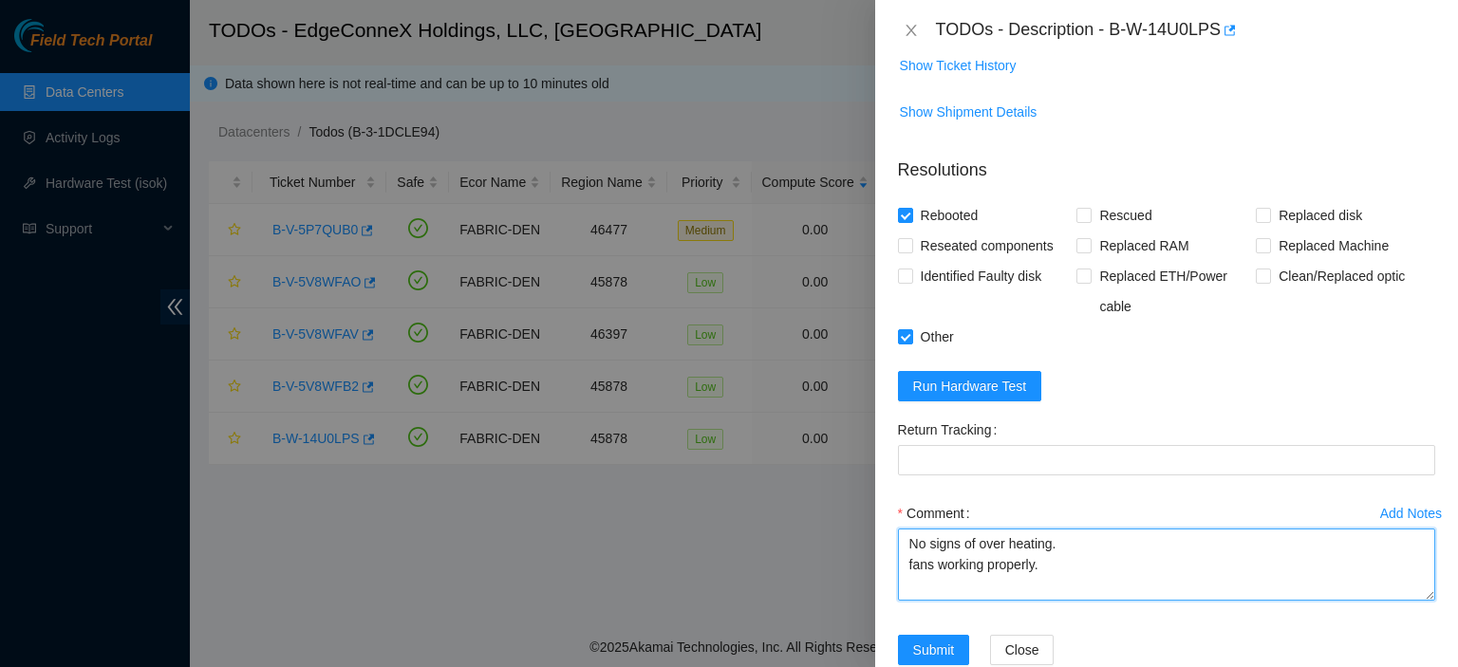
click at [1068, 531] on textarea "No signs of over heating. fans working properly." at bounding box center [1166, 565] width 537 height 72
type textarea "No signs of over heating. fans working properly. powered down server. reseated …"
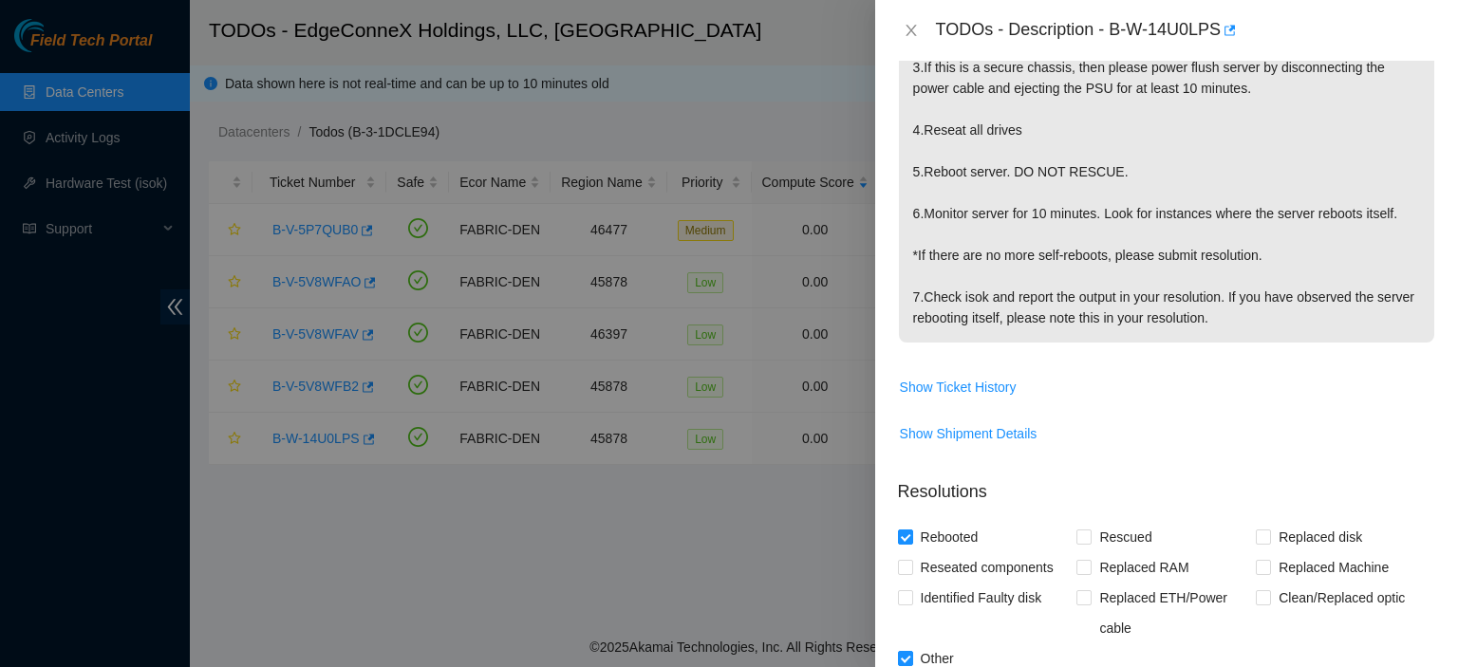
scroll to position [853, 0]
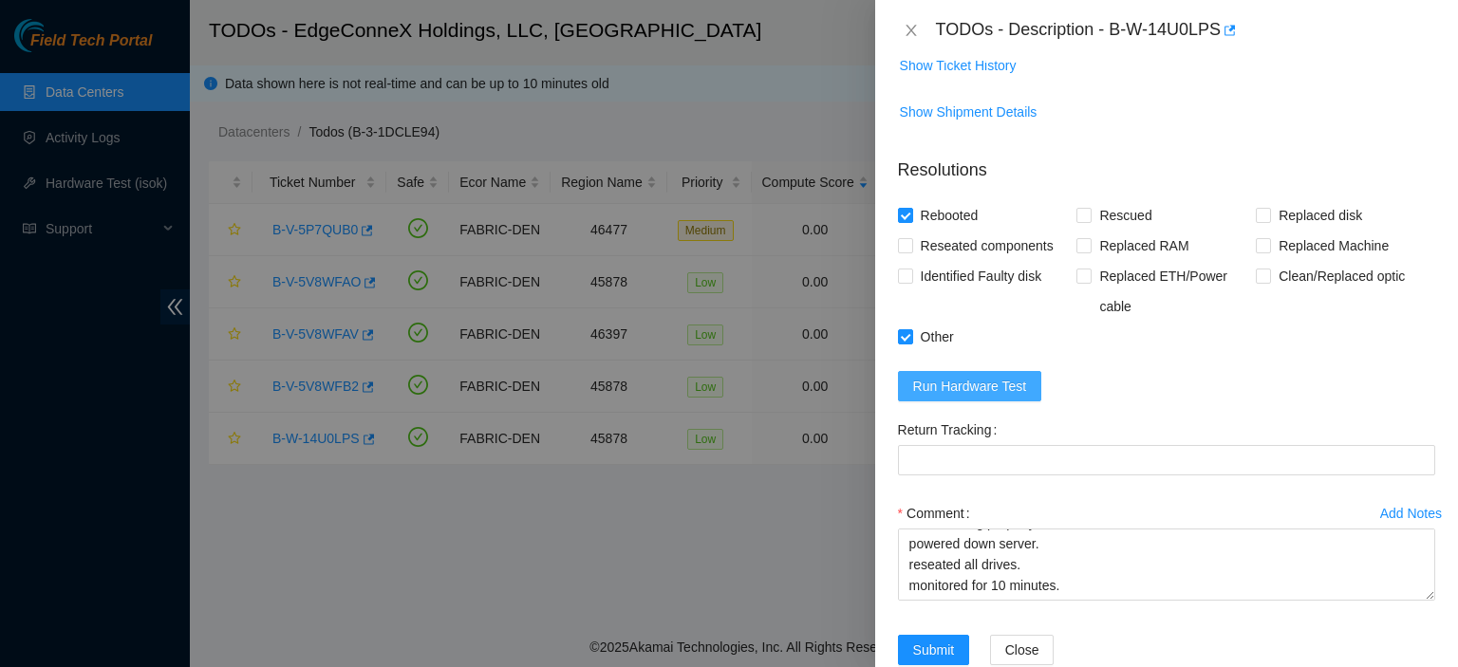
click at [993, 376] on span "Run Hardware Test" at bounding box center [970, 386] width 114 height 21
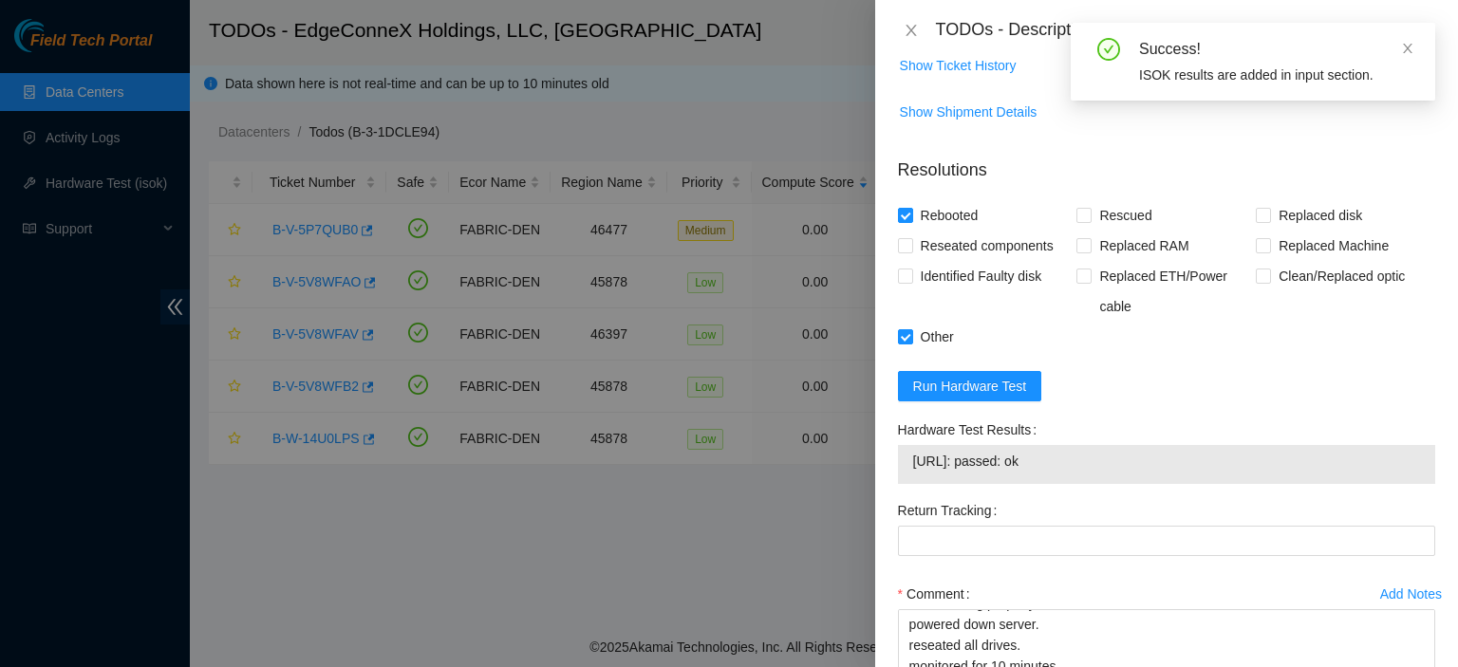
scroll to position [932, 0]
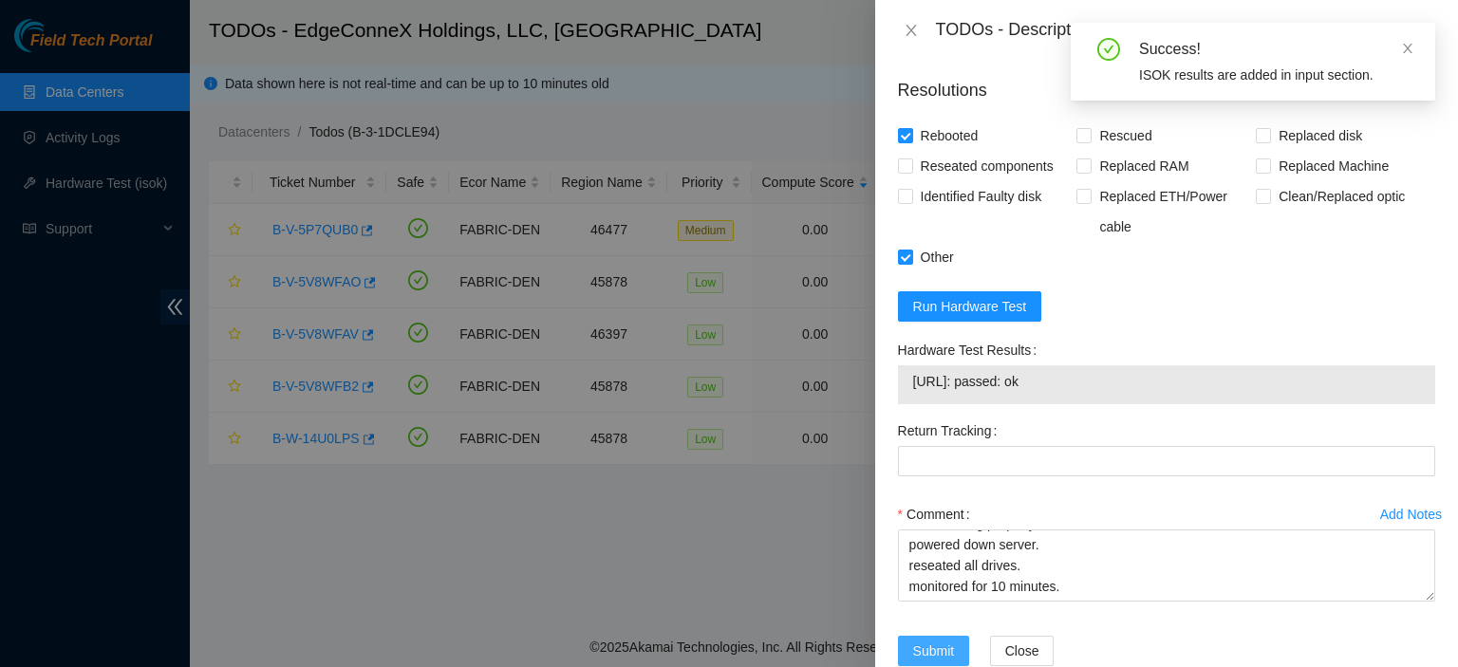
click at [915, 641] on span "Submit" at bounding box center [934, 651] width 42 height 21
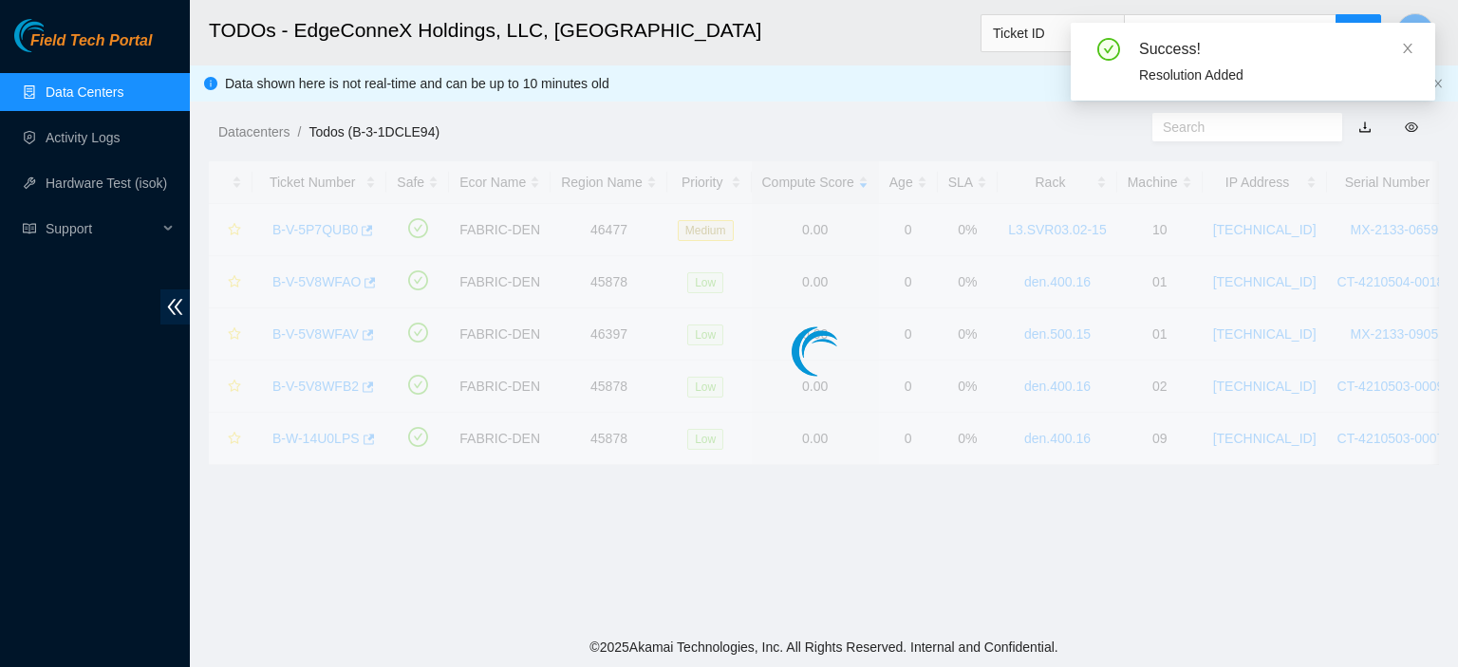
scroll to position [514, 0]
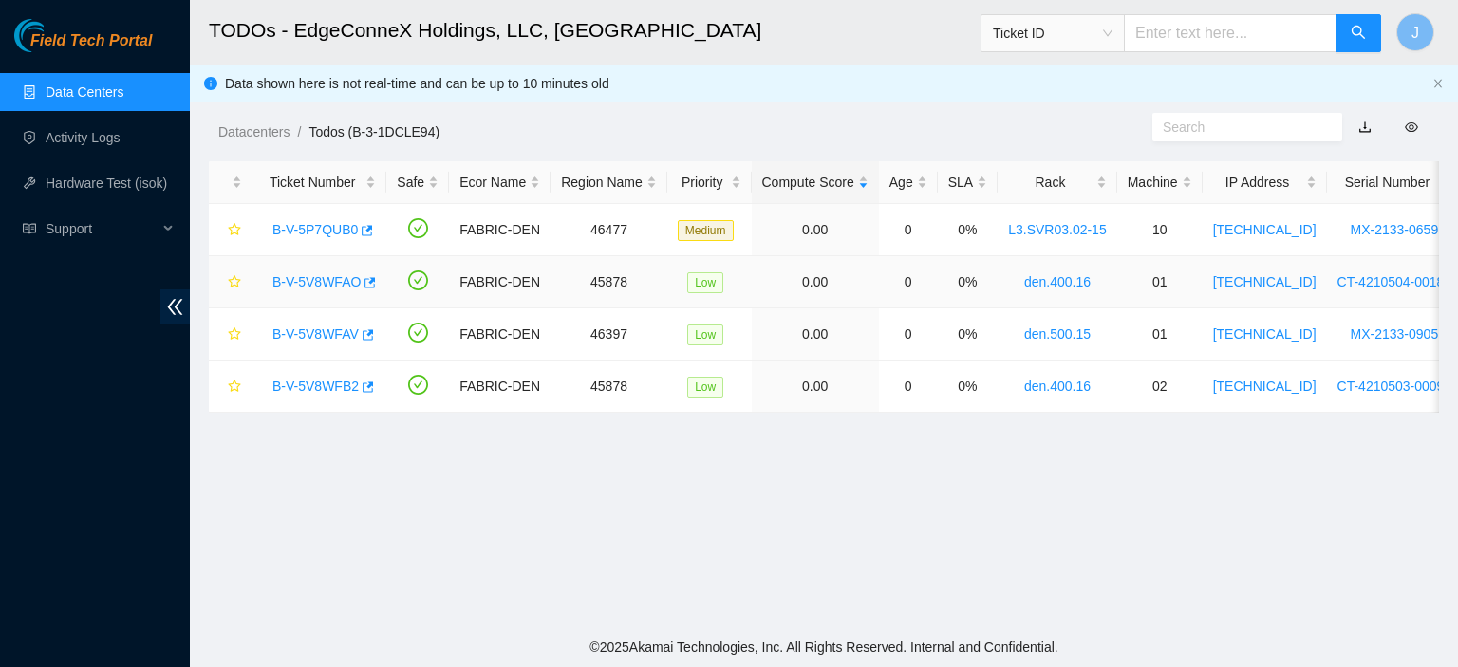
click at [338, 278] on link "B-V-5V8WFAO" at bounding box center [317, 281] width 88 height 15
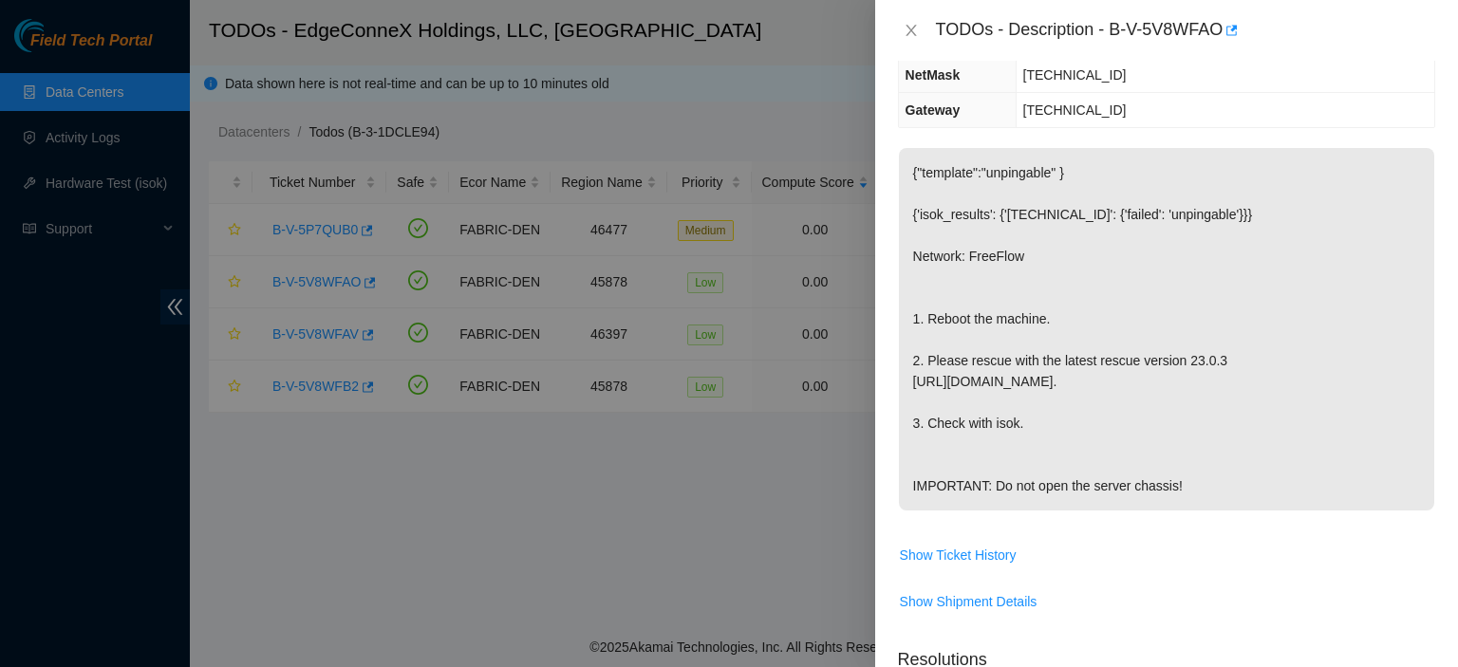
scroll to position [0, 0]
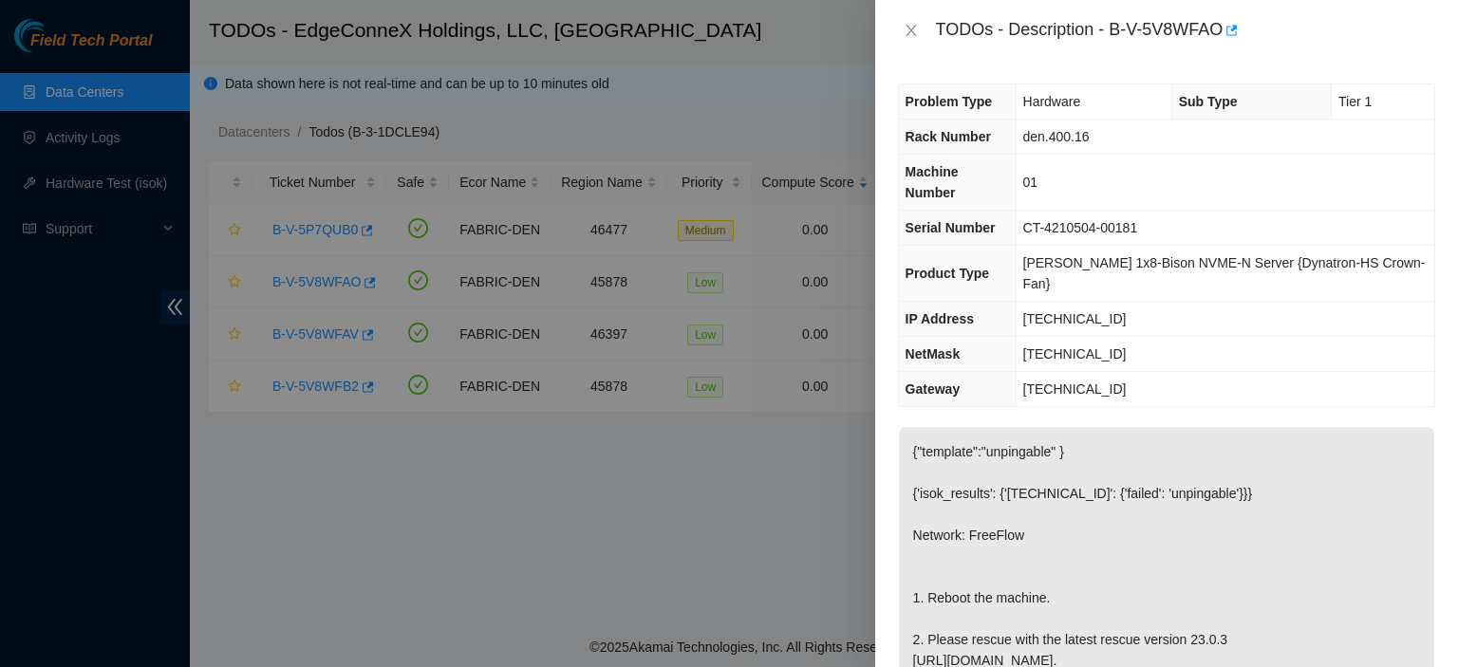
click at [777, 55] on div at bounding box center [729, 333] width 1458 height 667
drag, startPoint x: 1102, startPoint y: 274, endPoint x: 1039, endPoint y: 274, distance: 63.6
click at [1039, 302] on td "23.215.222.196" at bounding box center [1225, 319] width 419 height 35
copy span "23.215.222.196"
click at [915, 30] on icon "close" at bounding box center [911, 30] width 15 height 15
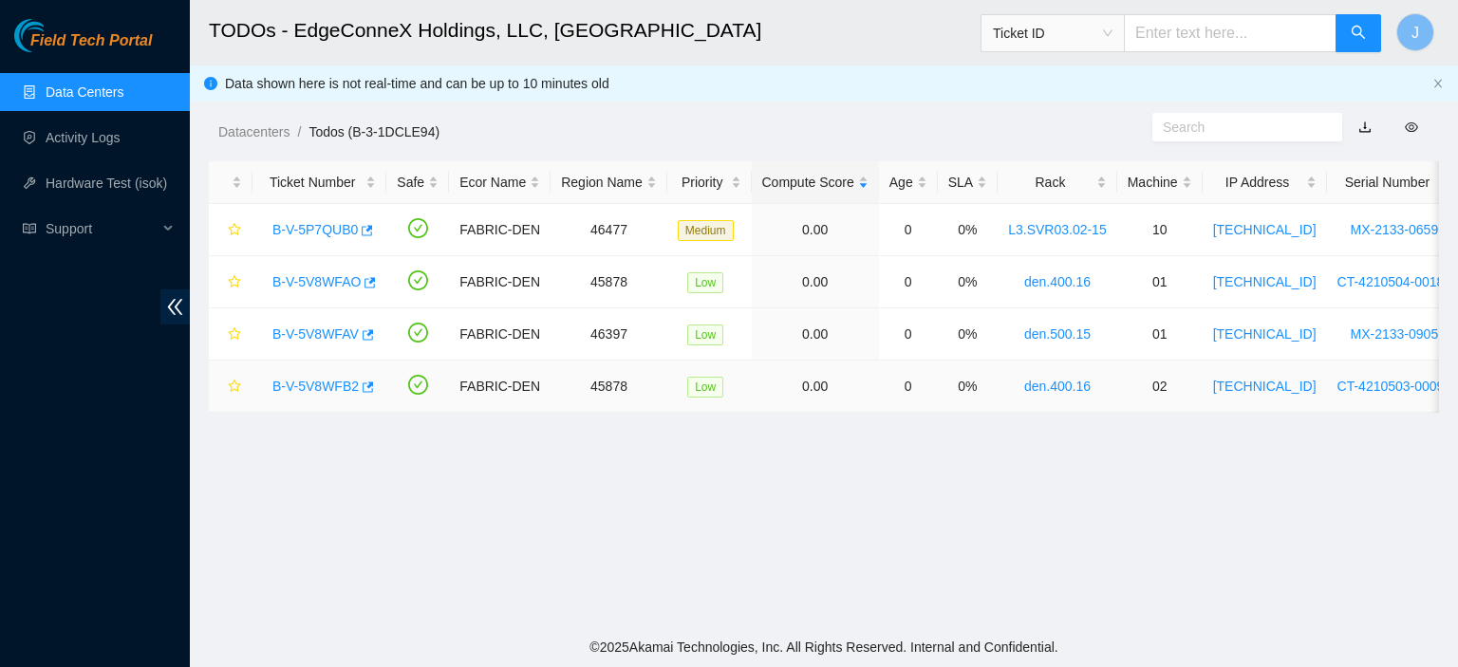
click at [331, 383] on link "B-V-5V8WFB2" at bounding box center [316, 386] width 86 height 15
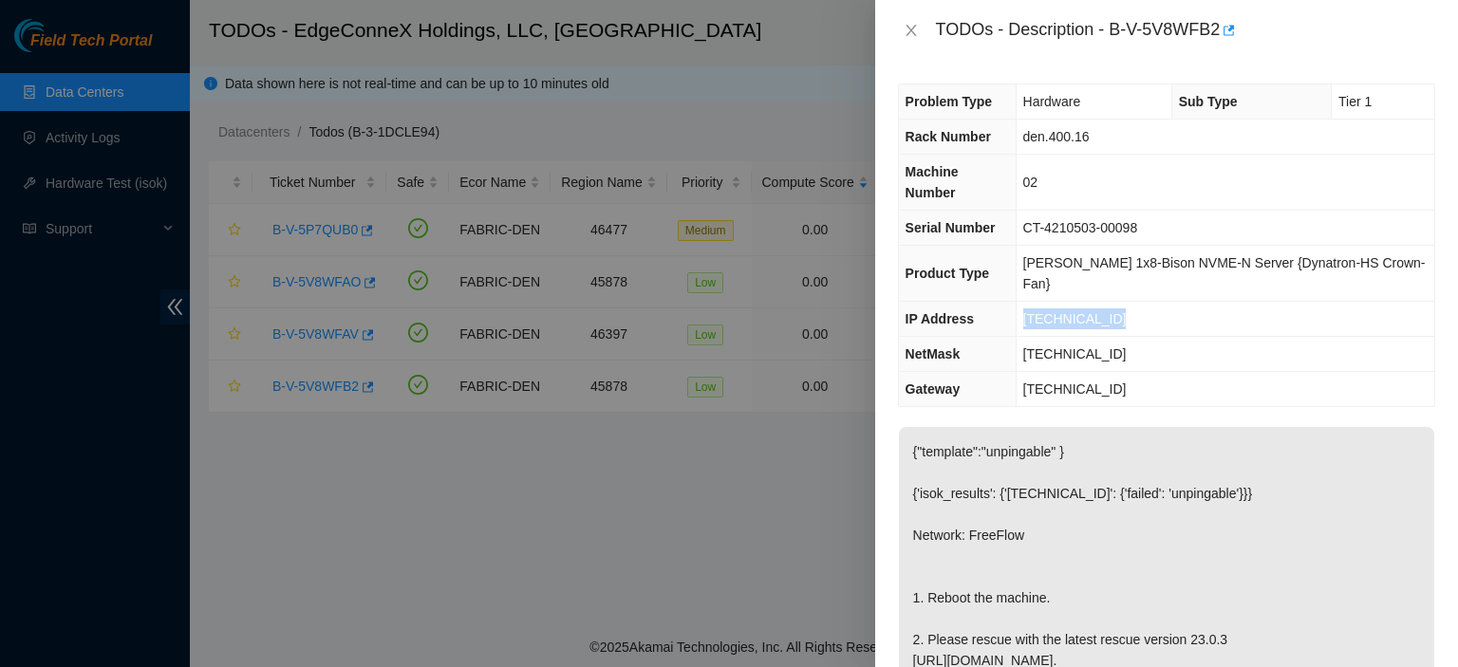
drag, startPoint x: 1137, startPoint y: 279, endPoint x: 1039, endPoint y: 276, distance: 98.8
click at [1039, 302] on td "23.215.222.197" at bounding box center [1225, 319] width 419 height 35
copy span "23.215.222.197"
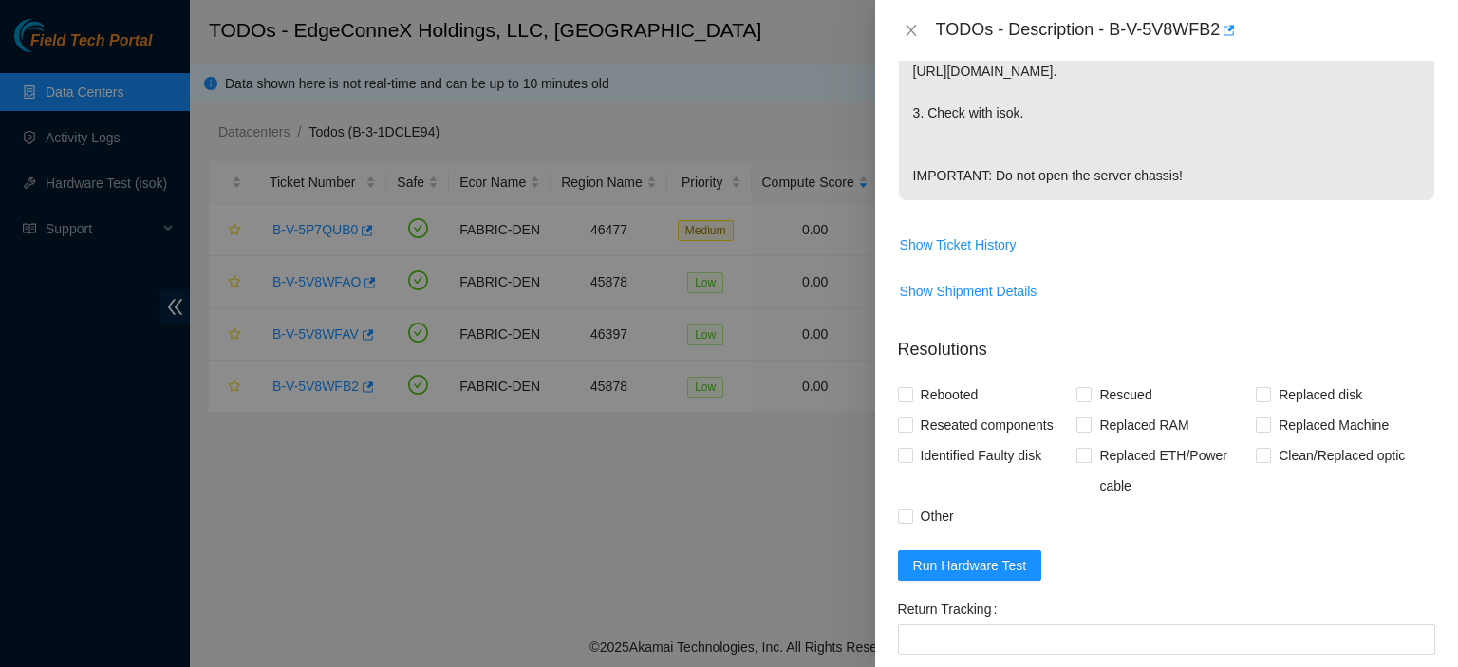
scroll to position [626, 0]
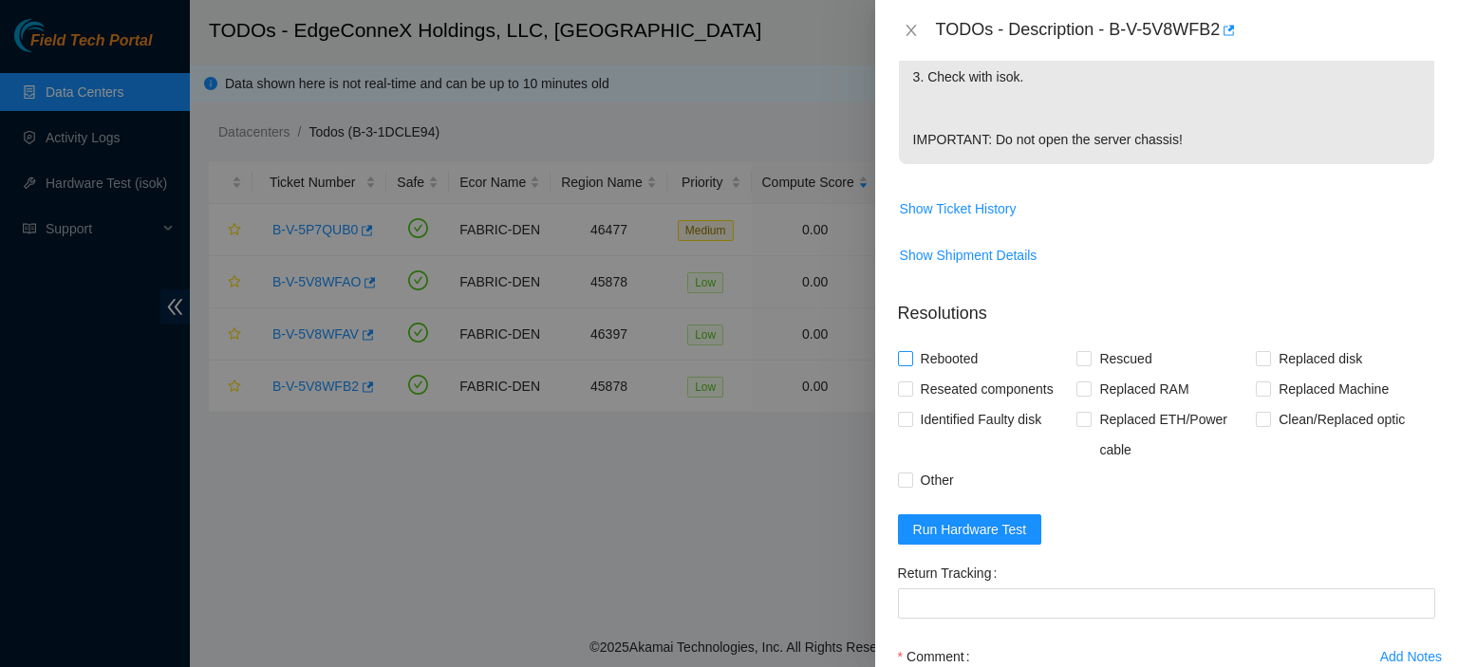
click at [904, 354] on input "Rebooted" at bounding box center [904, 357] width 13 height 13
checkbox input "true"
click at [1082, 354] on input "Rescued" at bounding box center [1083, 357] width 13 height 13
checkbox input "true"
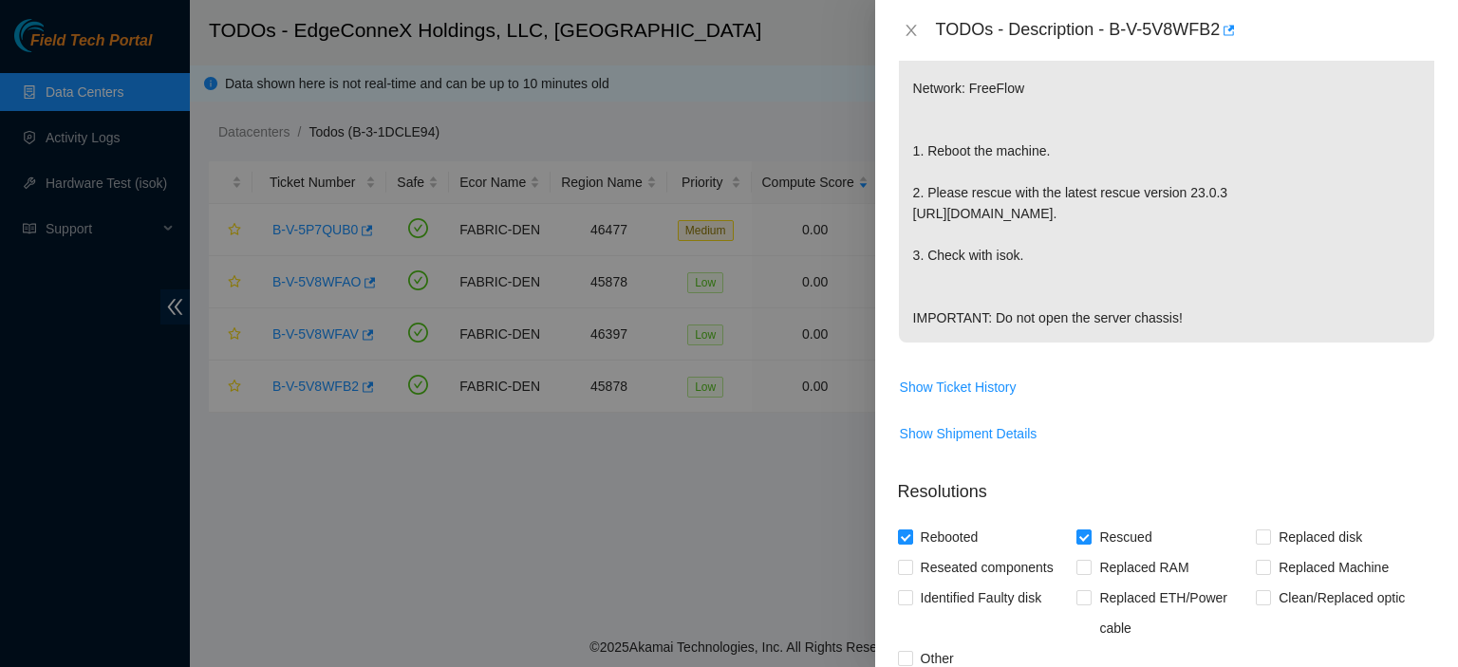
scroll to position [811, 0]
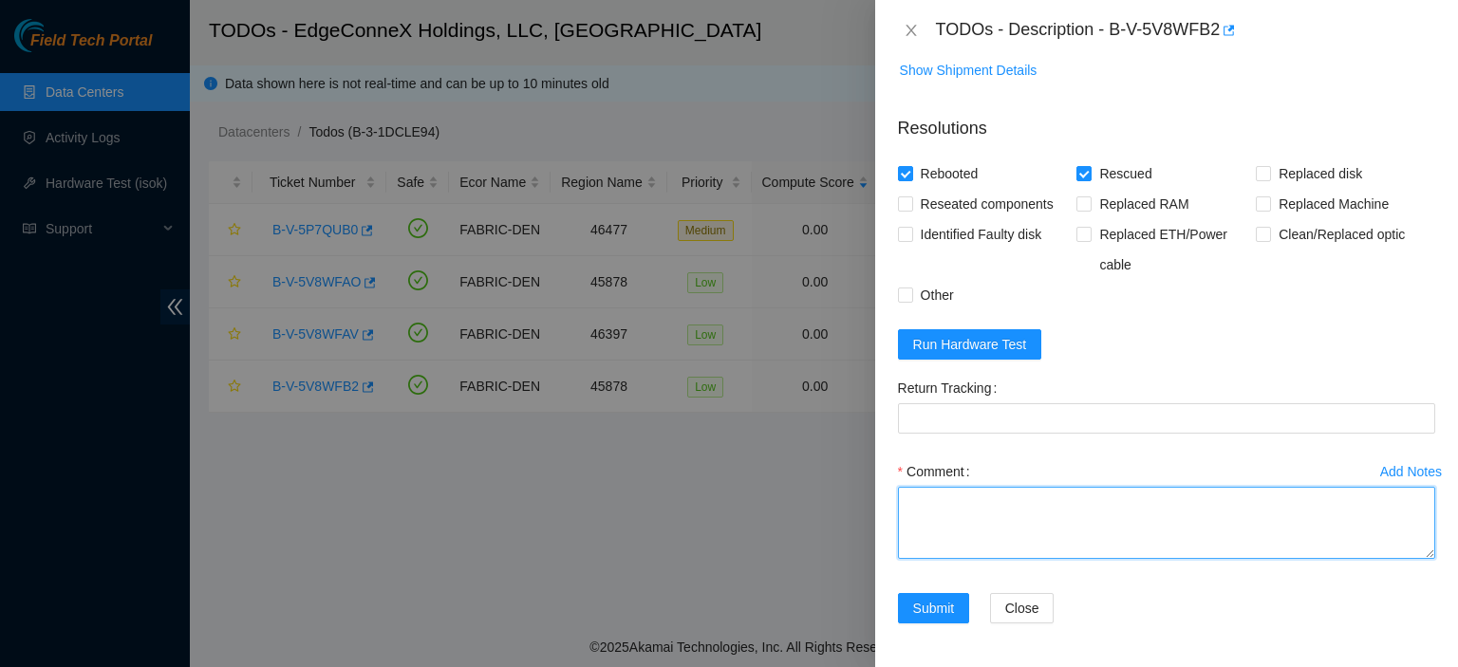
click at [1058, 499] on textarea "Comment" at bounding box center [1166, 523] width 537 height 72
type textarea "Rescued. Rebooted."
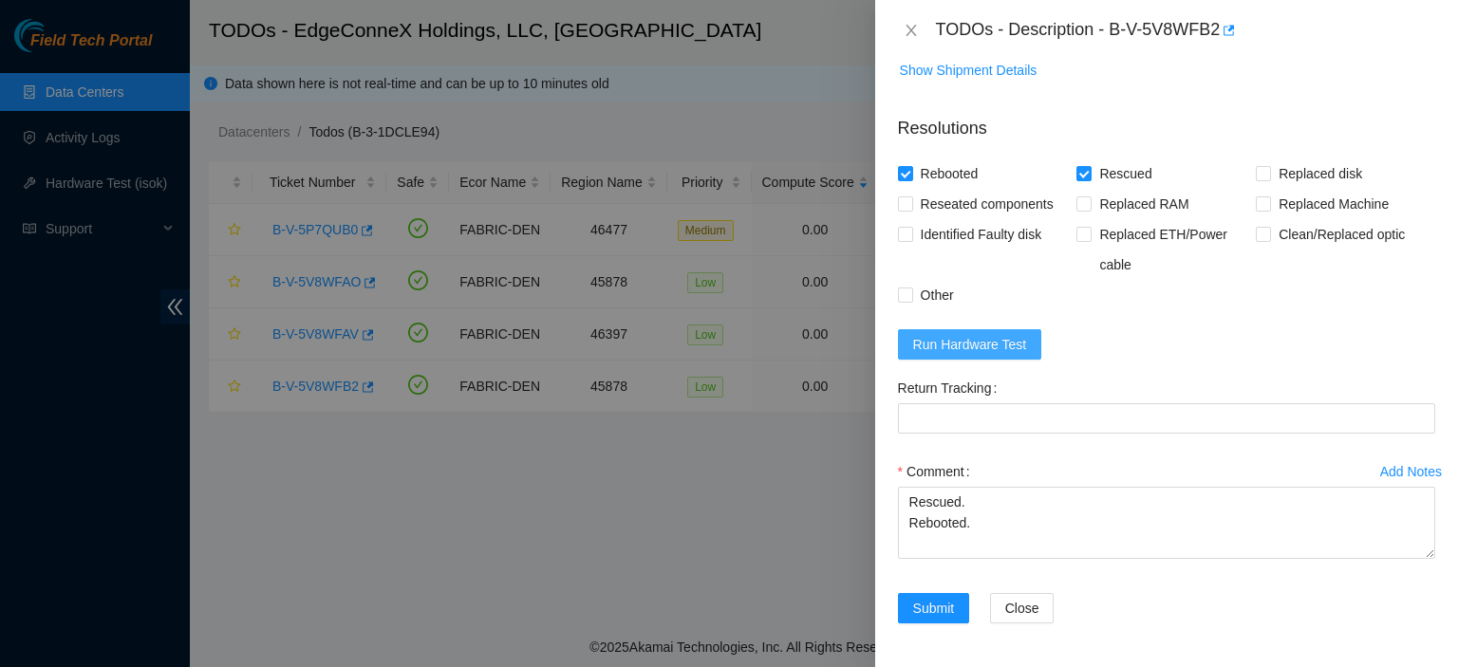
click at [1014, 336] on span "Run Hardware Test" at bounding box center [970, 344] width 114 height 21
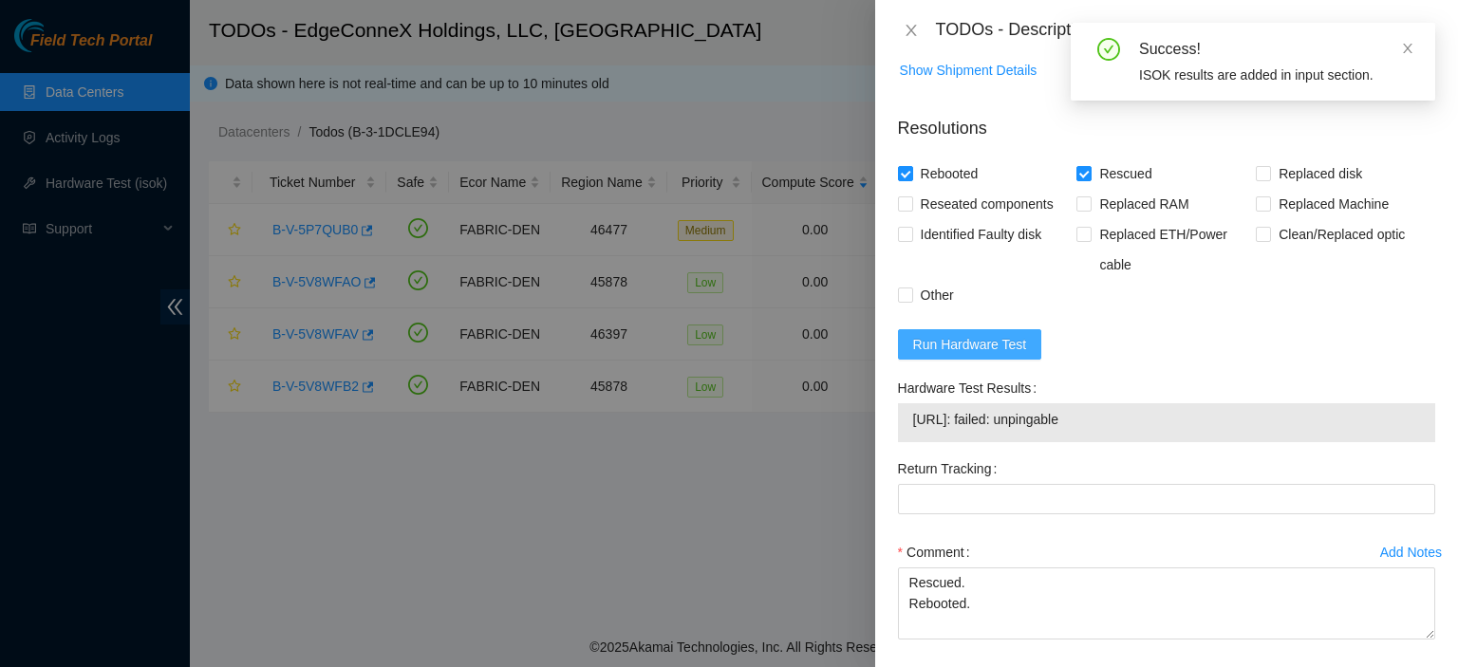
click at [1014, 336] on span "Run Hardware Test" at bounding box center [970, 344] width 114 height 21
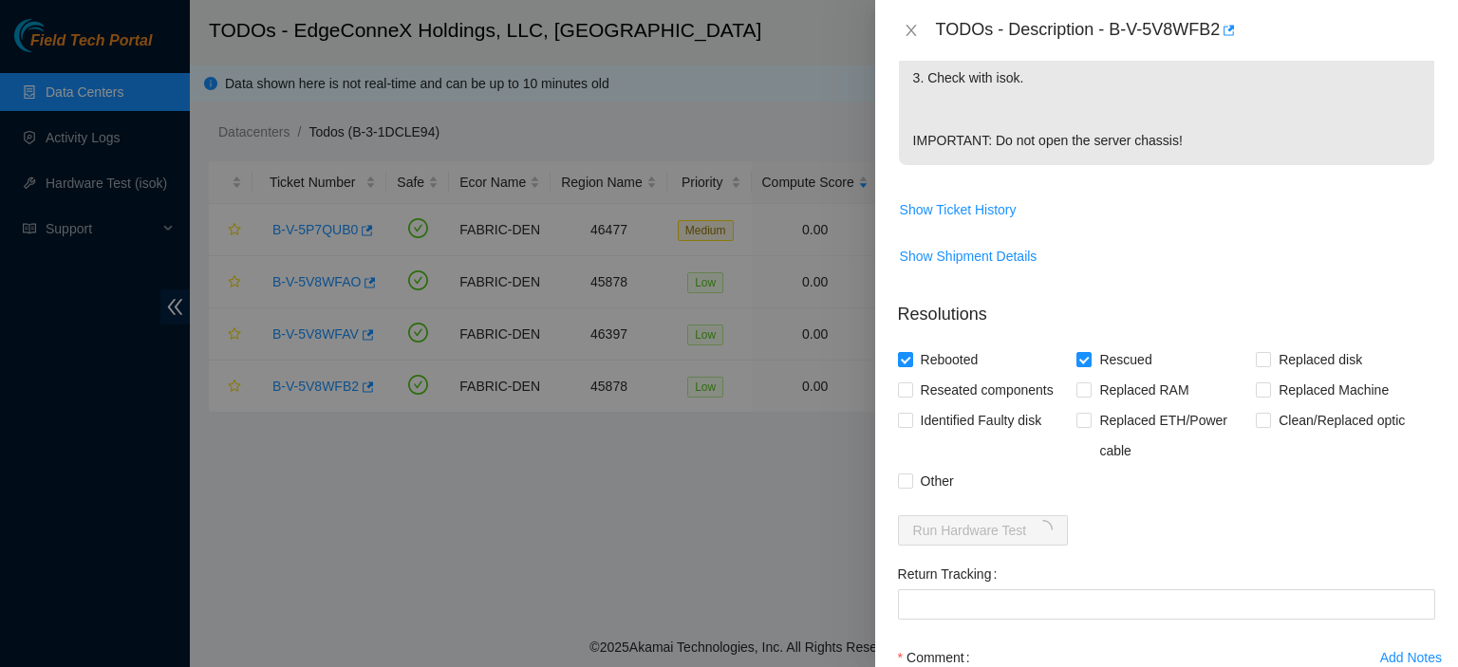
scroll to position [656, 0]
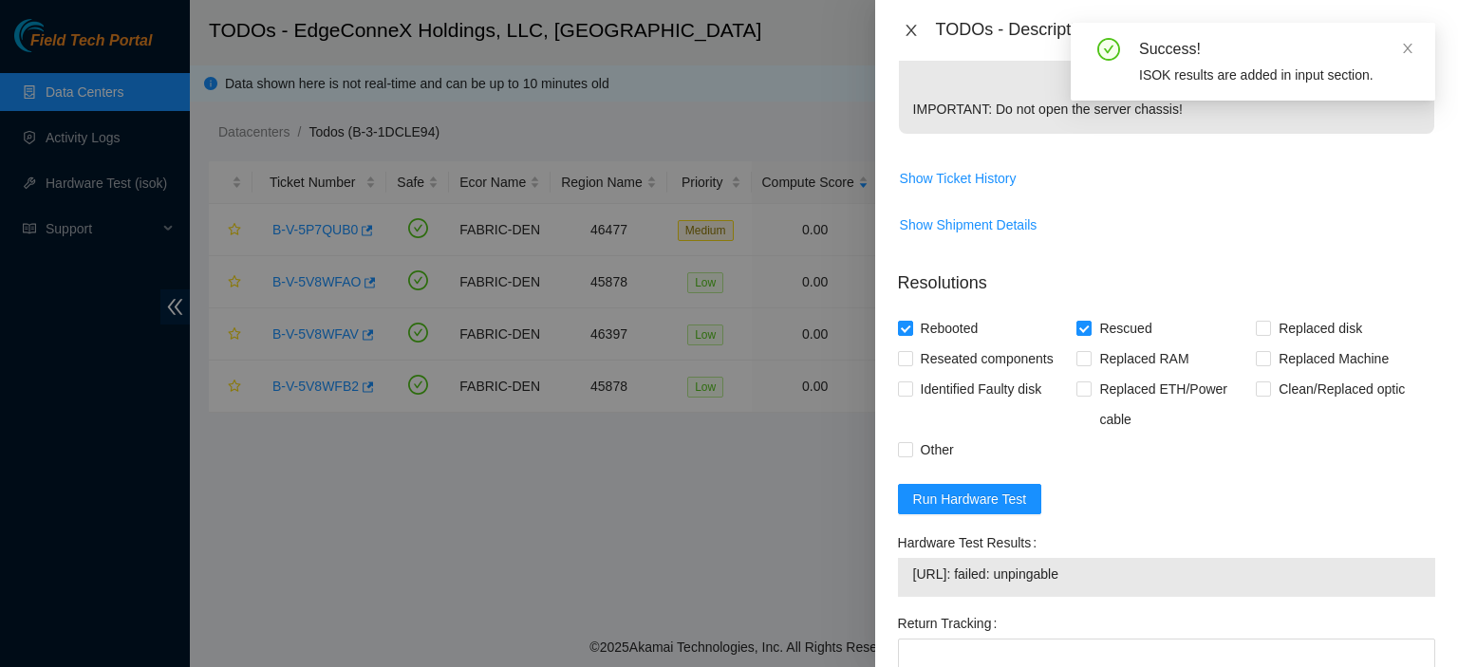
click at [914, 28] on icon "close" at bounding box center [911, 30] width 15 height 15
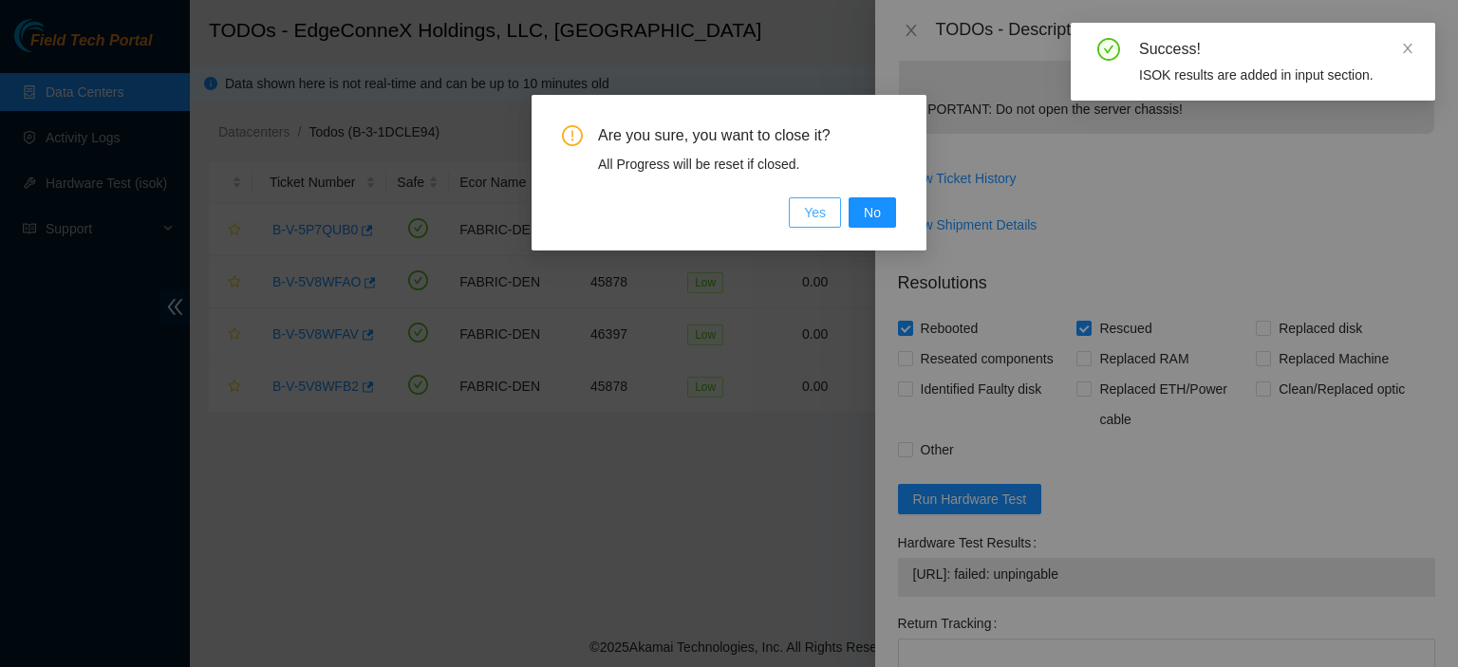
click at [822, 206] on span "Yes" at bounding box center [815, 212] width 22 height 21
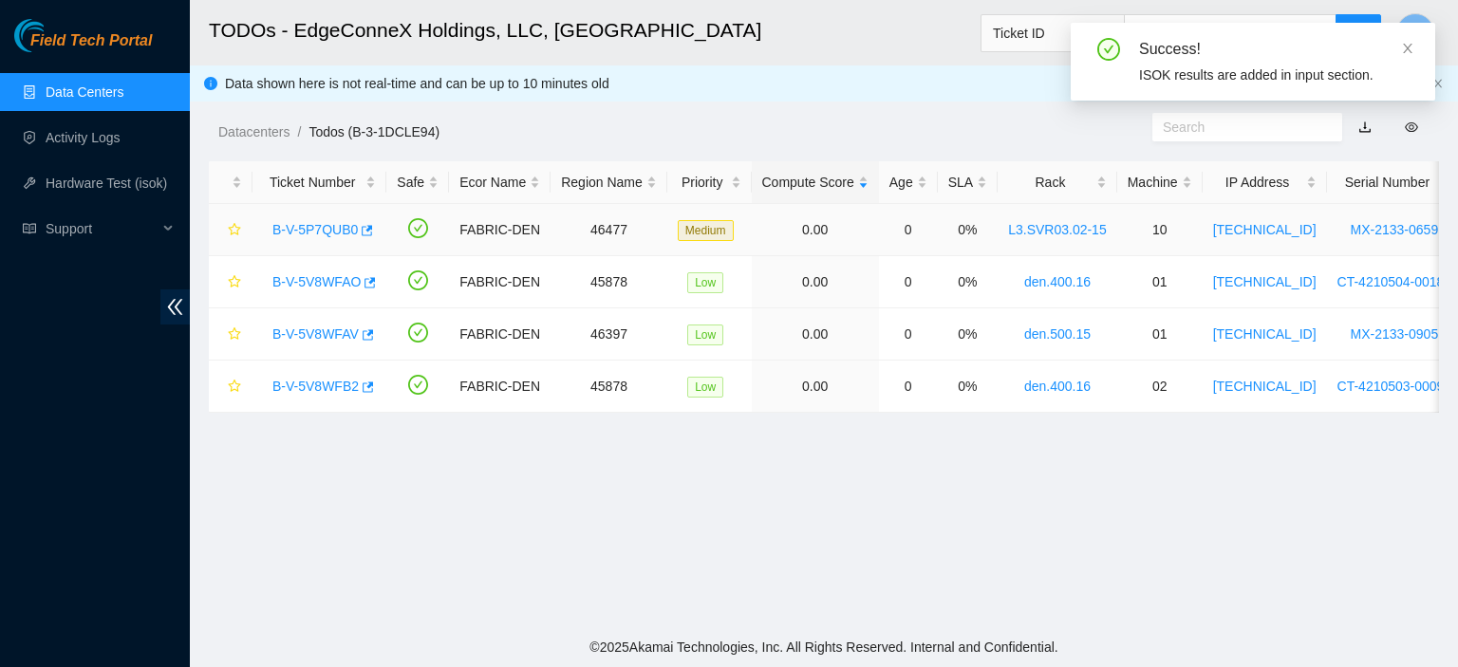
scroll to position [584, 0]
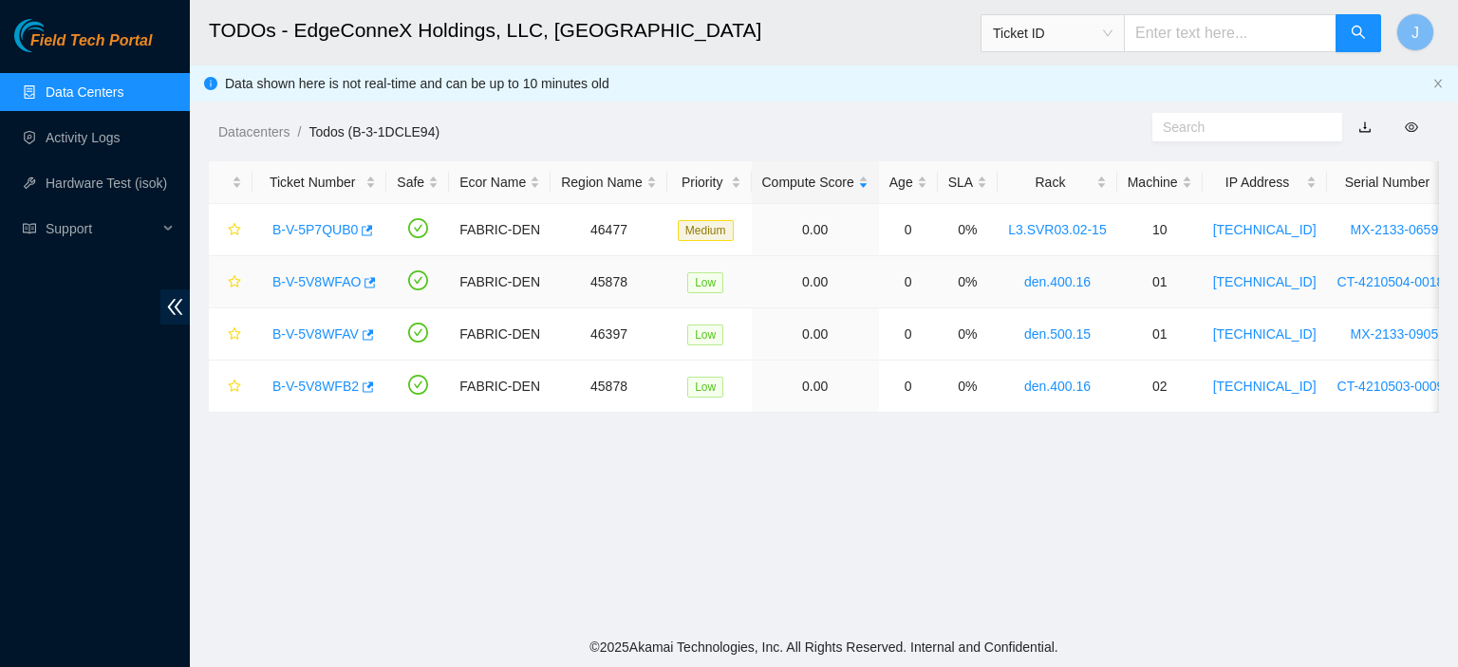
click at [319, 280] on link "B-V-5V8WFAO" at bounding box center [317, 281] width 88 height 15
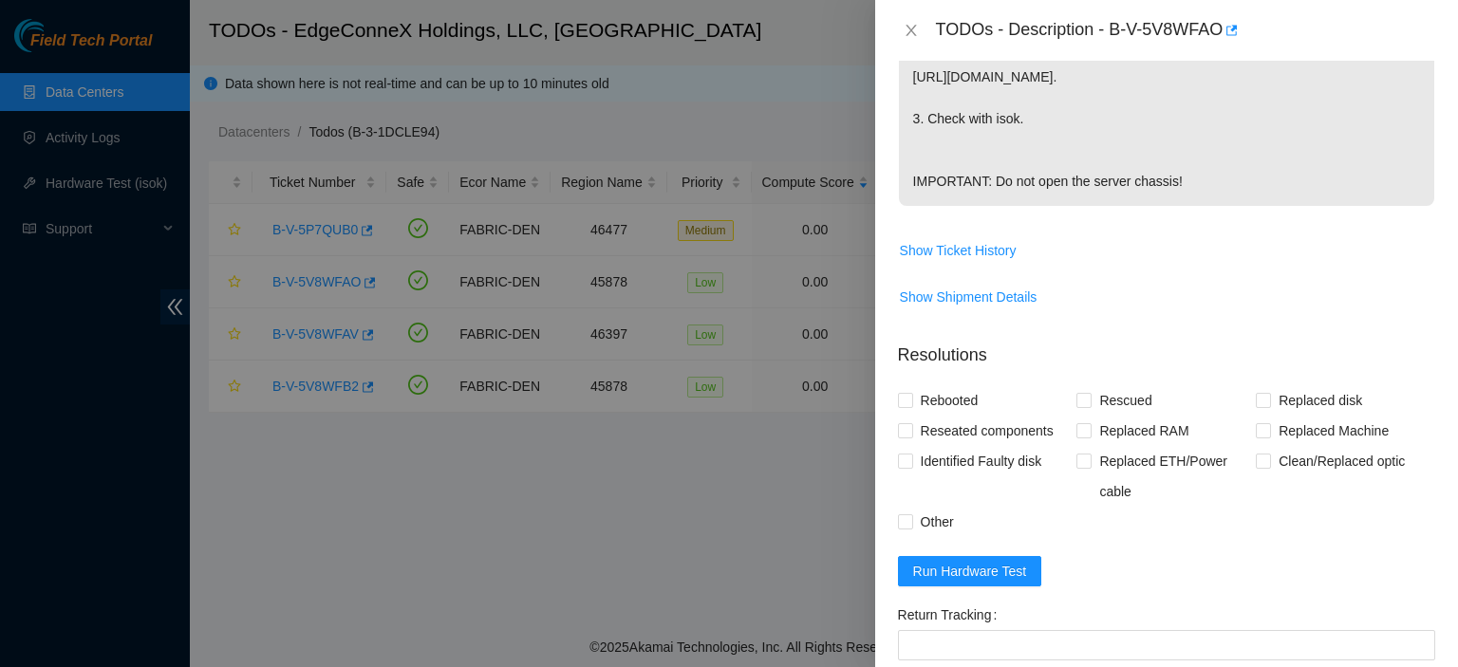
scroll to position [656, 0]
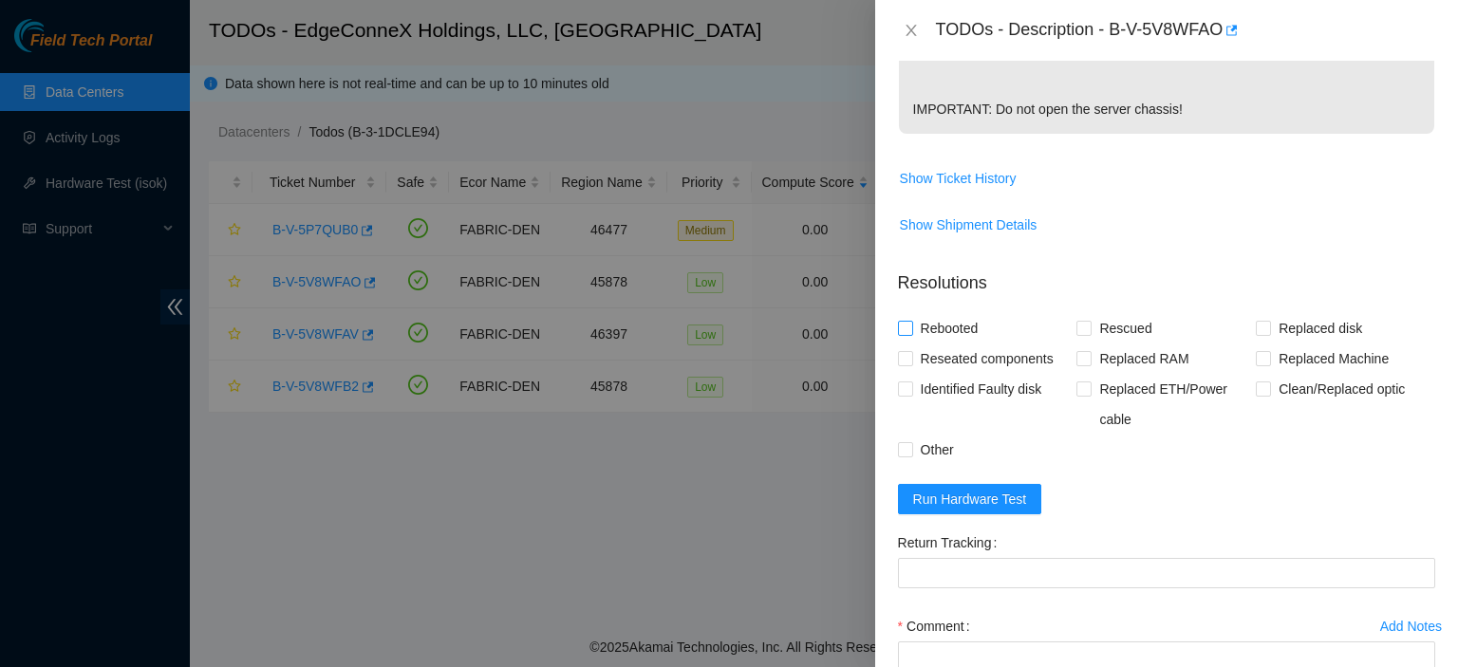
click at [904, 326] on input "Rebooted" at bounding box center [904, 327] width 13 height 13
checkbox input "true"
click at [1080, 325] on input "Rescued" at bounding box center [1083, 327] width 13 height 13
checkbox input "true"
click at [990, 496] on span "Run Hardware Test" at bounding box center [970, 499] width 114 height 21
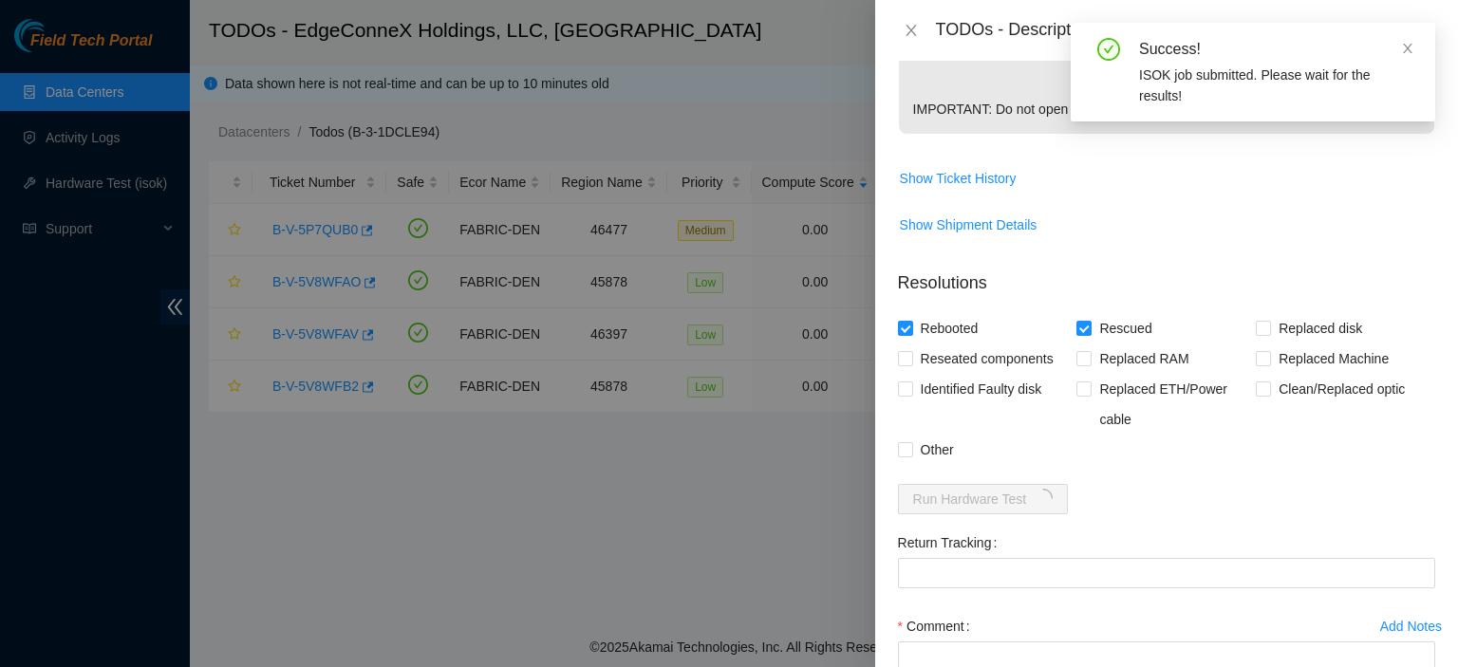
scroll to position [811, 0]
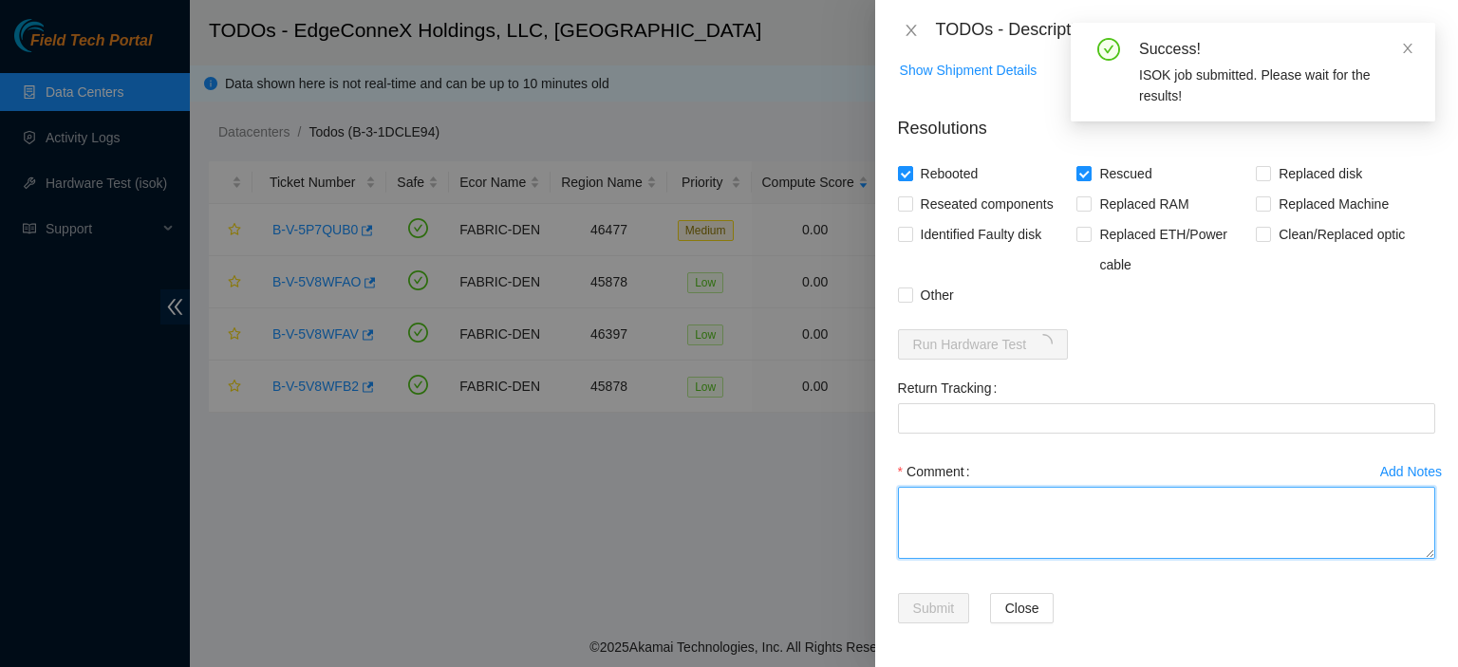
click at [1063, 496] on textarea "Comment" at bounding box center [1166, 523] width 537 height 72
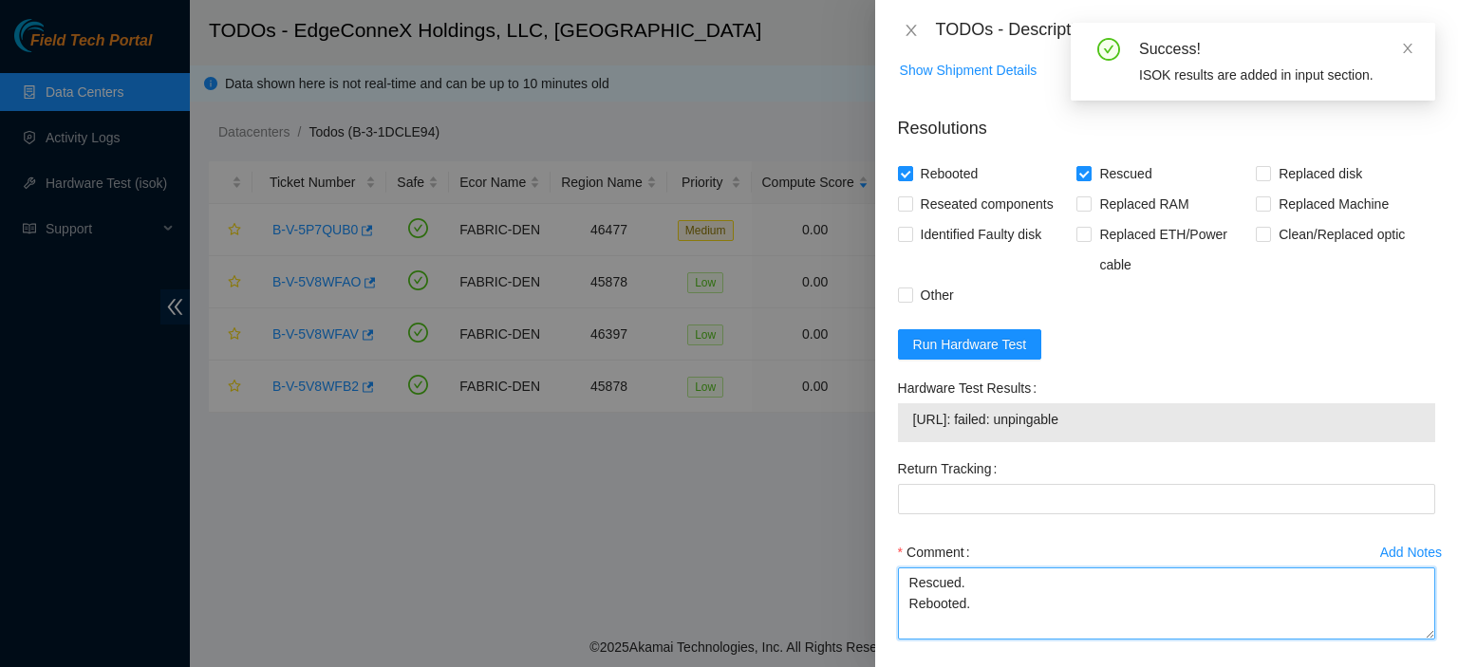
type textarea "Rescued. Rebooted."
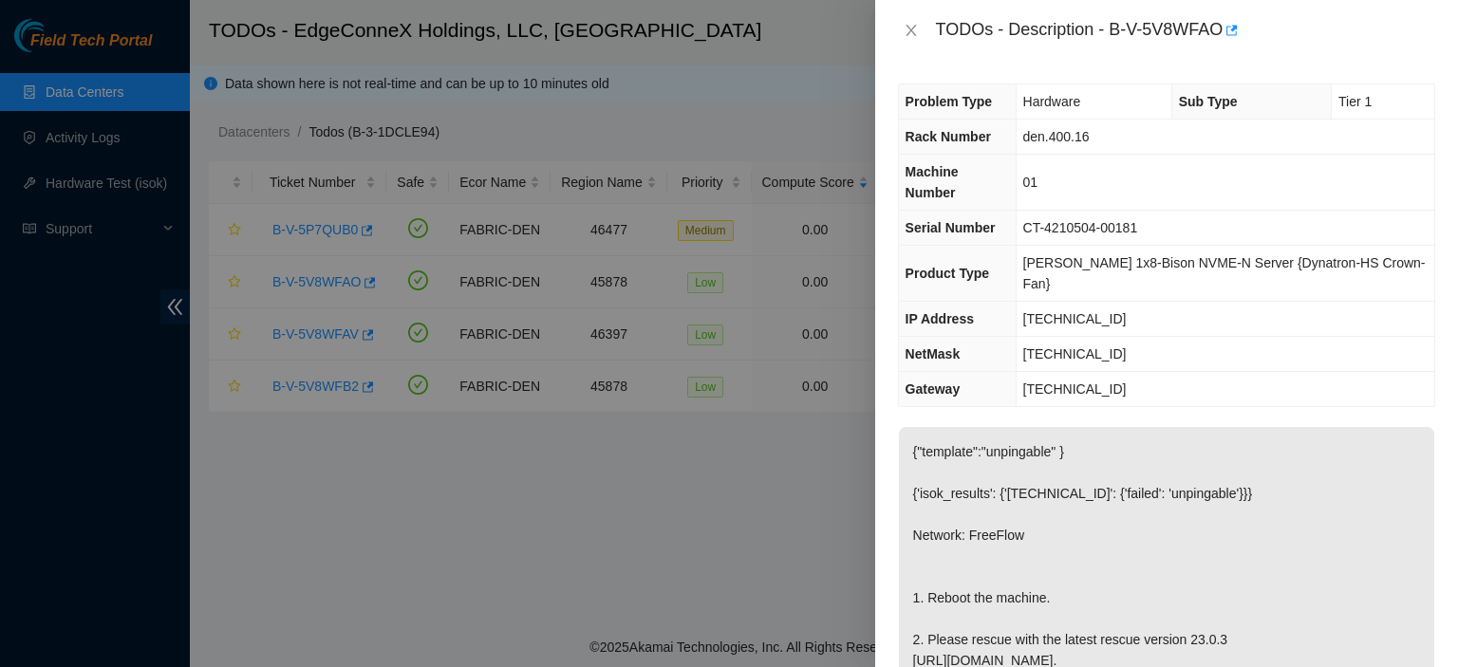
scroll to position [531, 0]
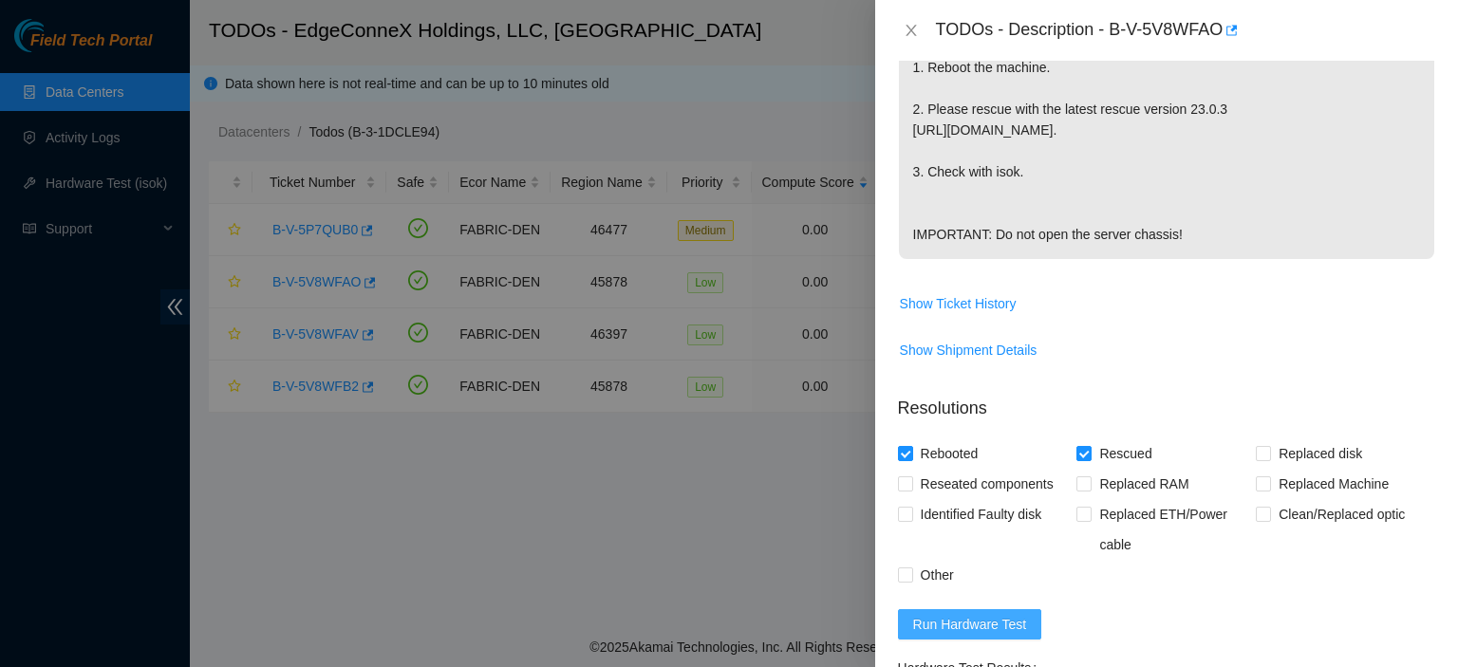
click at [955, 628] on span "Run Hardware Test" at bounding box center [970, 624] width 114 height 21
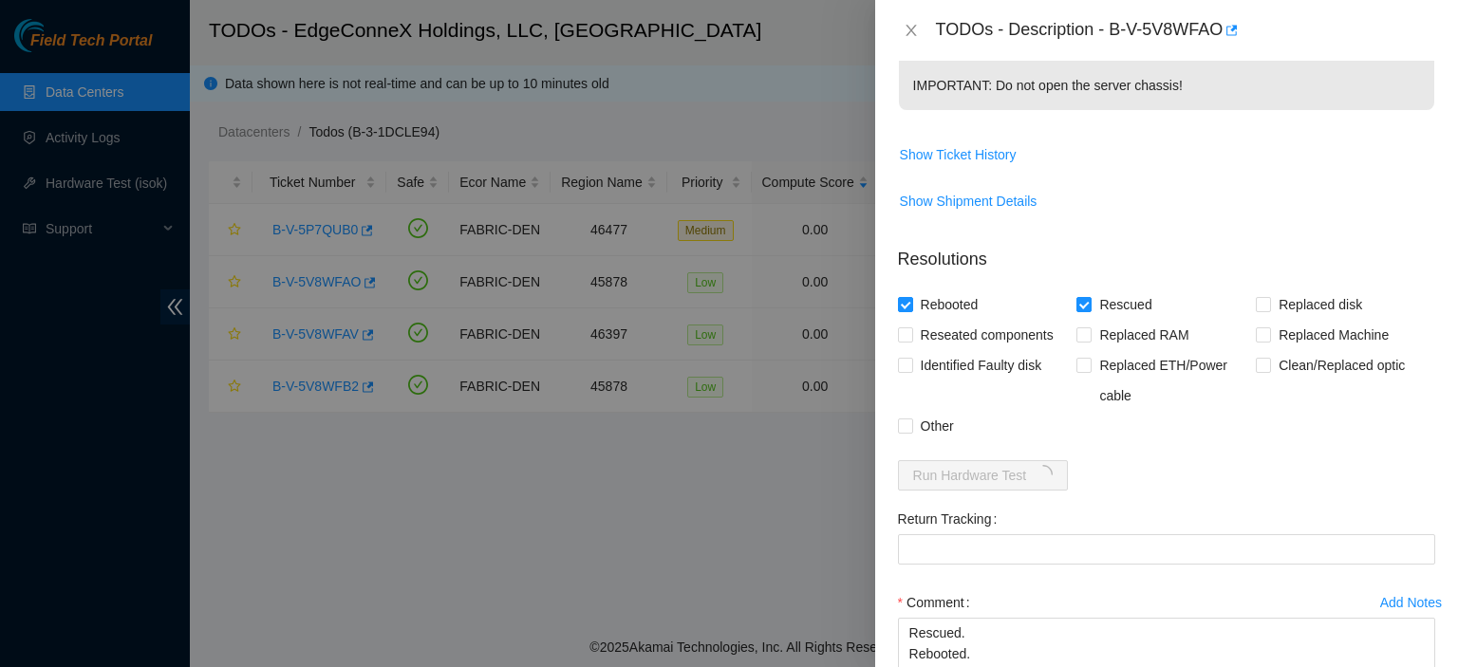
scroll to position [811, 0]
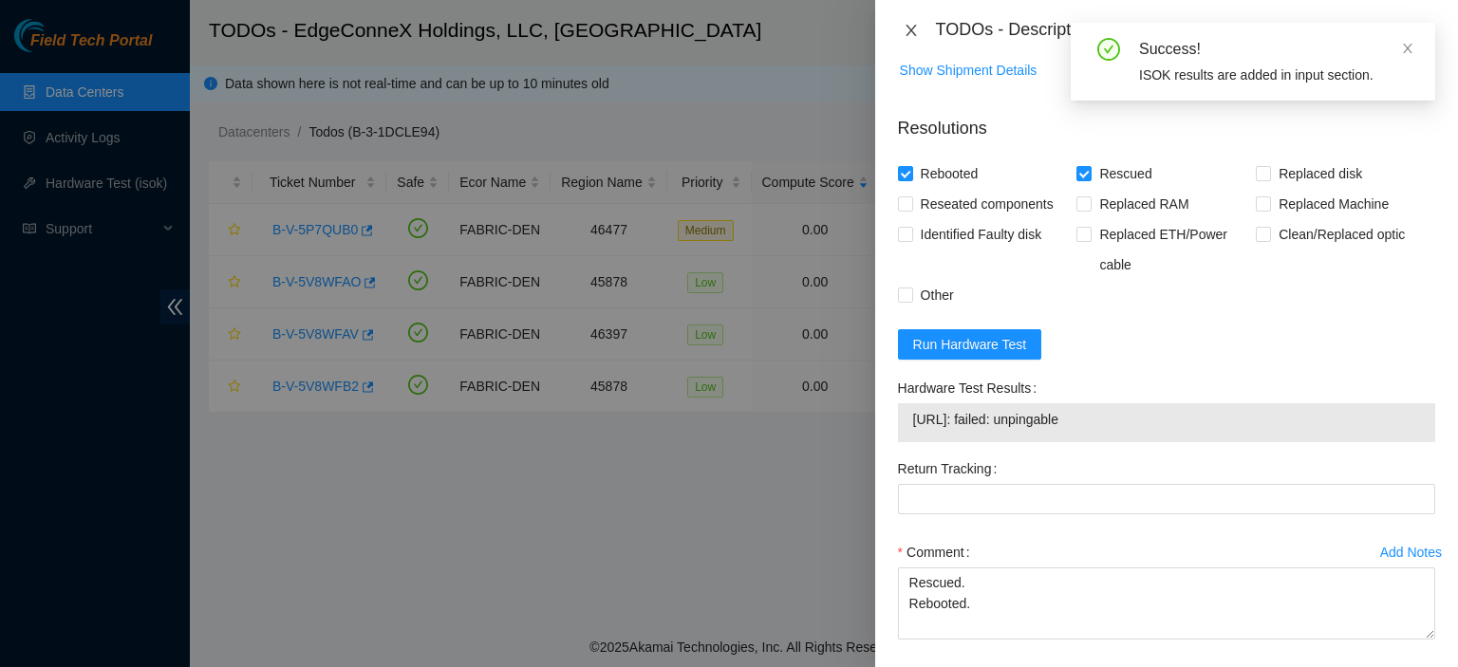
click at [912, 29] on icon "close" at bounding box center [911, 30] width 10 height 11
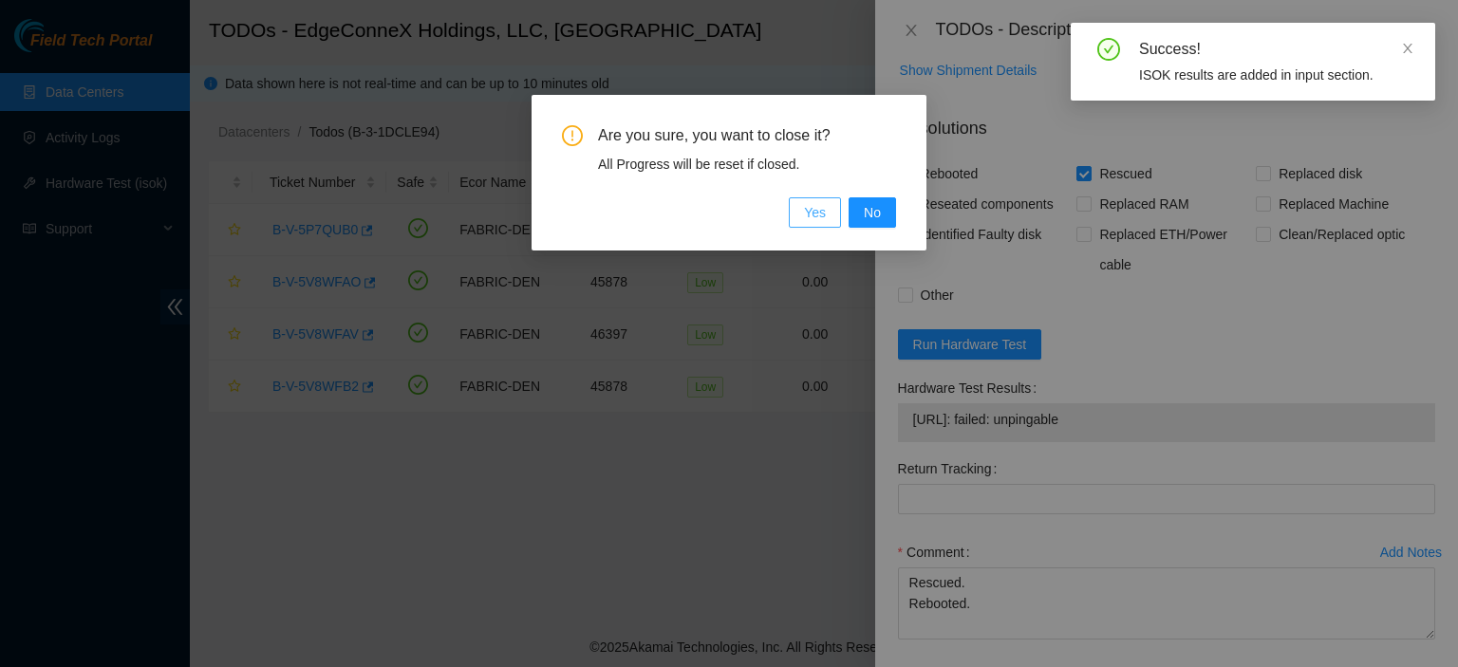
click at [828, 208] on button "Yes" at bounding box center [815, 212] width 52 height 30
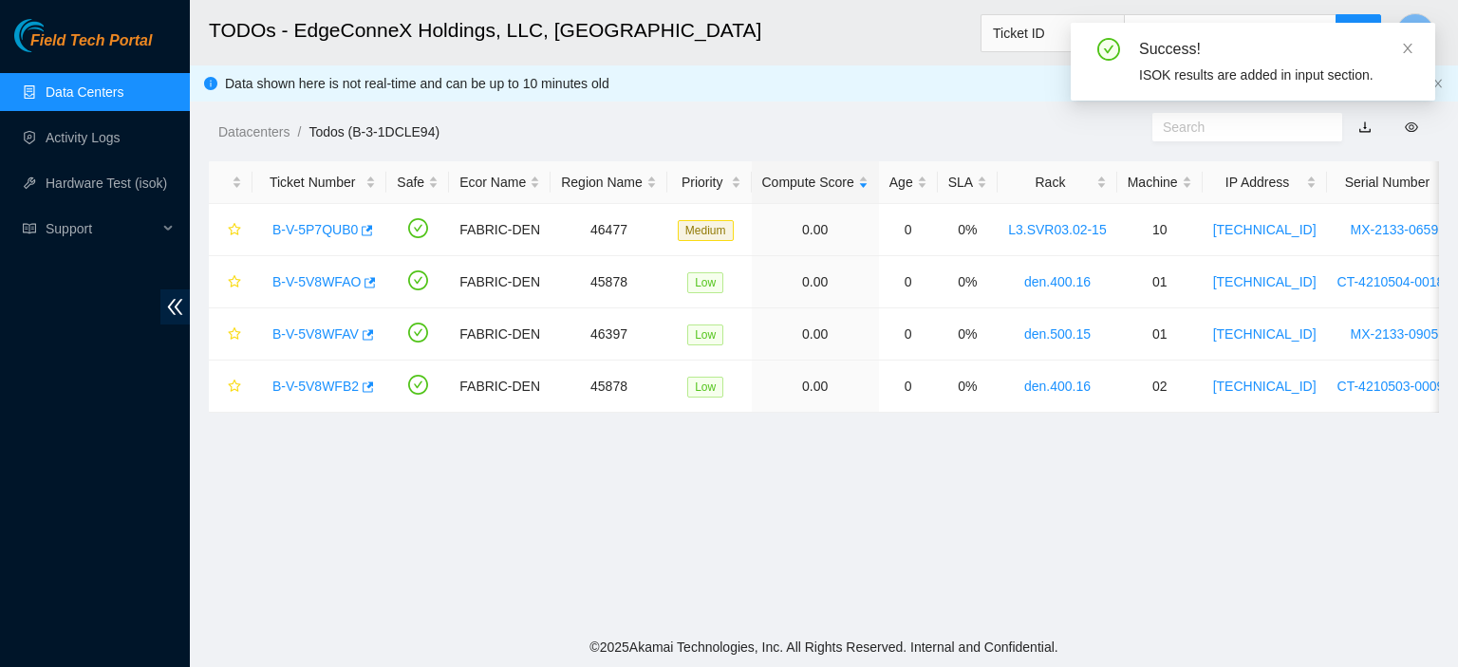
scroll to position [462, 0]
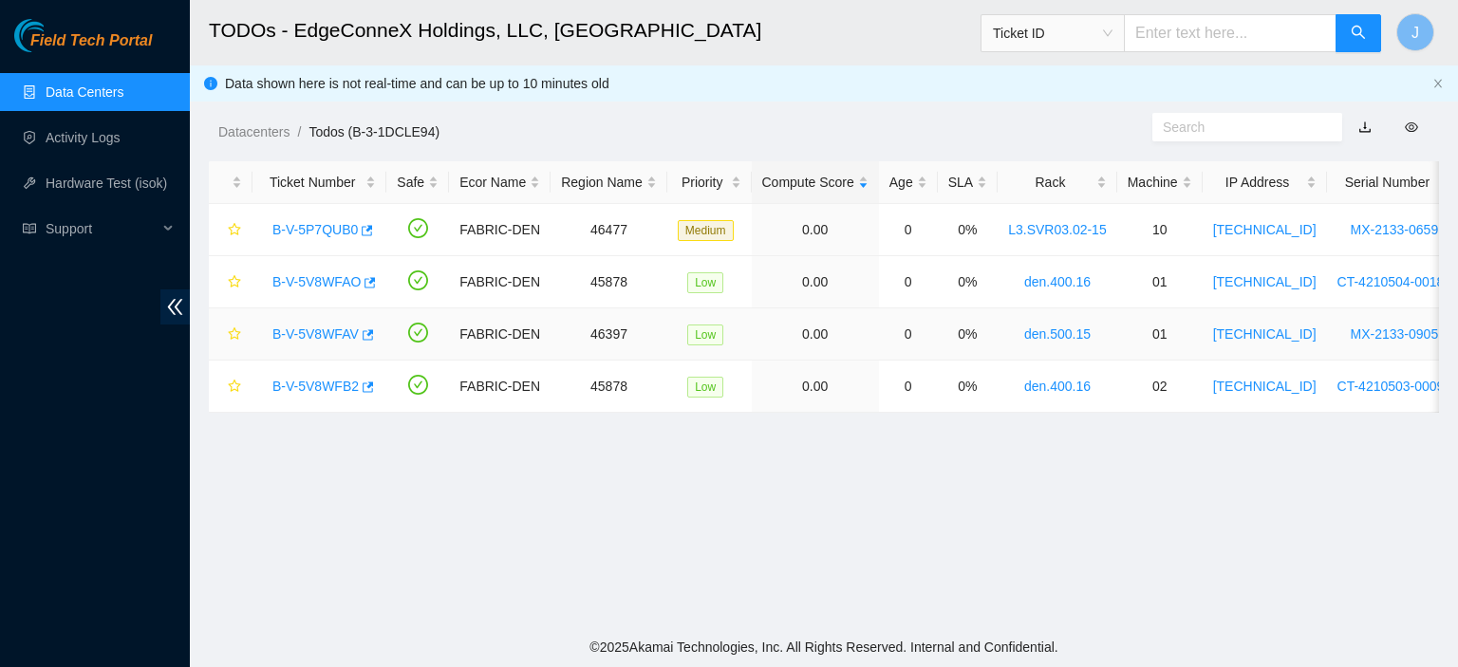
click at [304, 331] on link "B-V-5V8WFAV" at bounding box center [316, 334] width 86 height 15
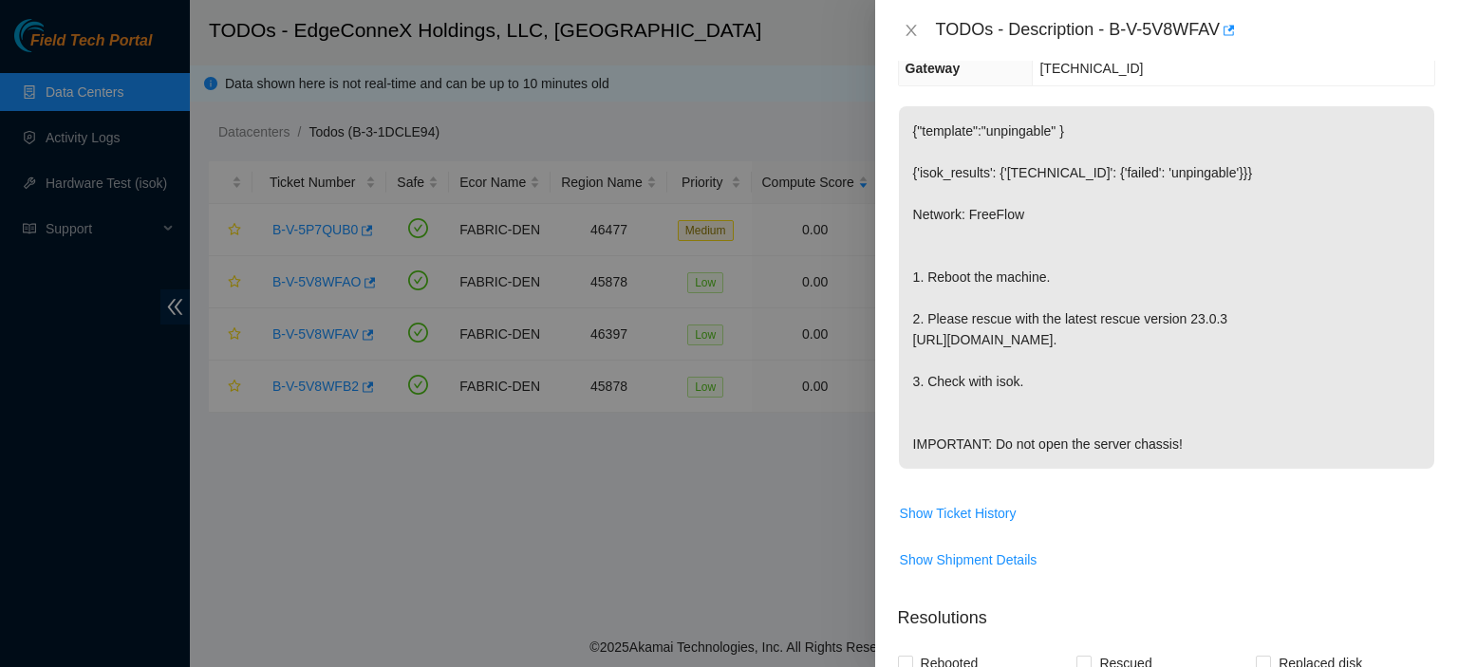
scroll to position [0, 0]
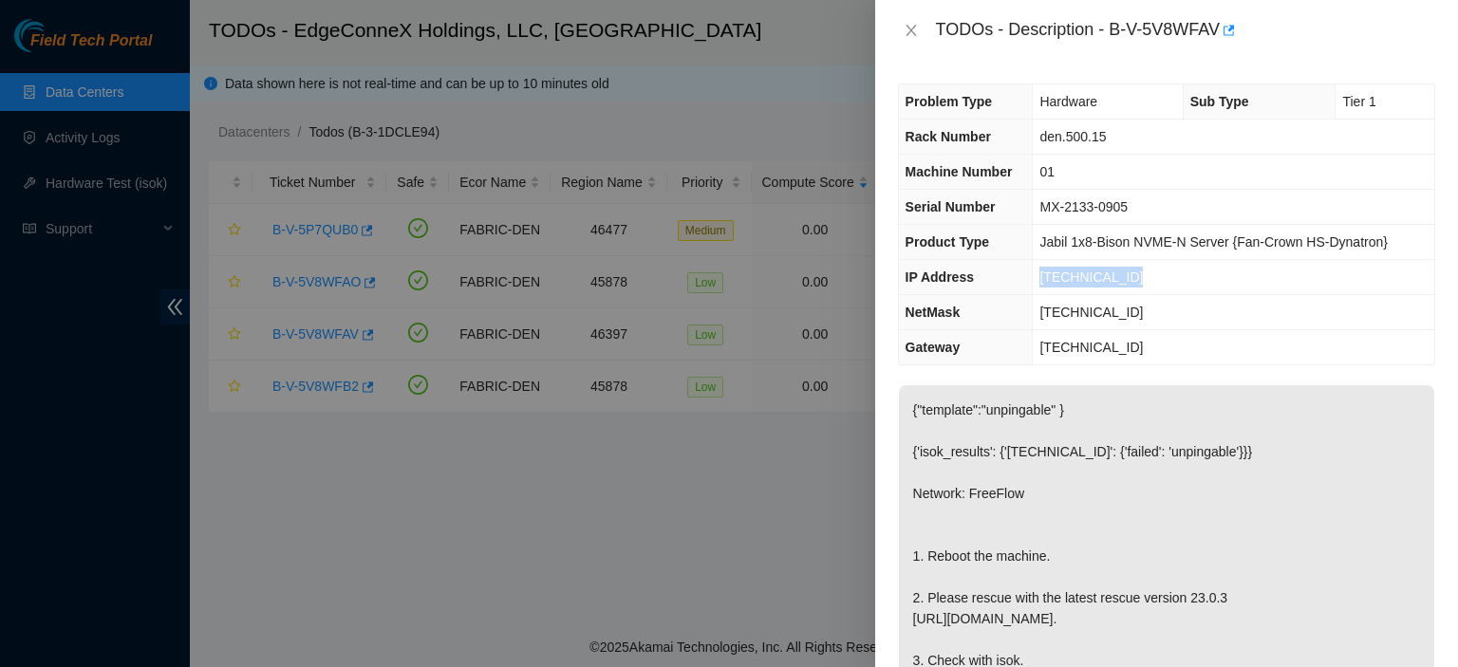
drag, startPoint x: 1092, startPoint y: 269, endPoint x: 1024, endPoint y: 271, distance: 68.4
click at [1024, 271] on tr "IP Address 23.223.208.196" at bounding box center [1167, 277] width 536 height 35
copy tr "23.223.208.196"
click at [909, 29] on icon "close" at bounding box center [911, 30] width 15 height 15
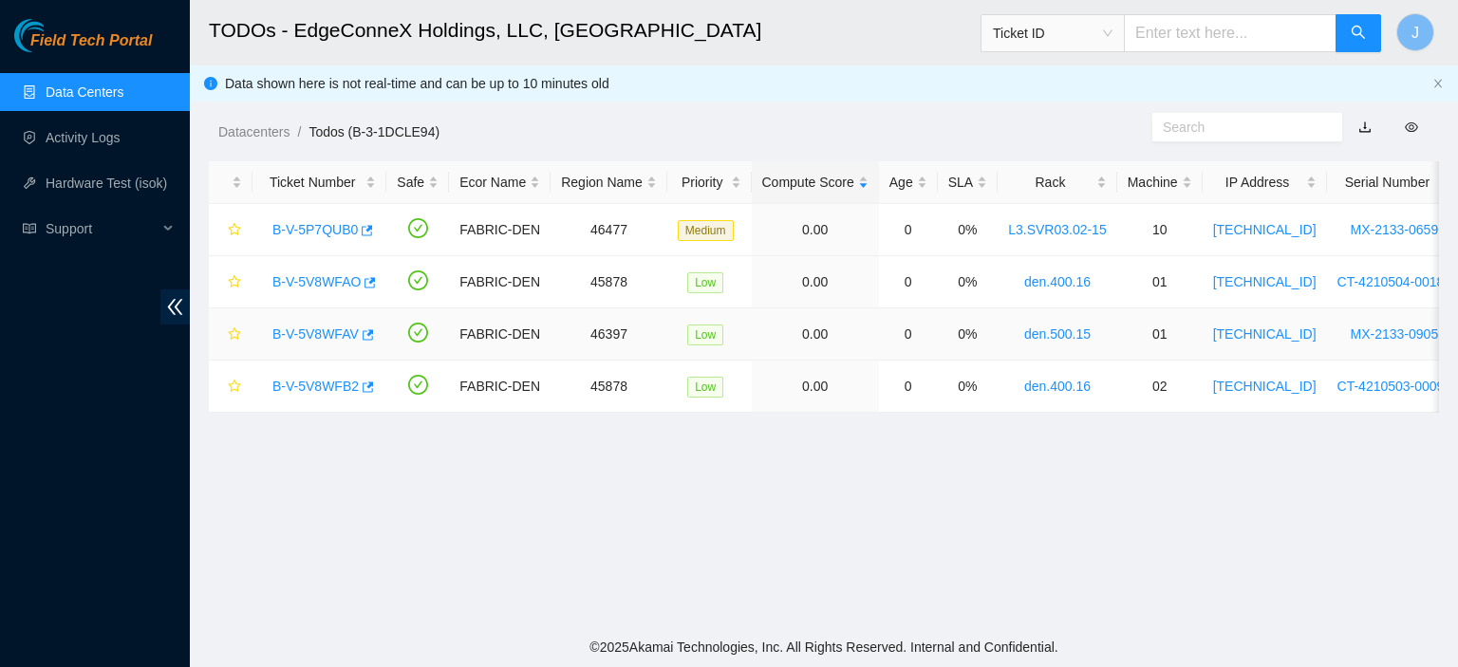
click at [336, 328] on link "B-V-5V8WFAV" at bounding box center [316, 334] width 86 height 15
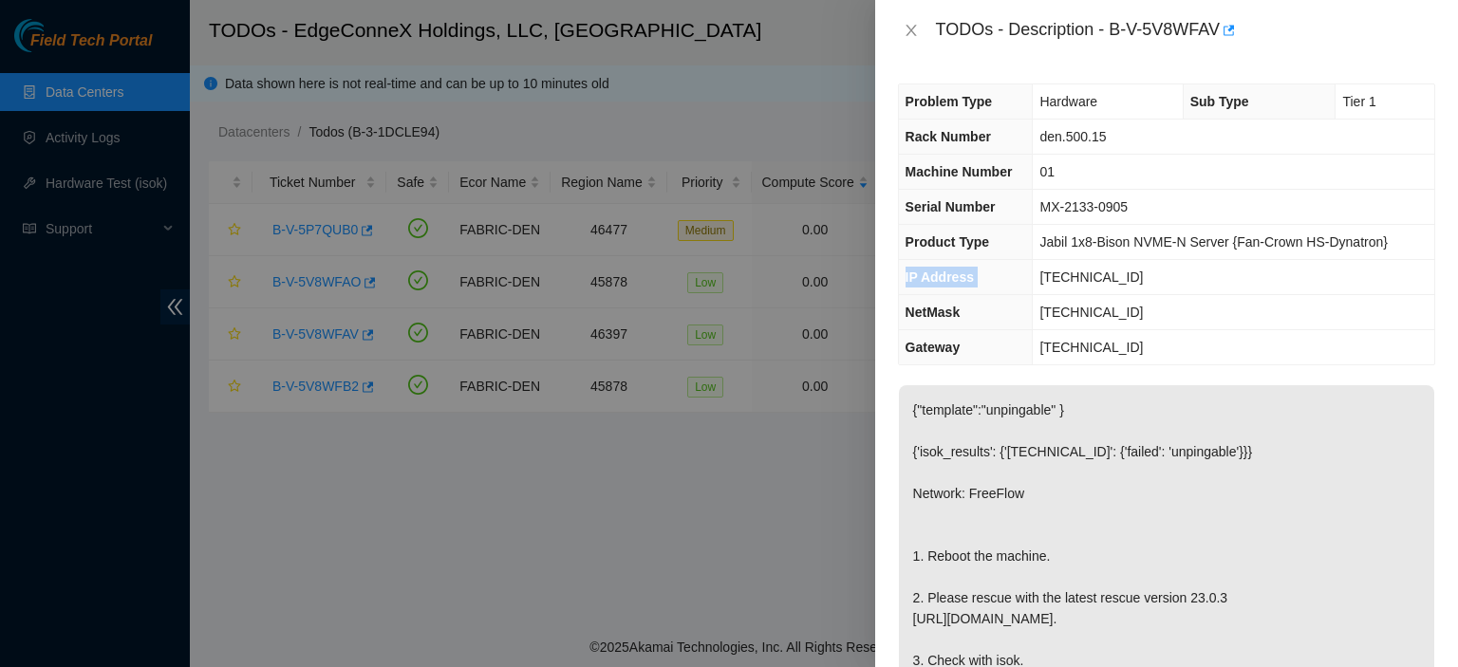
drag, startPoint x: 1146, startPoint y: 313, endPoint x: 1066, endPoint y: 310, distance: 79.8
click at [1066, 310] on td "255.255.255.224" at bounding box center [1234, 312] width 402 height 35
click at [1190, 268] on td "23.223.208.196" at bounding box center [1234, 277] width 402 height 35
drag, startPoint x: 1181, startPoint y: 268, endPoint x: 1038, endPoint y: 288, distance: 144.8
click at [1038, 288] on td "23.223.208.196" at bounding box center [1234, 277] width 402 height 35
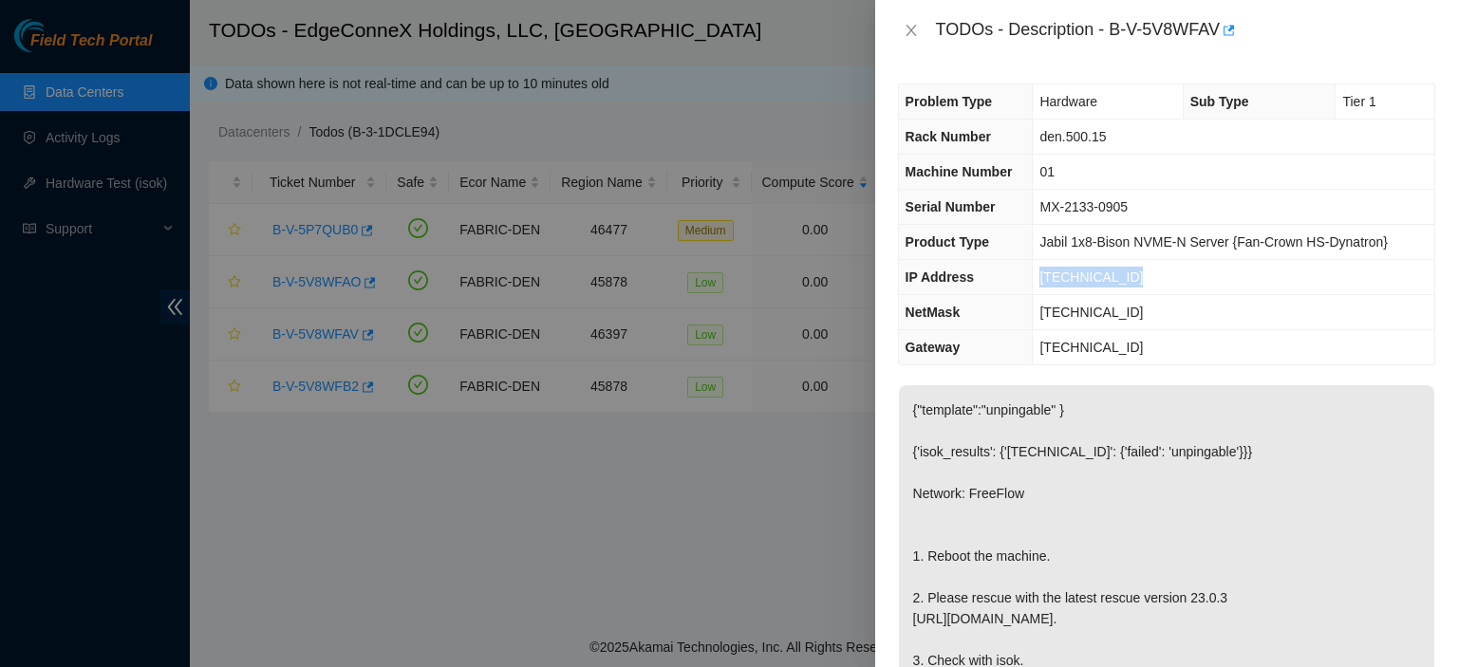
copy span "23.223.208.196"
